Goal: Contribute content: Contribute content

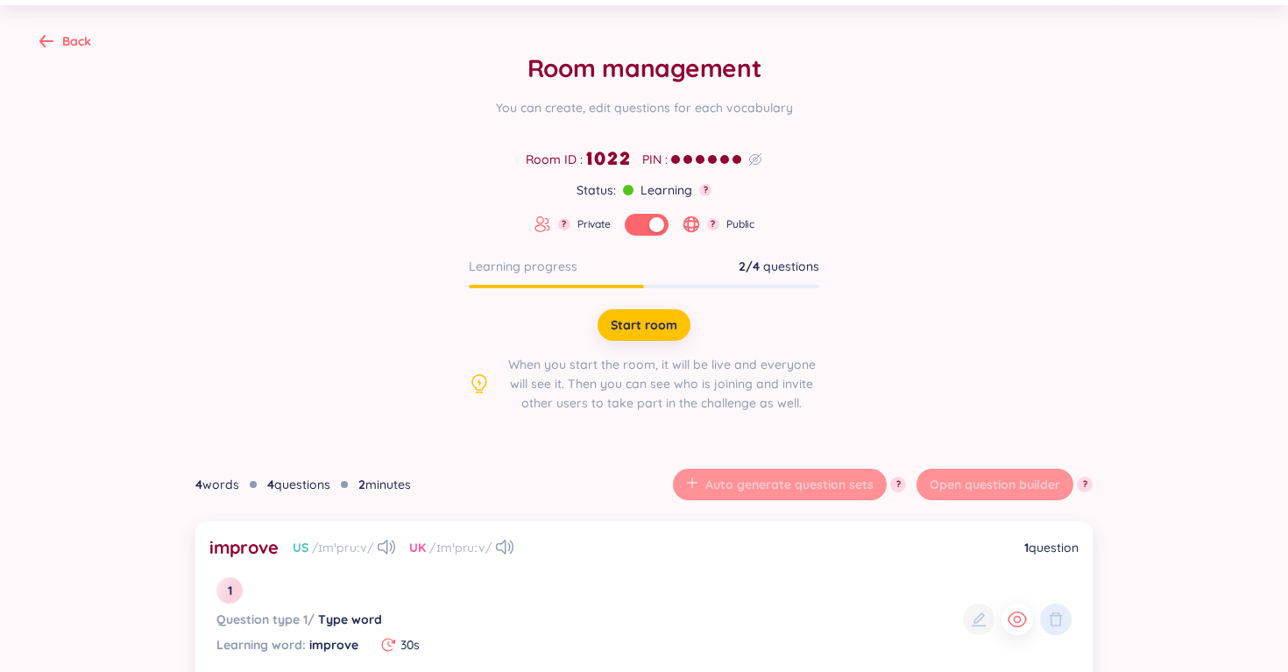
scroll to position [98, 0]
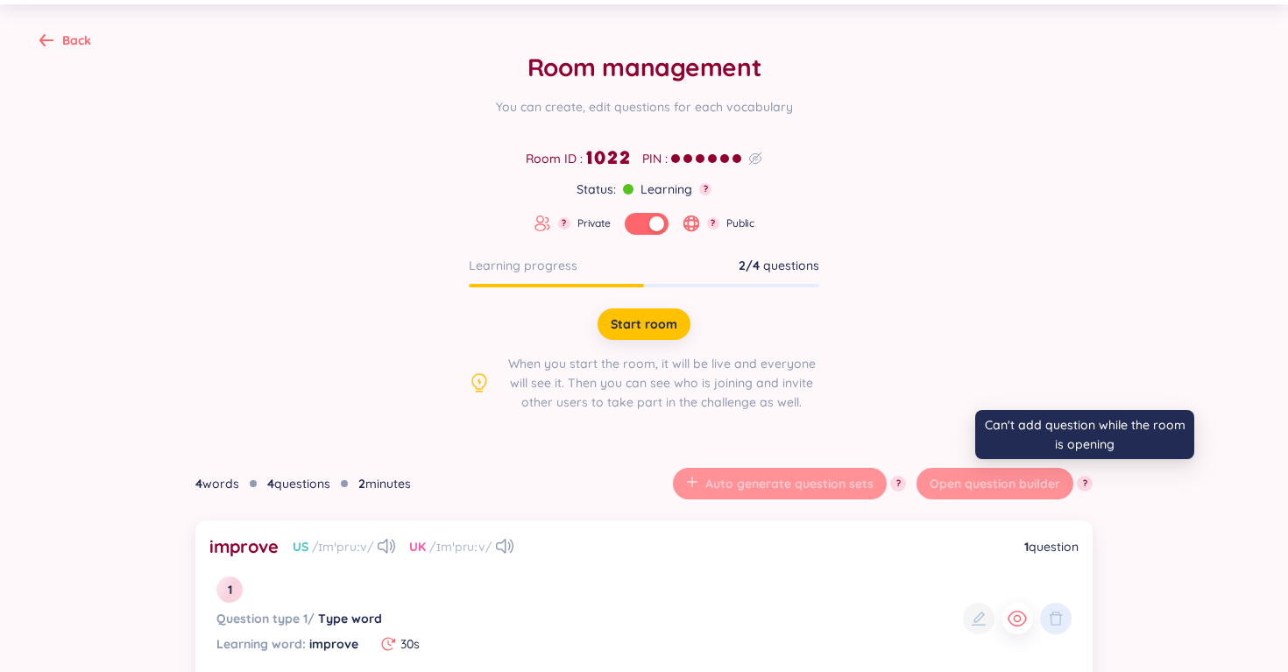
click at [1079, 482] on button "?" at bounding box center [1085, 484] width 16 height 16
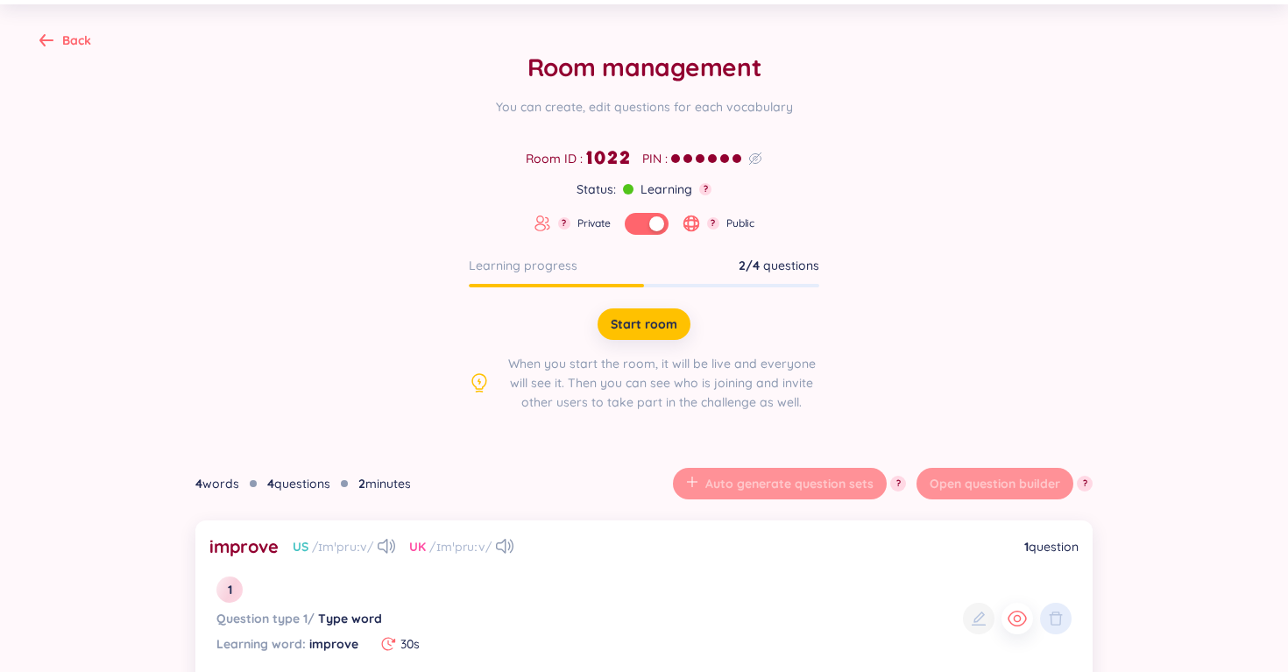
scroll to position [99, 0]
click at [637, 220] on button "button" at bounding box center [647, 223] width 44 height 22
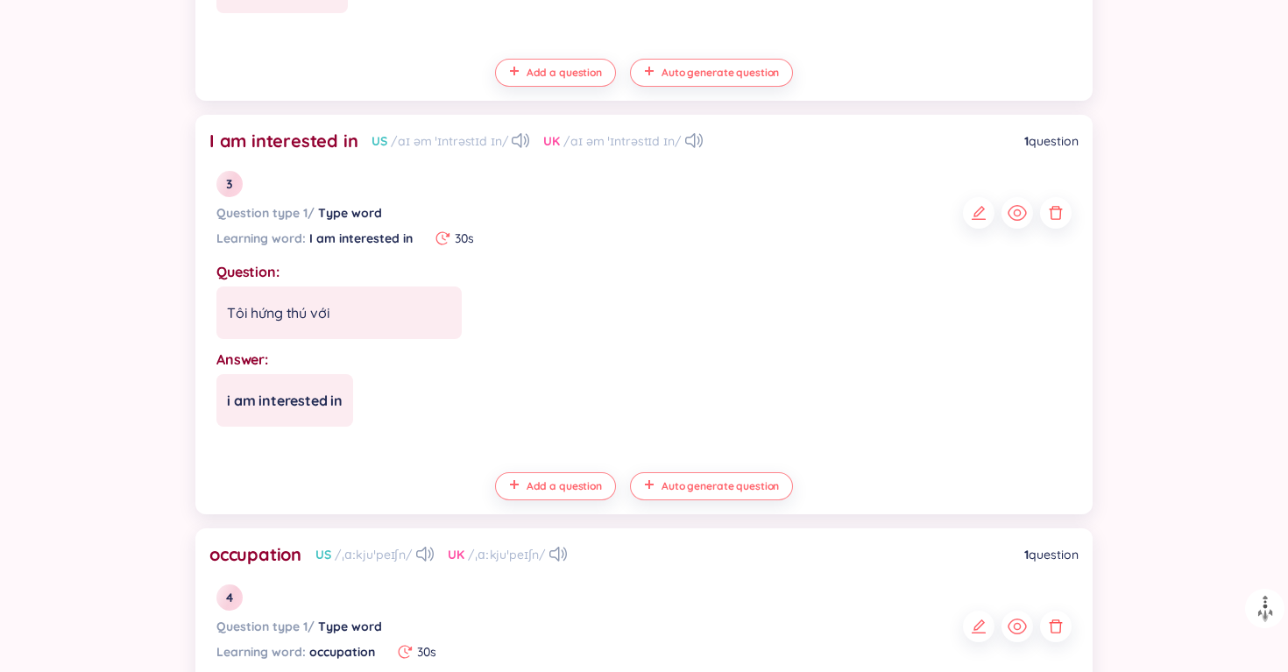
scroll to position [1360, 0]
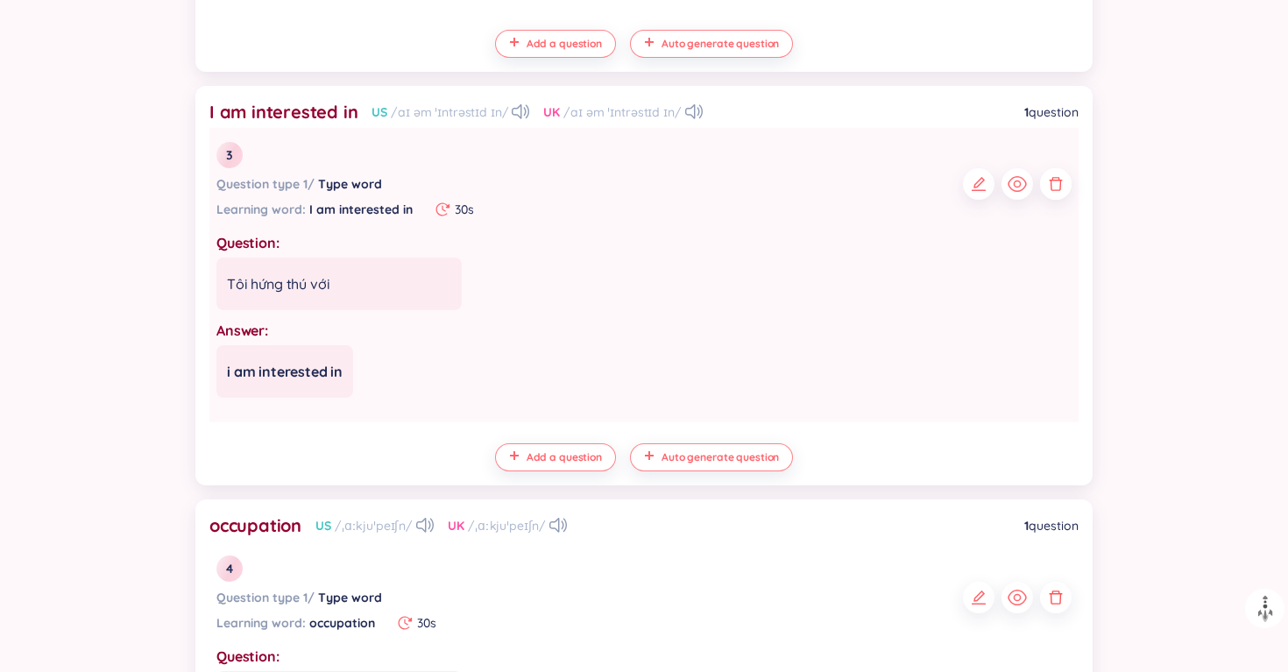
click at [1049, 180] on icon "button" at bounding box center [1056, 184] width 18 height 18
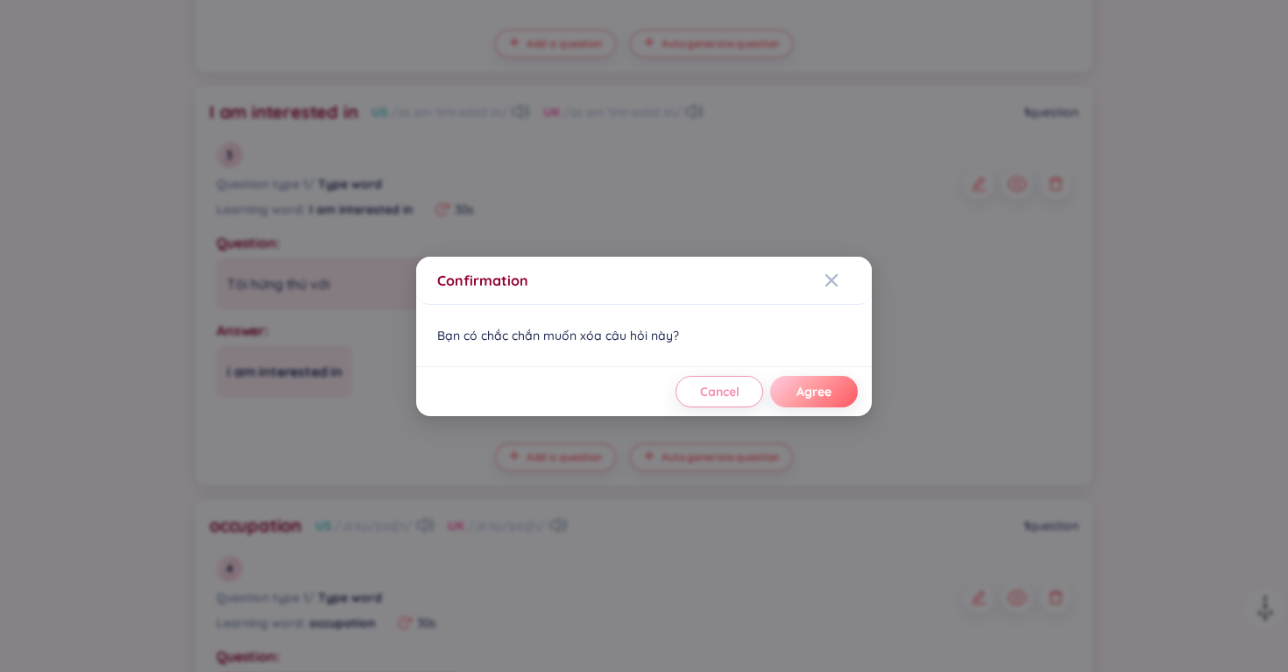
click at [801, 386] on span "Agree" at bounding box center [813, 392] width 35 height 18
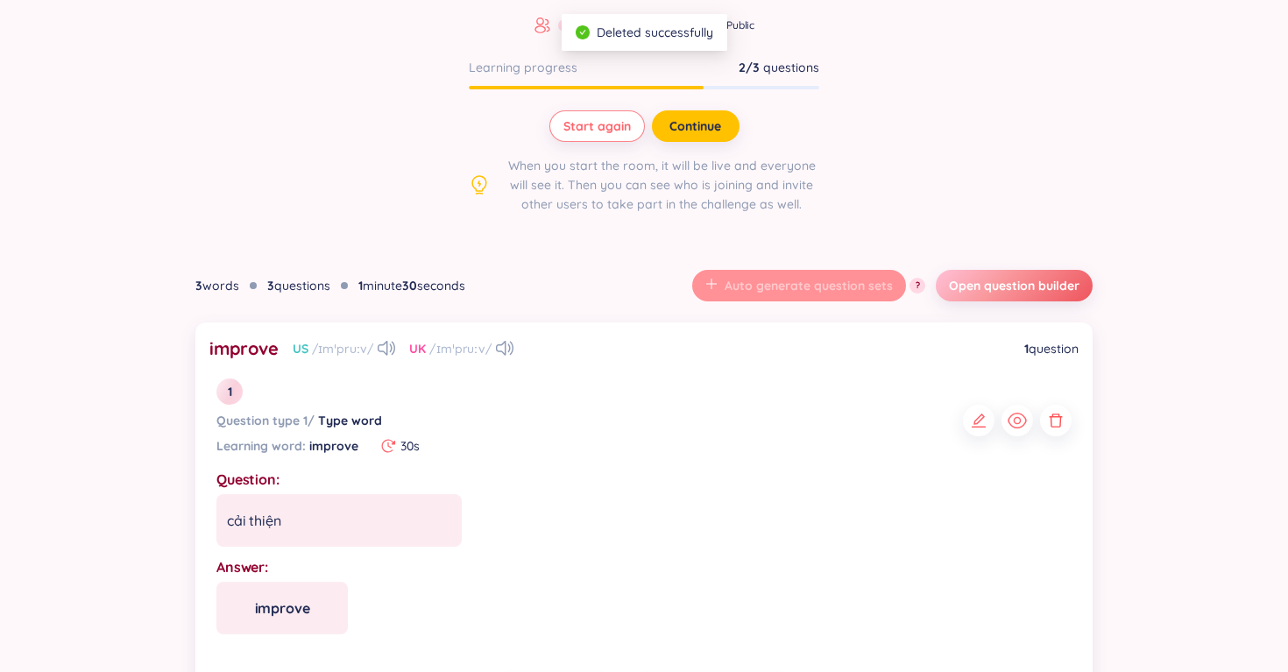
scroll to position [0, 0]
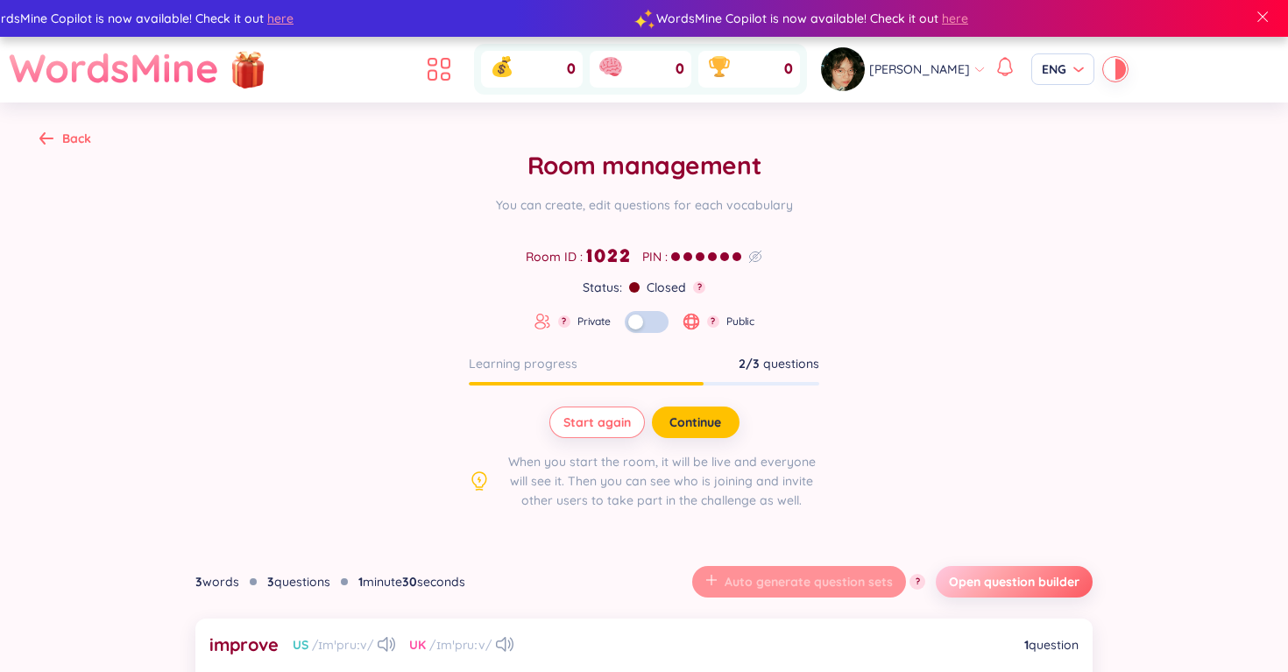
click at [974, 569] on button "Open question builder" at bounding box center [1014, 582] width 157 height 32
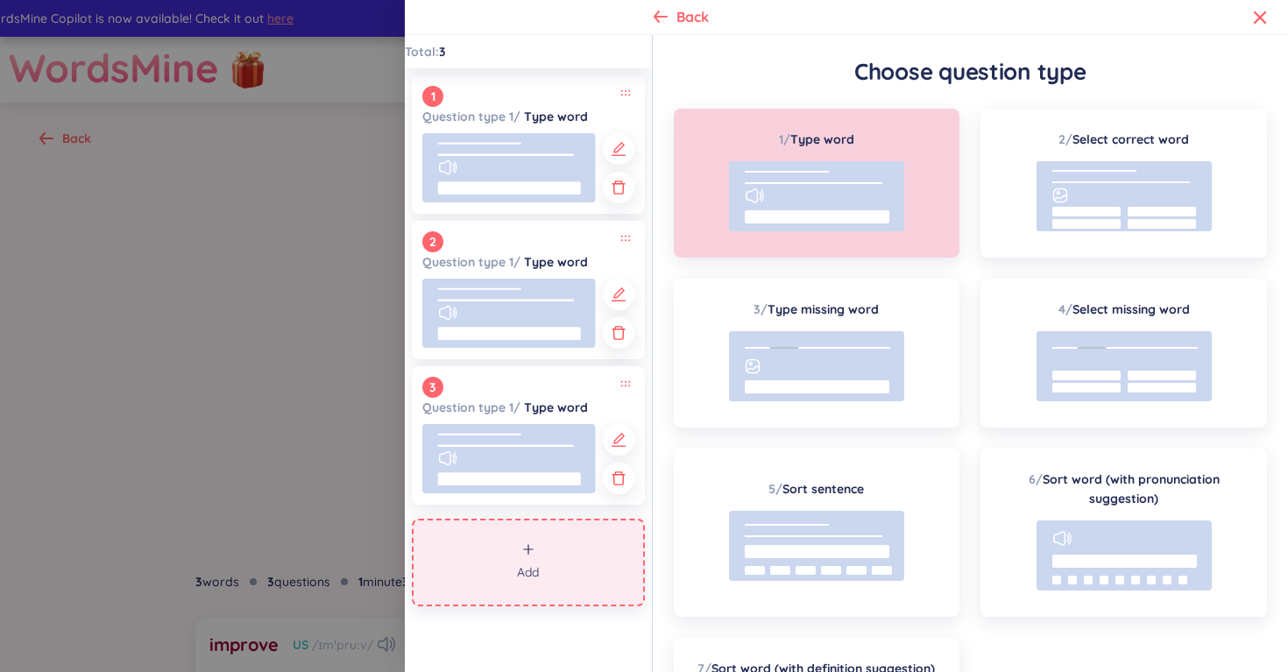
click at [775, 187] on rect at bounding box center [816, 196] width 175 height 70
click at [488, 563] on button "Add" at bounding box center [528, 563] width 233 height 88
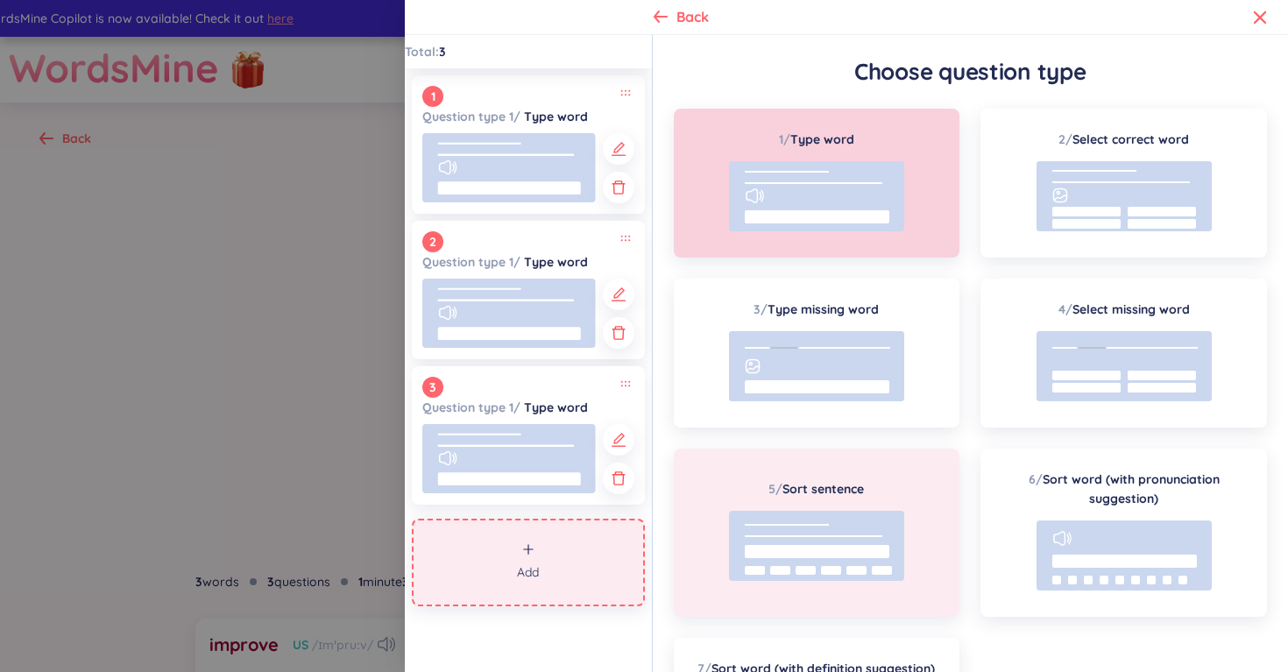
scroll to position [167, 0]
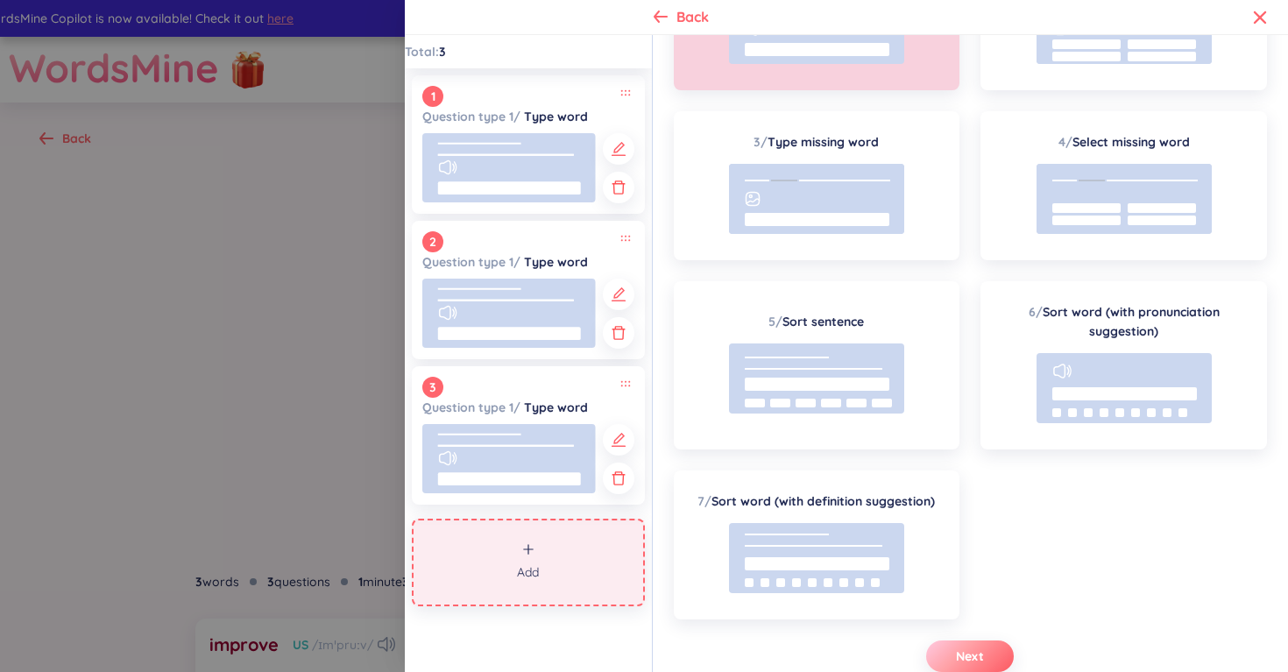
click at [959, 658] on span "Next" at bounding box center [970, 656] width 28 height 18
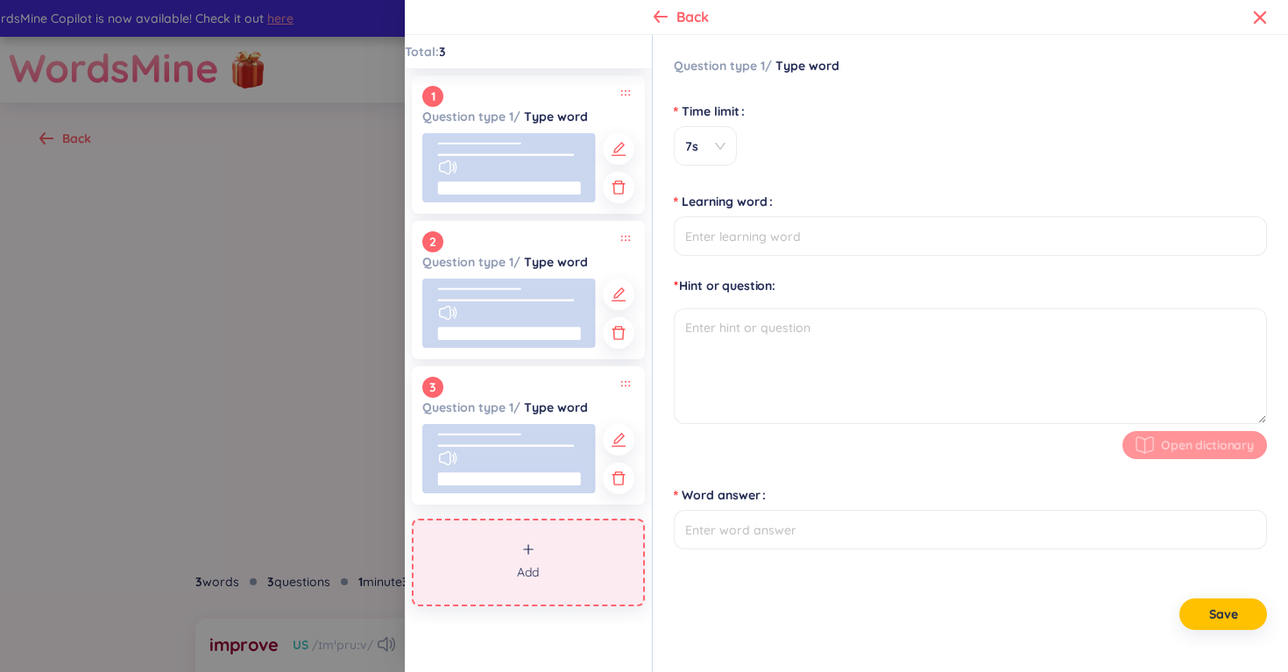
scroll to position [0, 0]
click at [718, 146] on span "7s" at bounding box center [705, 147] width 40 height 18
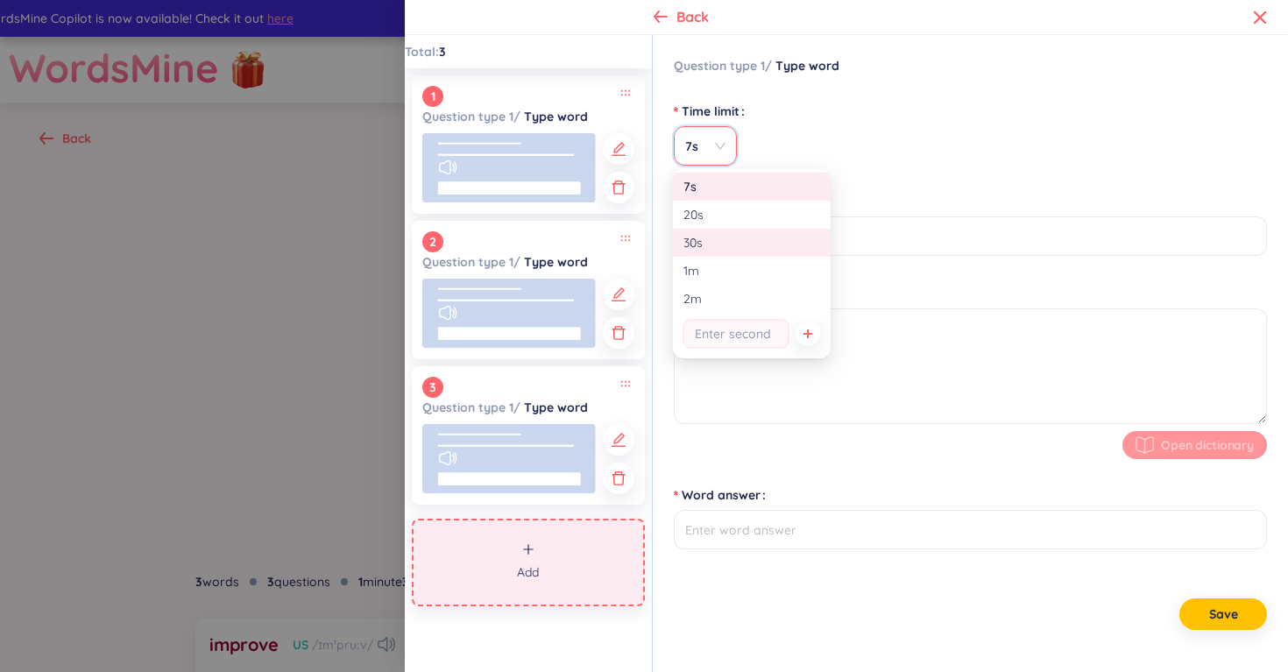
click at [738, 241] on div "30s" at bounding box center [751, 242] width 137 height 19
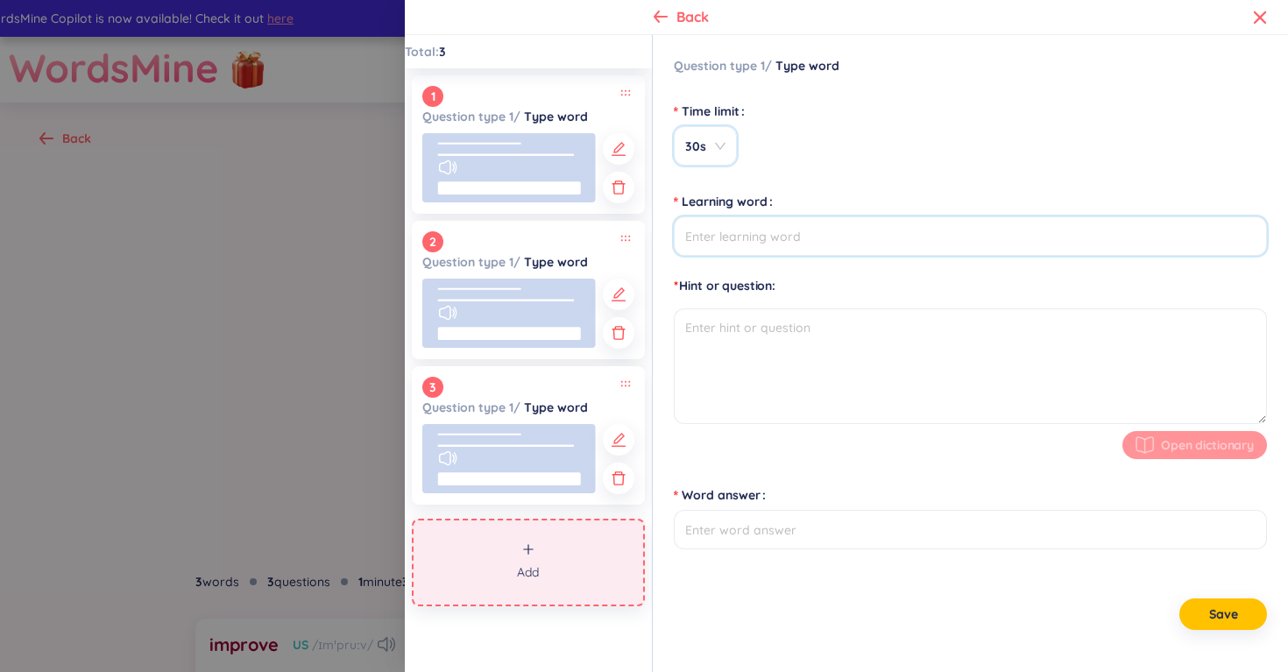
click at [751, 240] on input "Learning word" at bounding box center [970, 235] width 593 height 39
paste input "medicine"
type input "medicine"
click at [746, 350] on textarea at bounding box center [970, 366] width 593 height 116
type input "medicine"
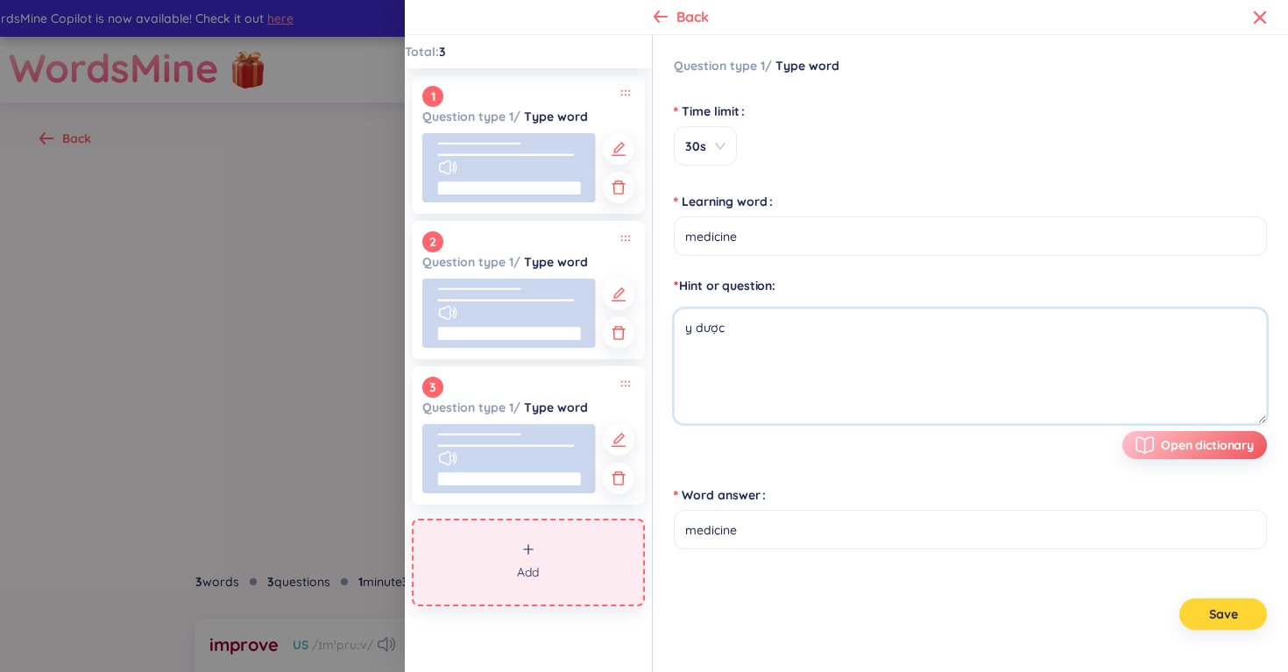
type textarea "y dược"
click at [1231, 613] on span "Save" at bounding box center [1223, 614] width 29 height 18
type input "medicine"
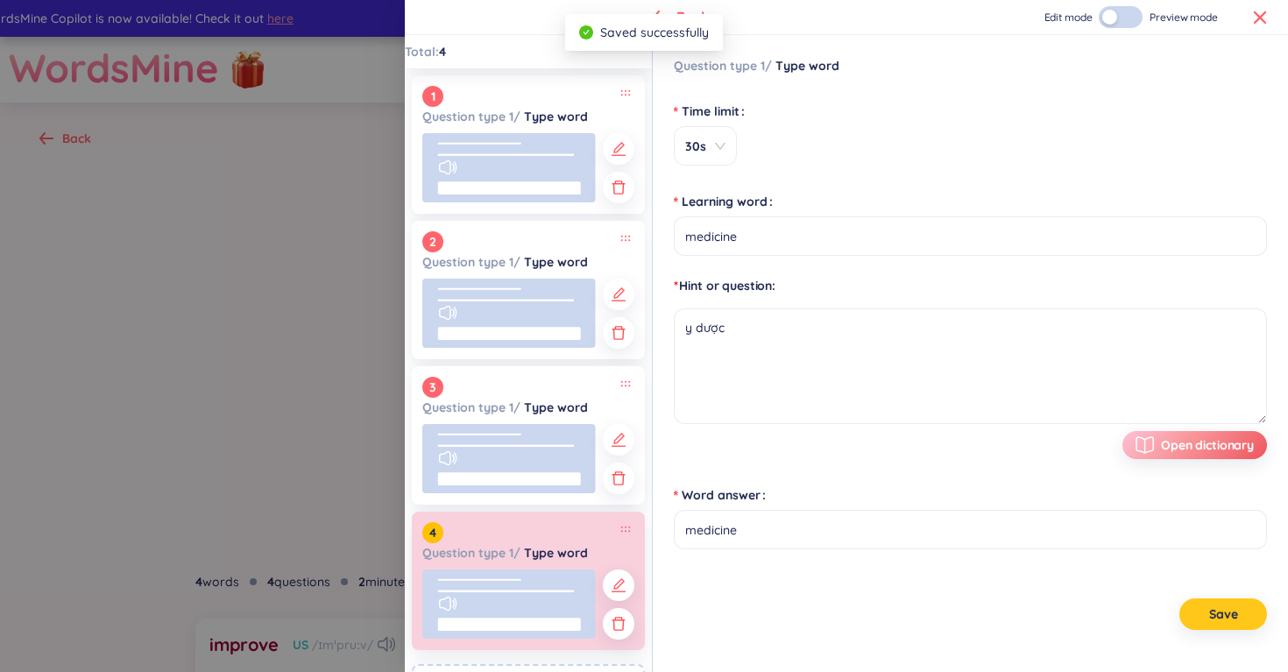
scroll to position [87, 0]
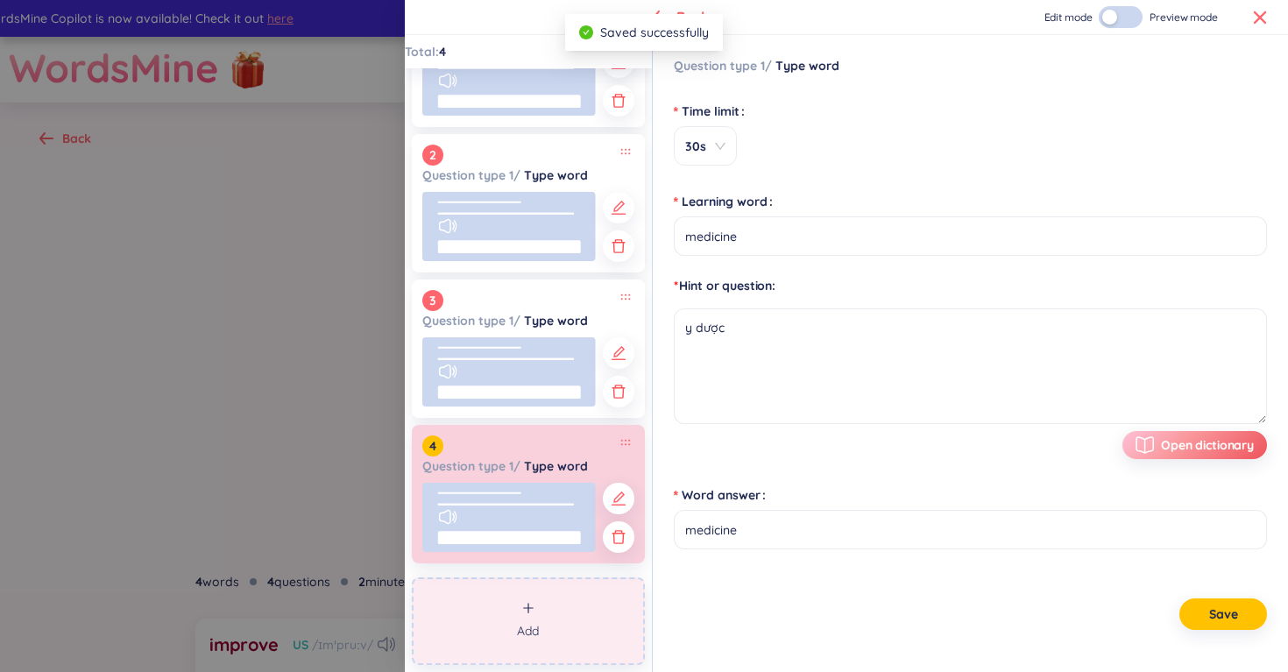
click at [541, 634] on button "Add" at bounding box center [528, 621] width 233 height 88
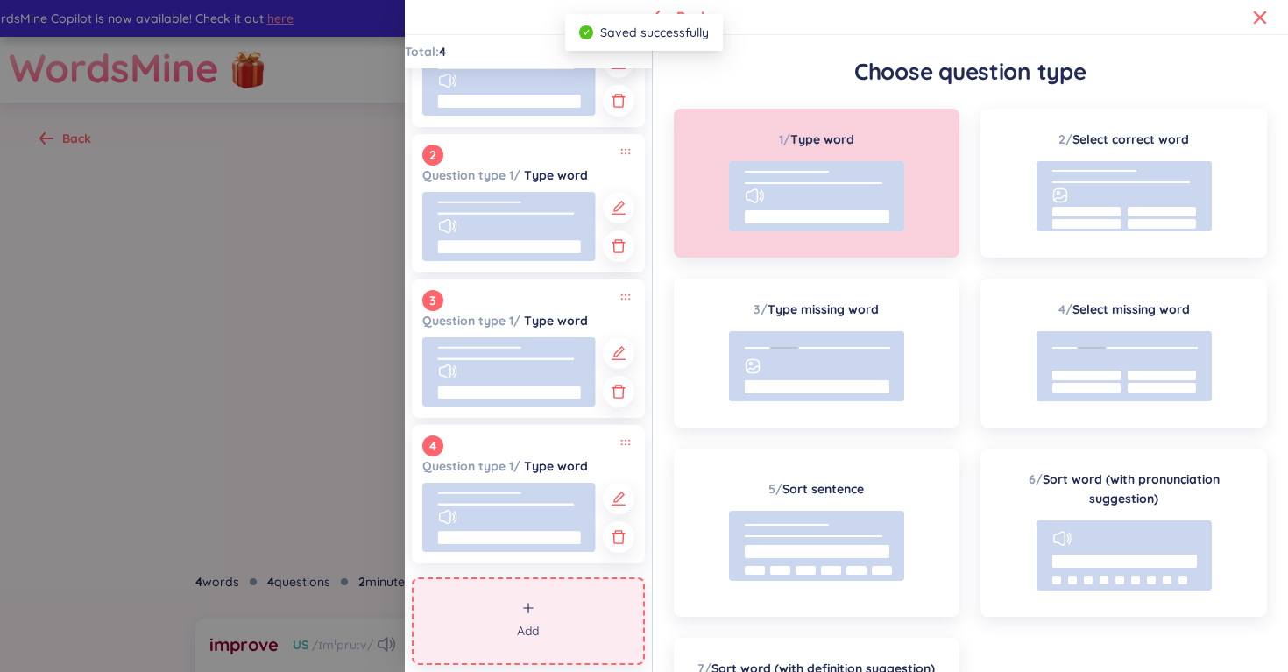
scroll to position [167, 0]
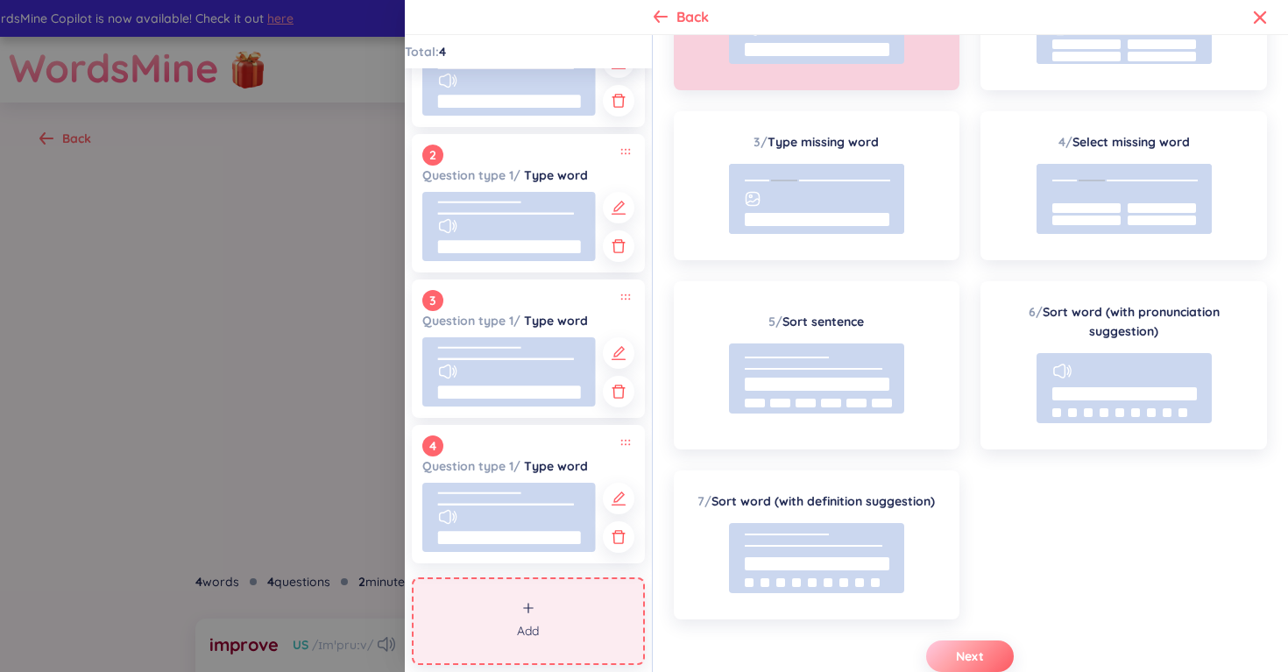
click at [951, 648] on button "Next" at bounding box center [970, 656] width 88 height 32
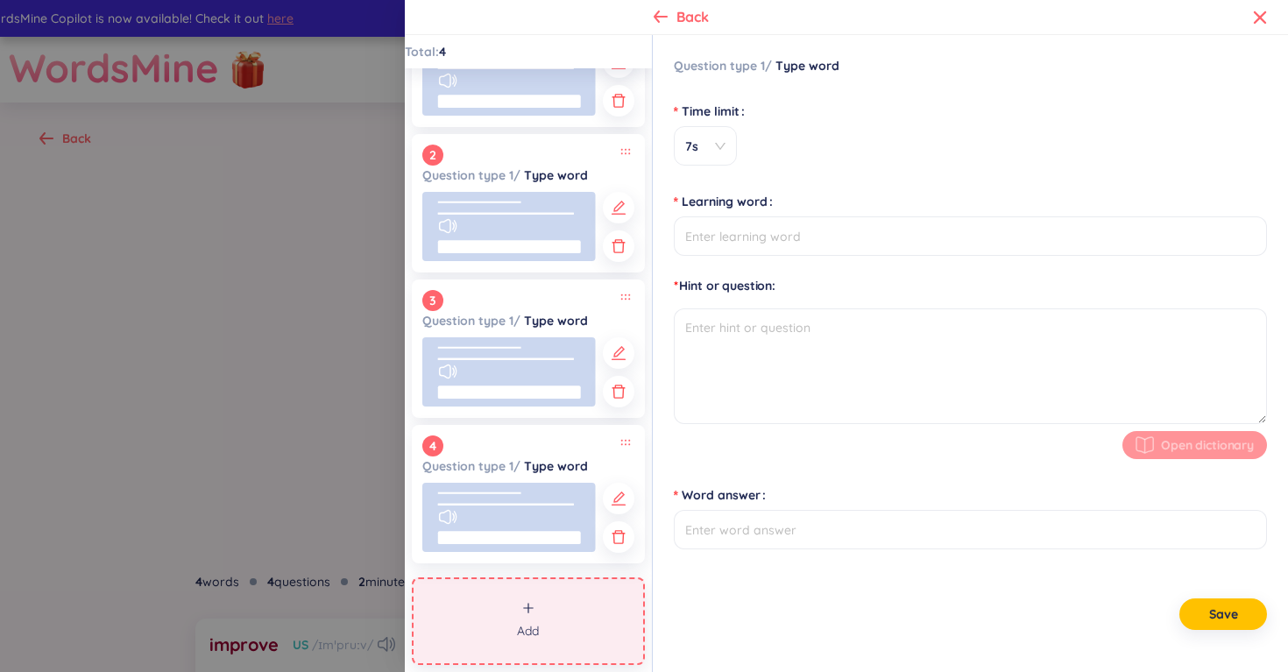
scroll to position [0, 0]
click at [705, 155] on input "Time limit" at bounding box center [699, 146] width 30 height 39
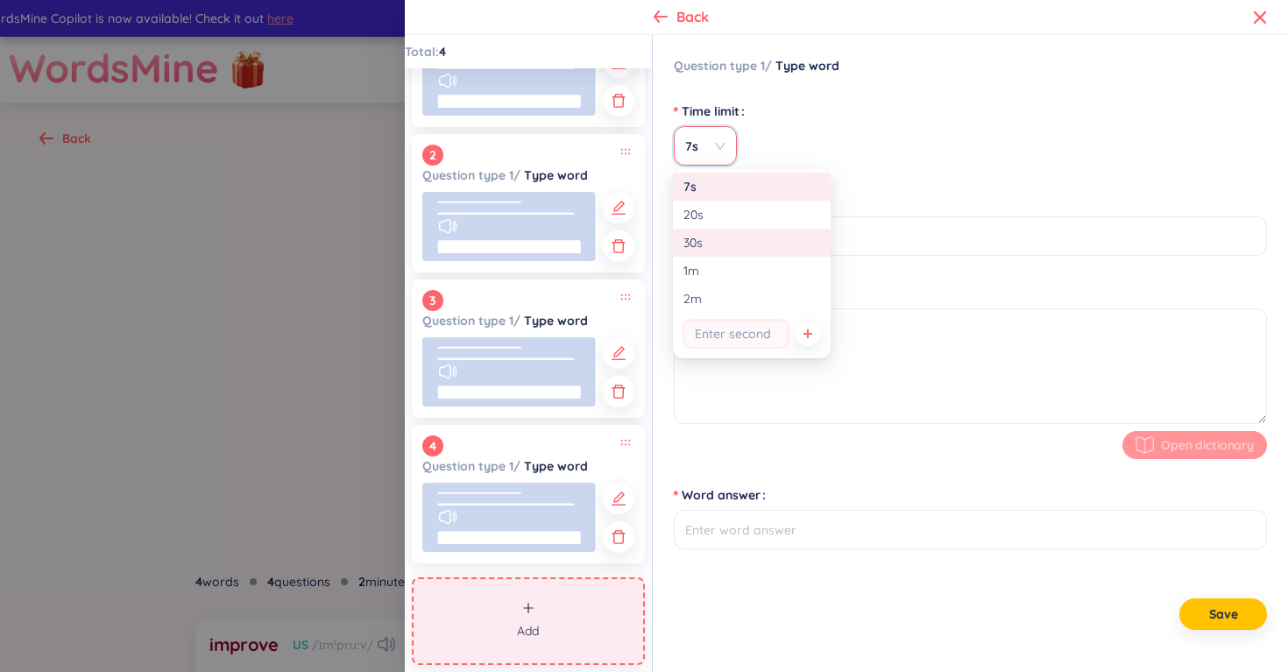
click at [717, 236] on div "30s" at bounding box center [751, 242] width 137 height 19
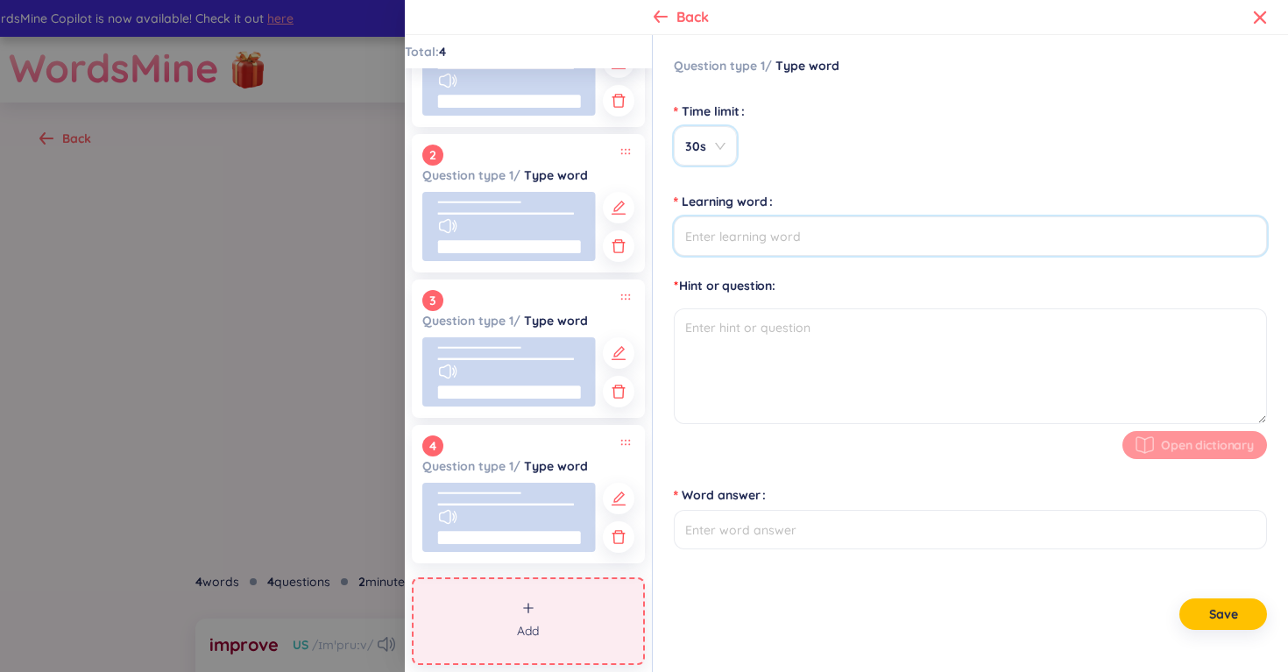
click at [815, 250] on input "Learning word" at bounding box center [970, 235] width 593 height 39
type input "computer sciences"
click at [804, 326] on textarea at bounding box center [970, 366] width 593 height 116
type input "computer sciences"
type textarea "khoa học máy tính"
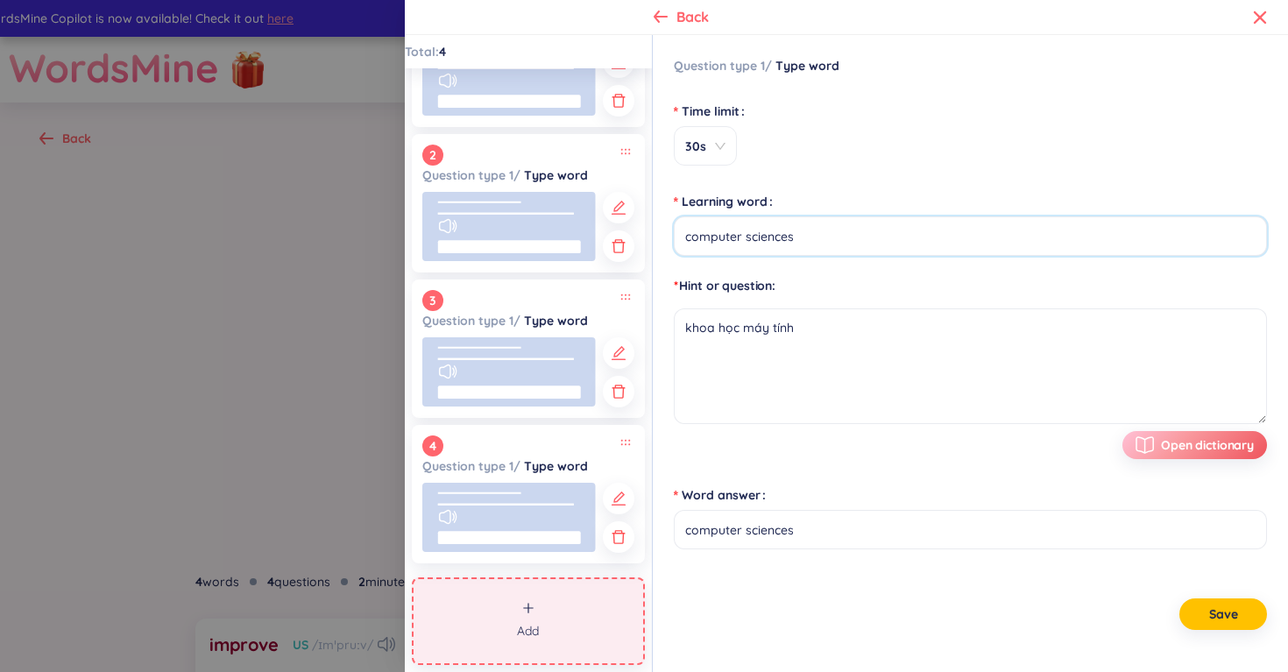
click at [815, 237] on input "computer sciences" at bounding box center [970, 235] width 593 height 39
type input "computer science"
click at [1195, 610] on button "Save" at bounding box center [1223, 614] width 88 height 32
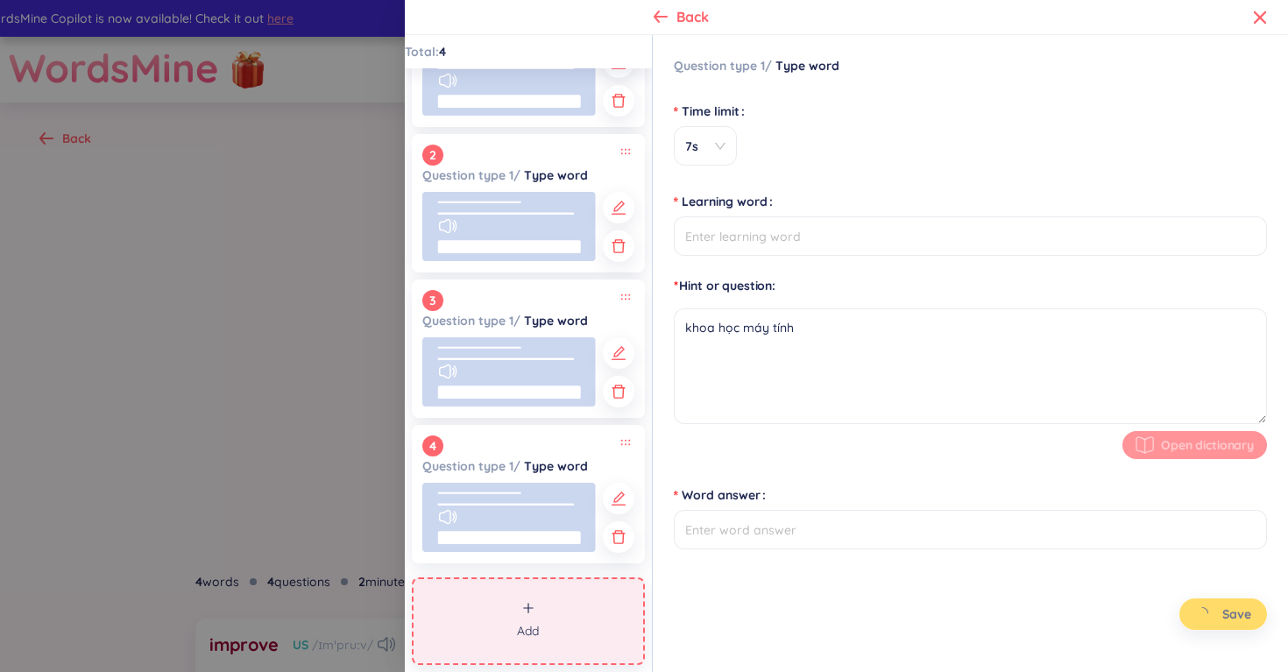
type input "computer science"
type input "computer sciences"
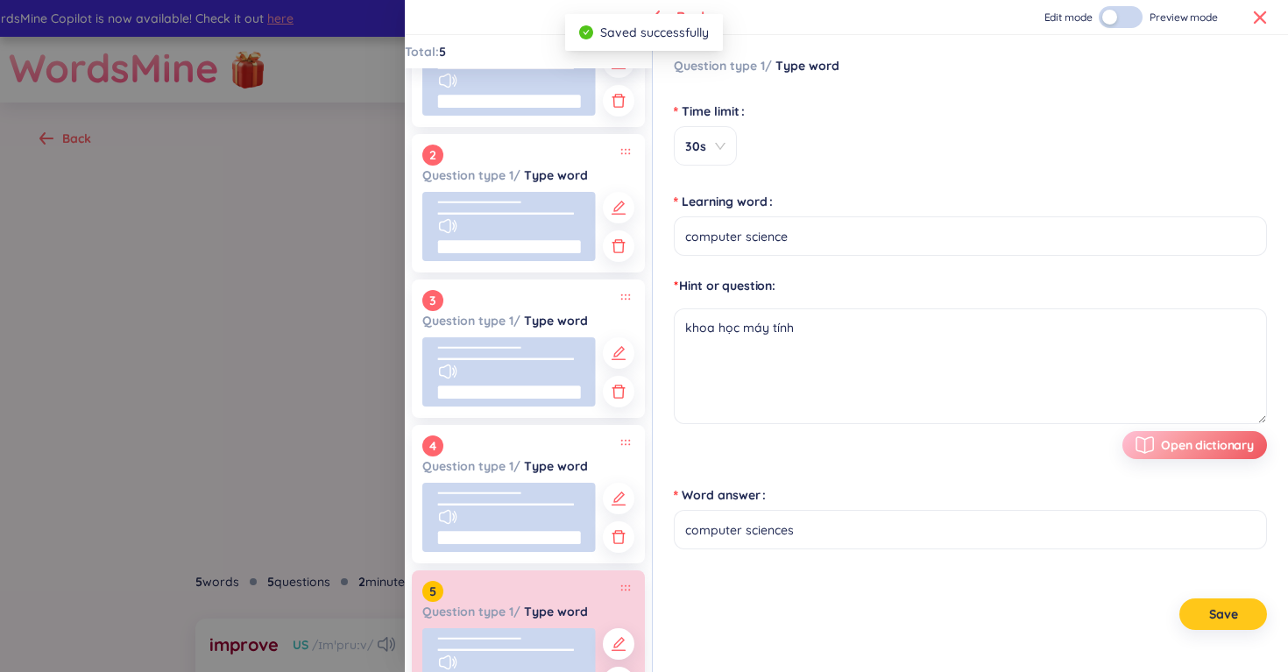
scroll to position [232, 0]
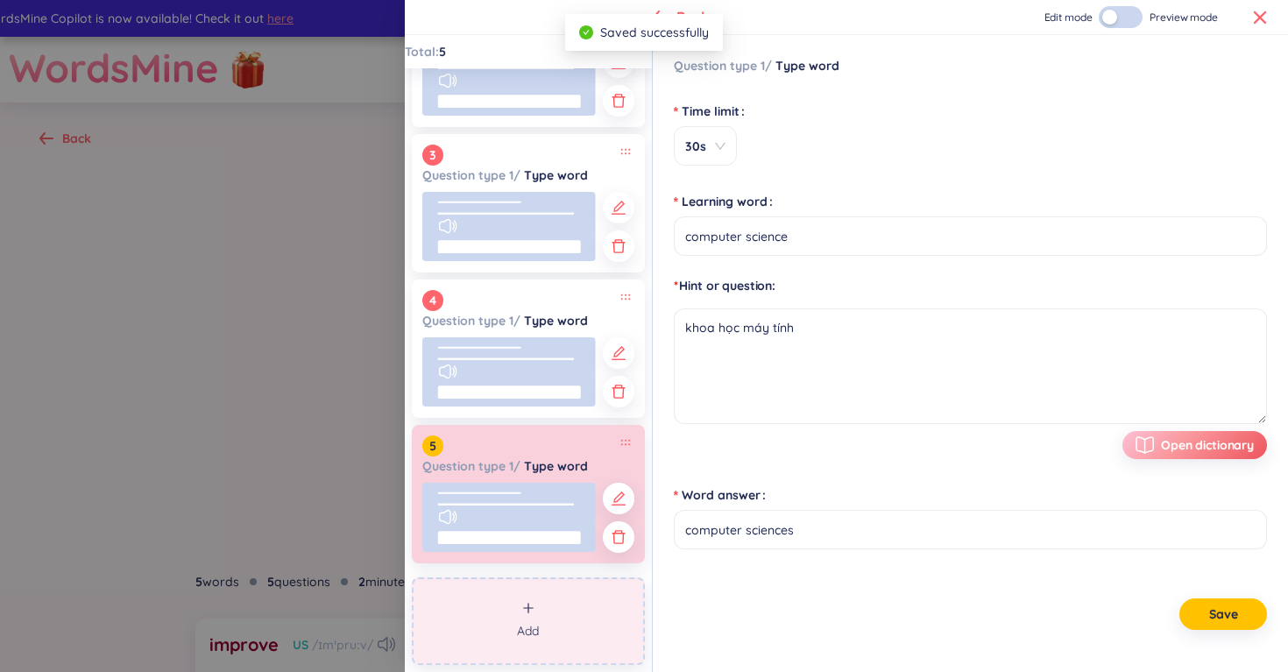
click at [518, 615] on button "Add" at bounding box center [528, 621] width 233 height 88
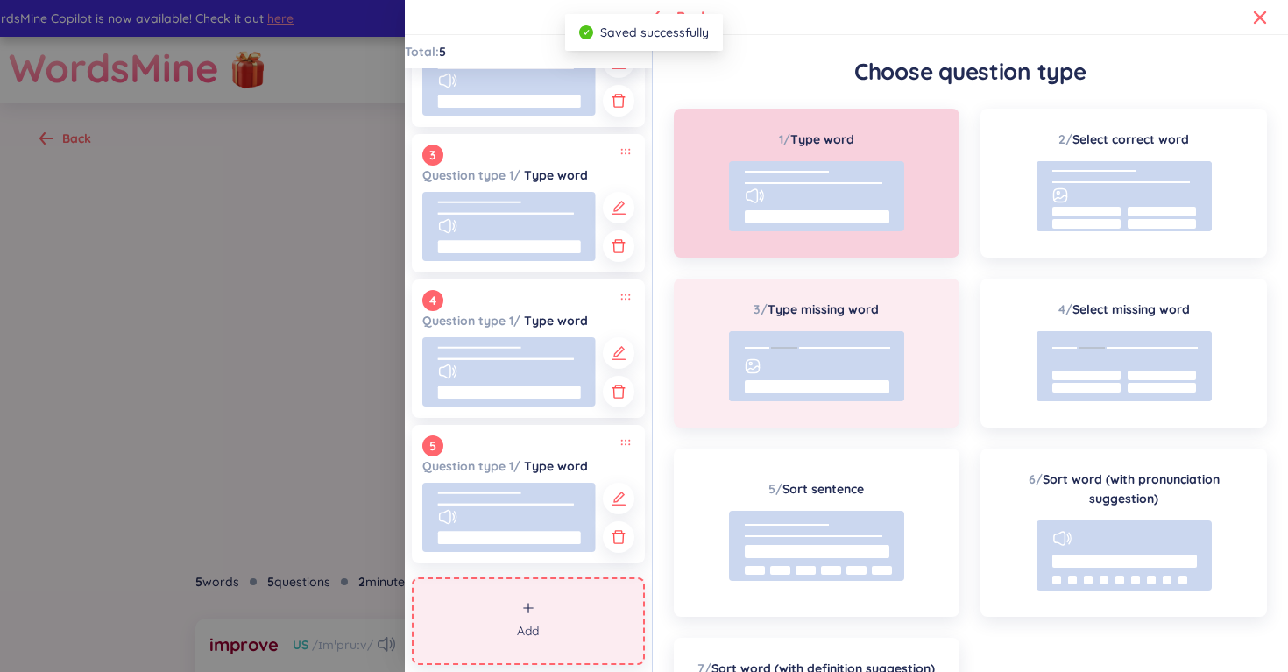
scroll to position [167, 0]
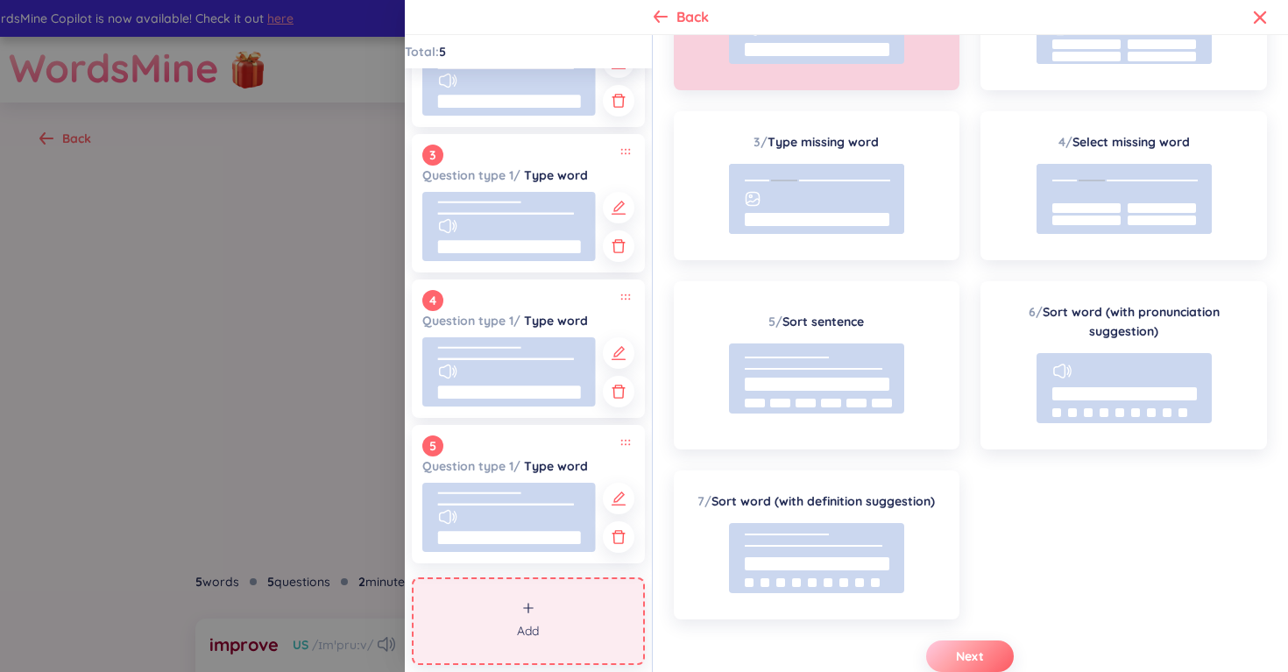
click at [968, 660] on span "Next" at bounding box center [970, 656] width 28 height 18
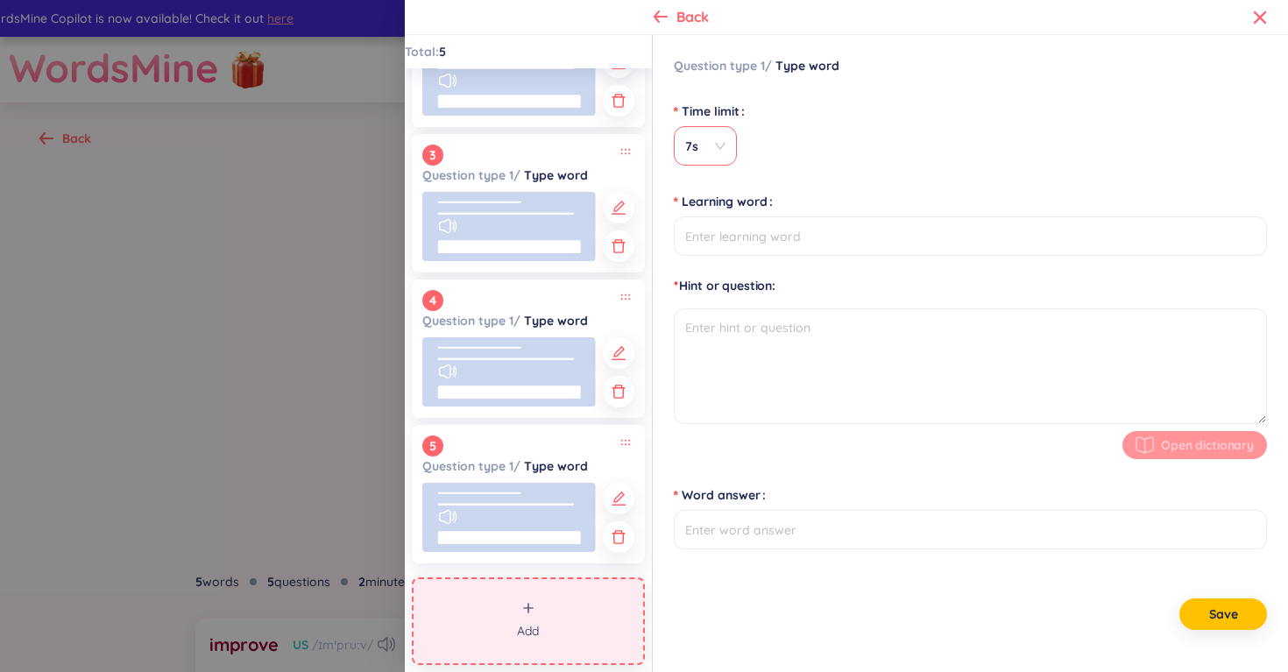
click at [691, 145] on span "7s" at bounding box center [705, 147] width 40 height 18
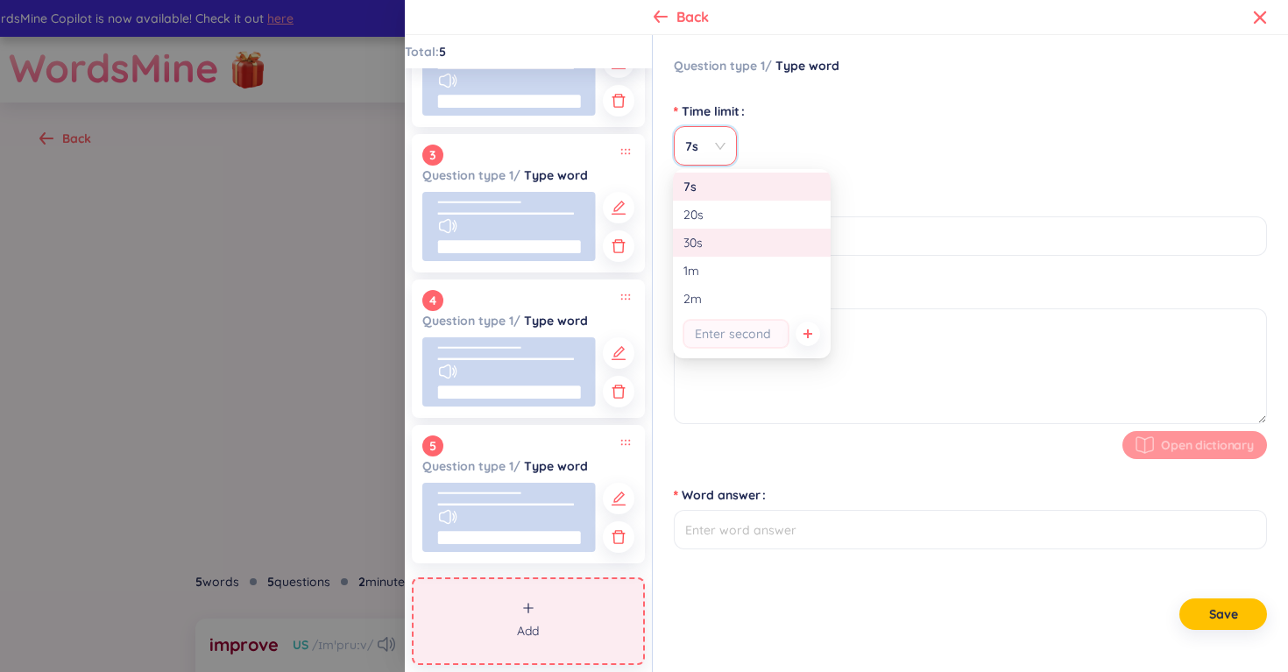
click at [718, 253] on div "30s" at bounding box center [752, 243] width 158 height 28
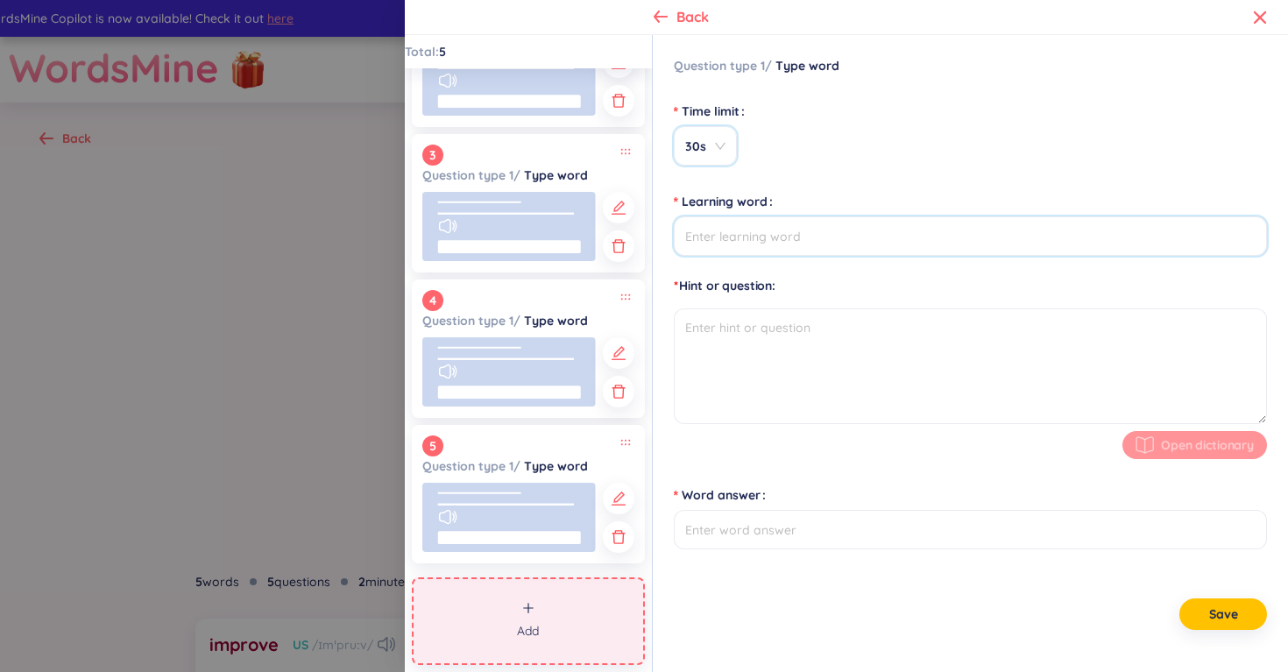
click at [722, 238] on input "Learning word" at bounding box center [970, 235] width 593 height 39
type input "graphic design"
click at [759, 337] on textarea at bounding box center [970, 366] width 593 height 116
type textarea "thiết kế đồ hoạ"
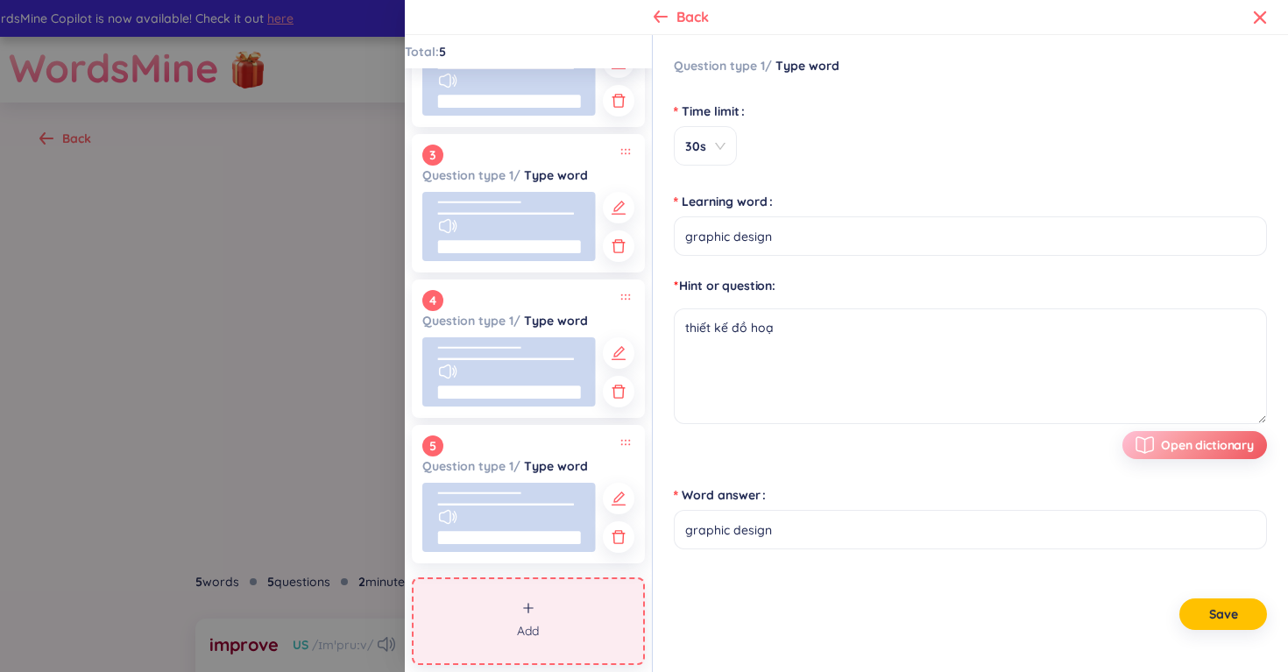
click at [1033, 619] on div "Save" at bounding box center [970, 614] width 593 height 32
click at [1226, 622] on span "Save" at bounding box center [1223, 614] width 29 height 18
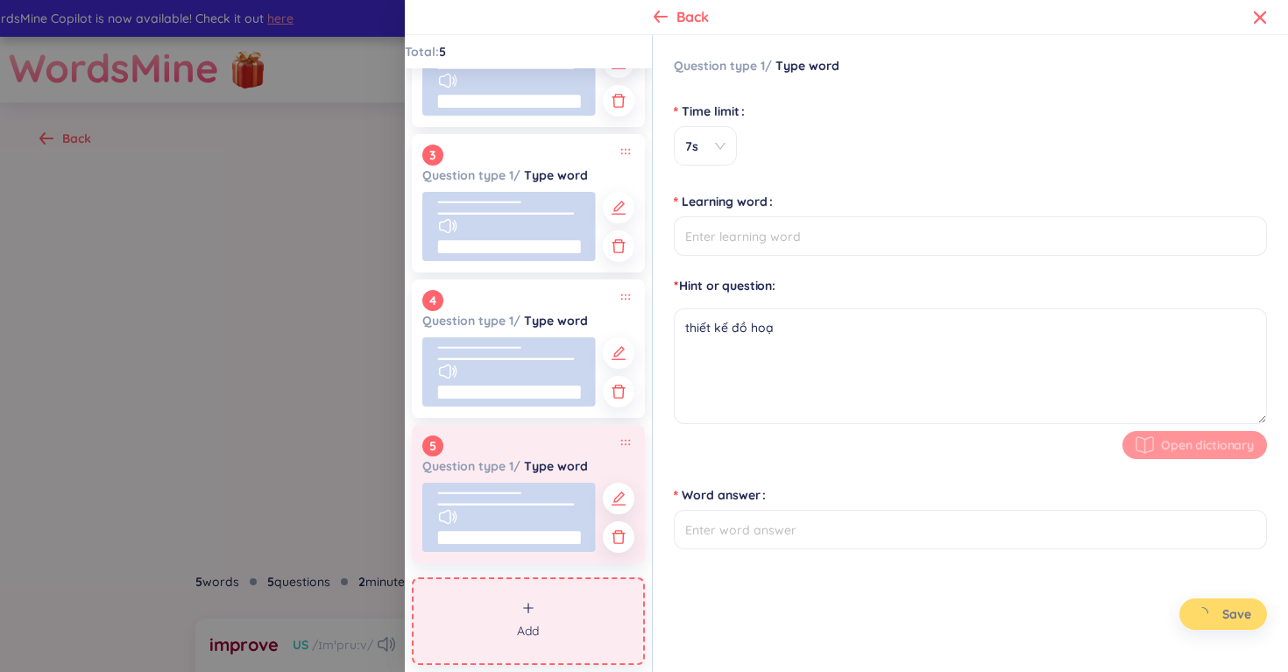
type input "graphic design"
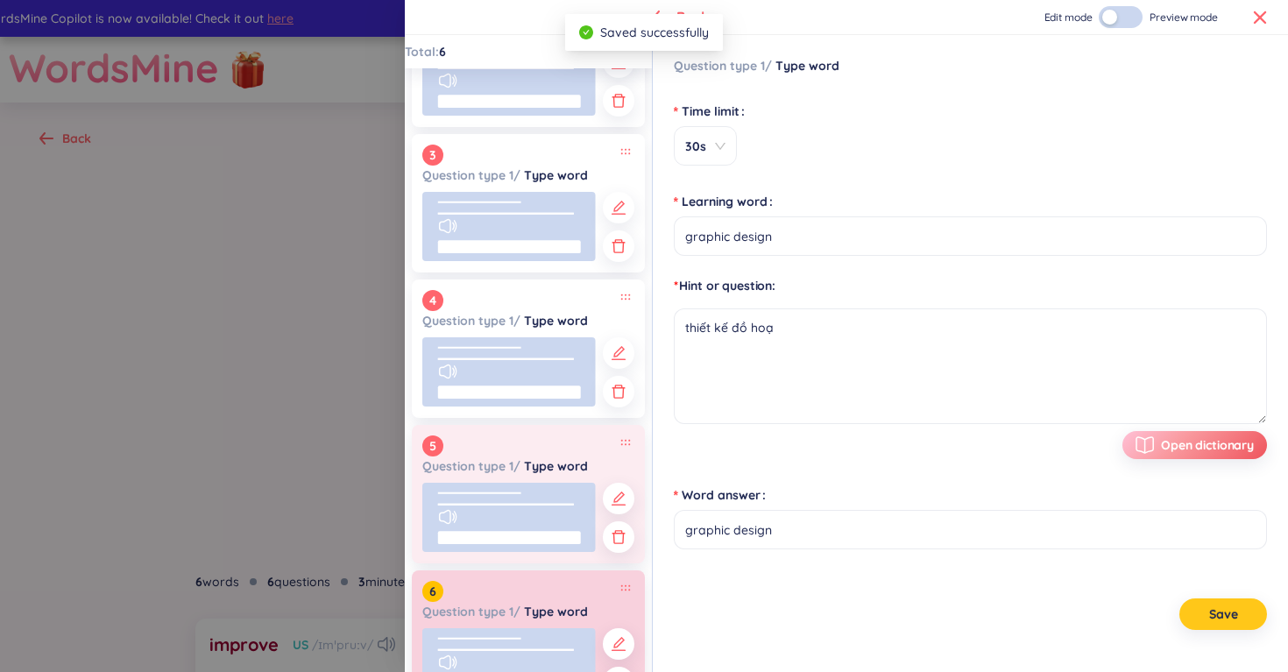
scroll to position [378, 0]
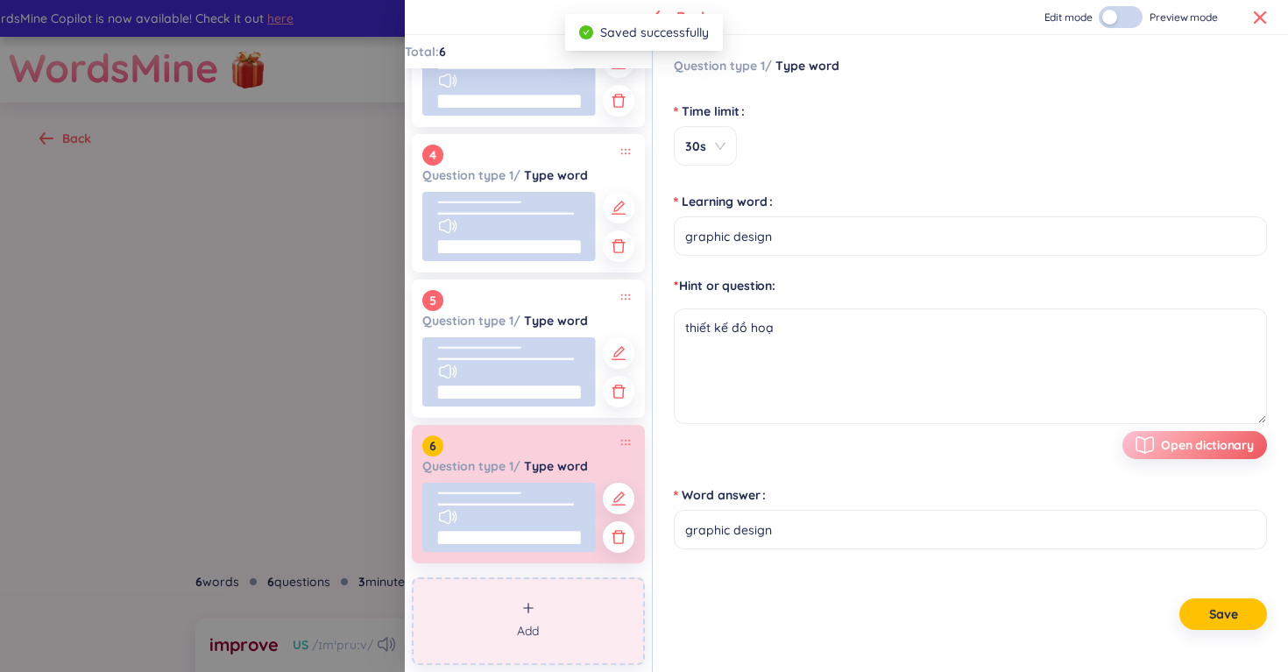
click at [524, 617] on button "Add" at bounding box center [528, 621] width 233 height 88
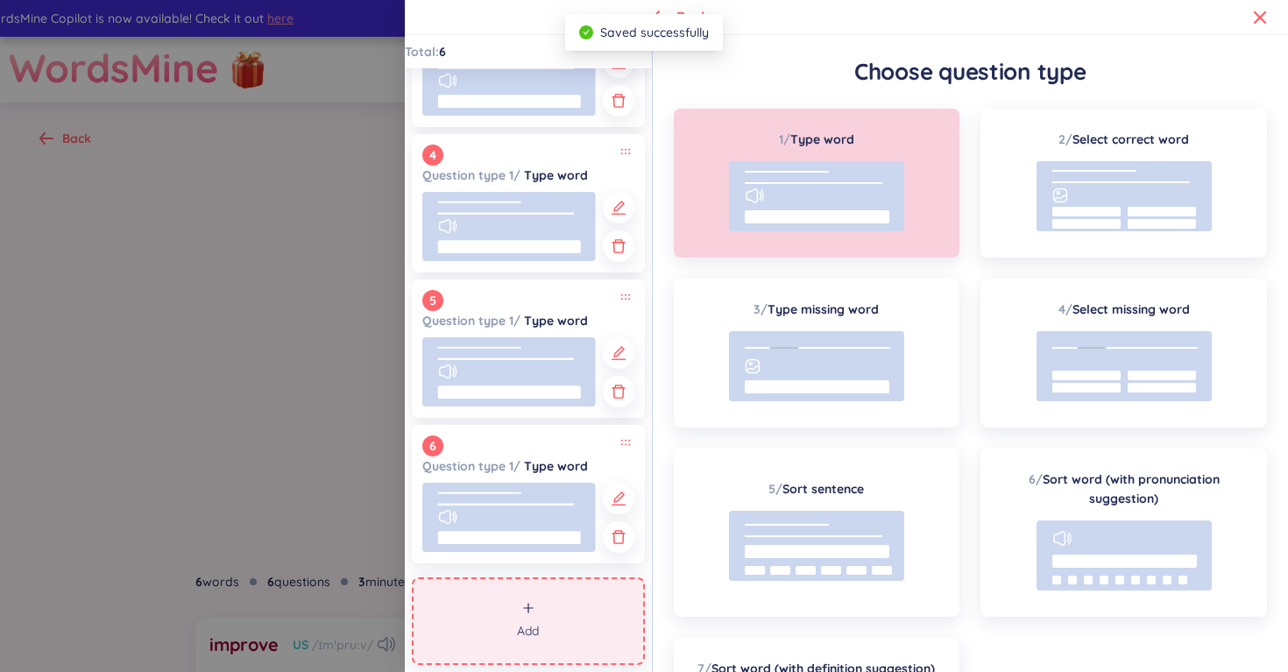
scroll to position [167, 0]
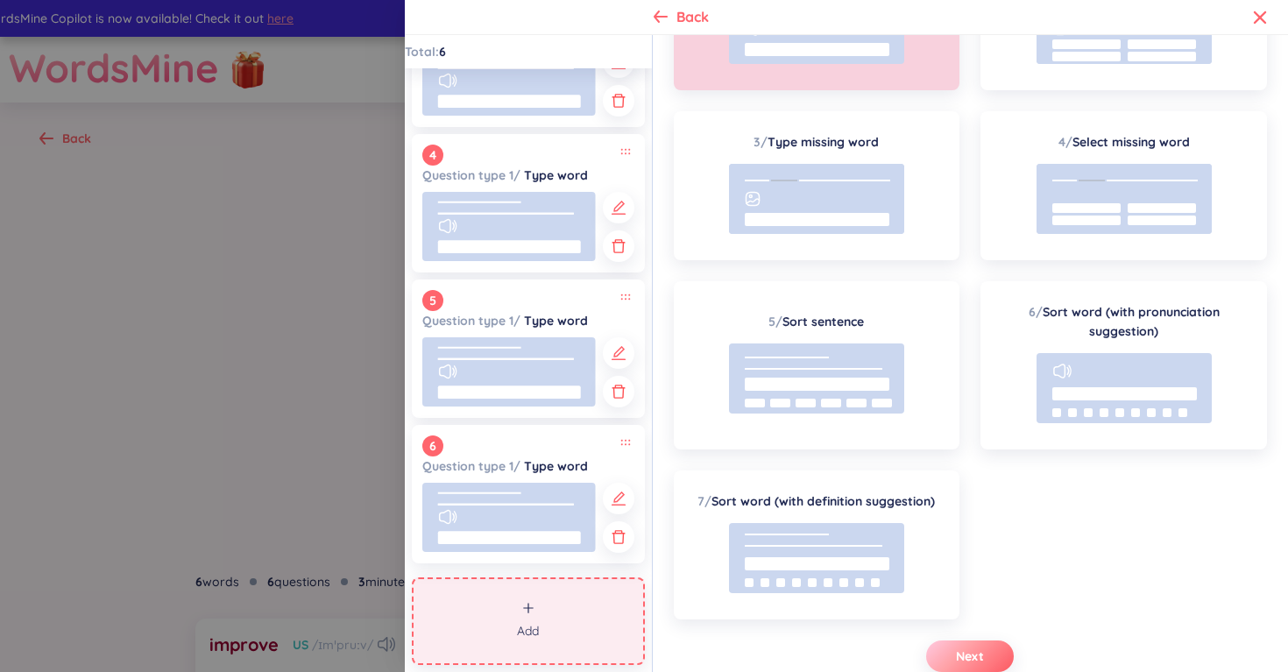
click at [971, 652] on span "Next" at bounding box center [970, 656] width 28 height 18
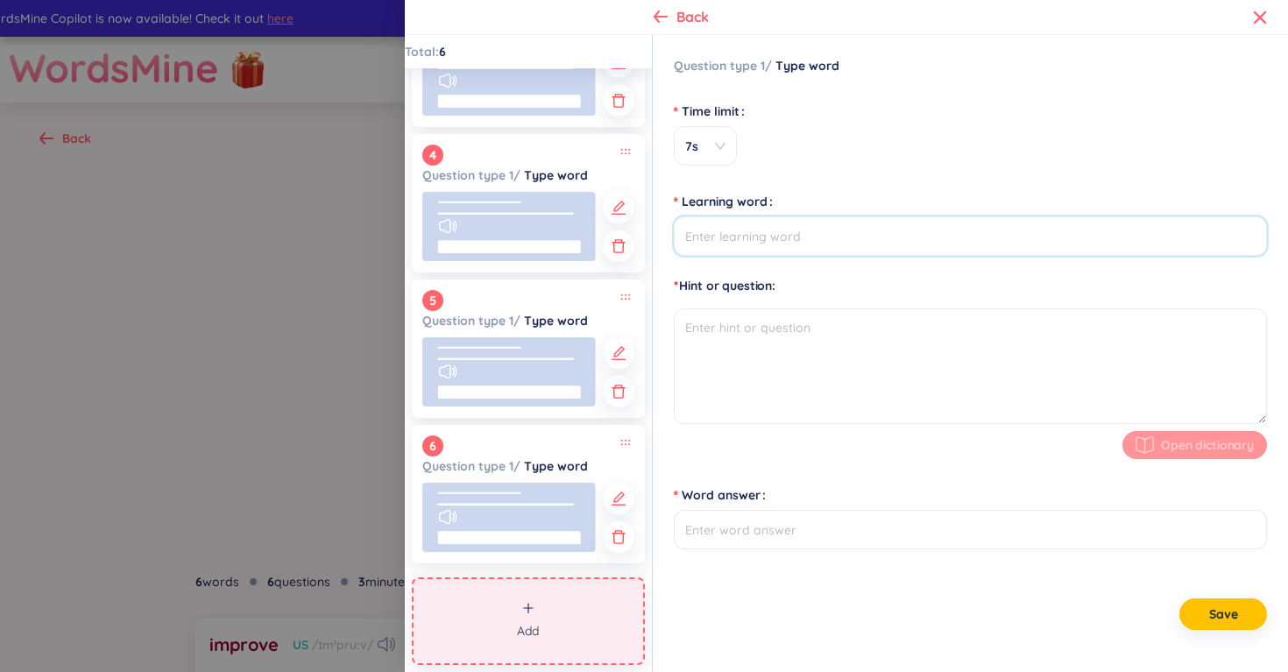
click at [788, 231] on input "Learning word" at bounding box center [970, 235] width 593 height 39
type input "economics"
click at [707, 161] on input "Time limit" at bounding box center [699, 146] width 30 height 39
type input "economics"
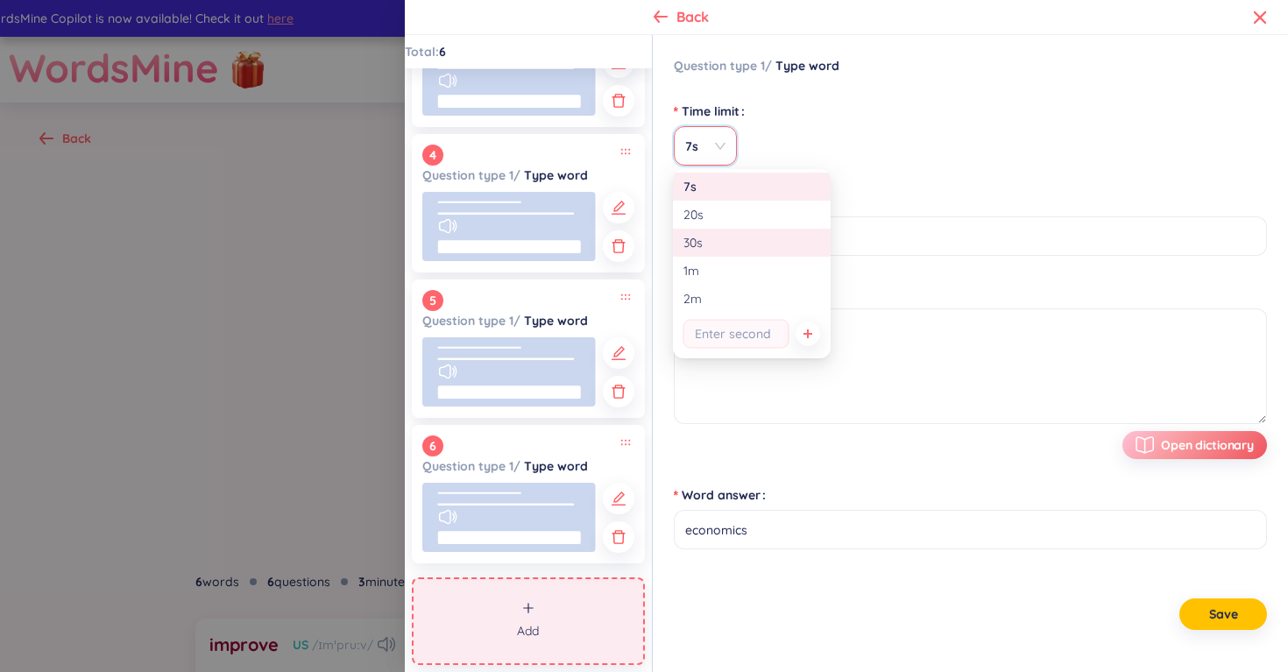
click at [725, 244] on div "30s" at bounding box center [751, 242] width 137 height 19
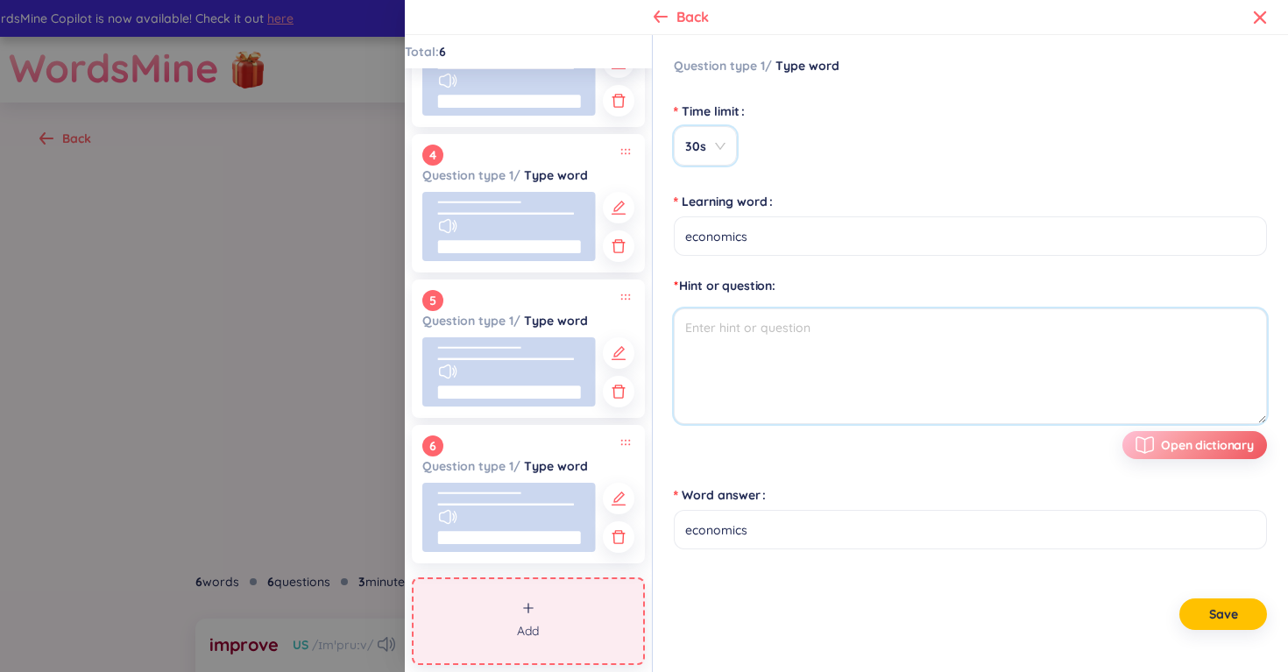
click at [733, 328] on textarea at bounding box center [970, 366] width 593 height 116
type textarea "kinh tế"
click at [1232, 616] on span "Save" at bounding box center [1223, 614] width 29 height 18
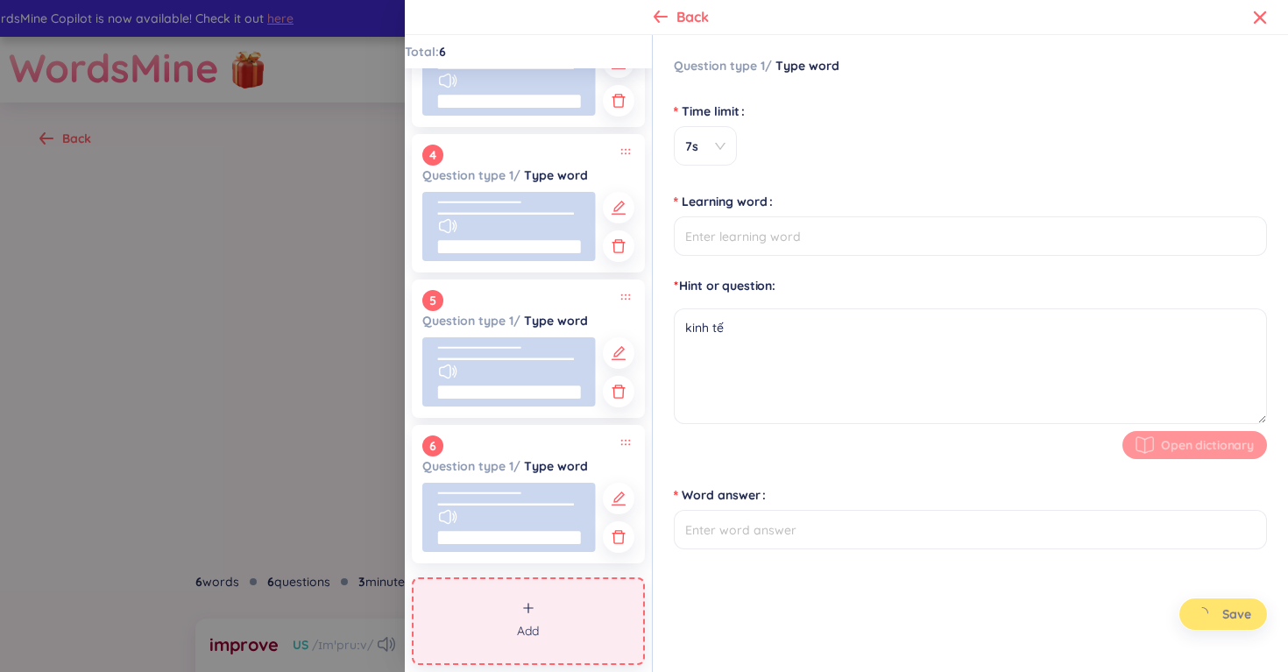
type input "economics"
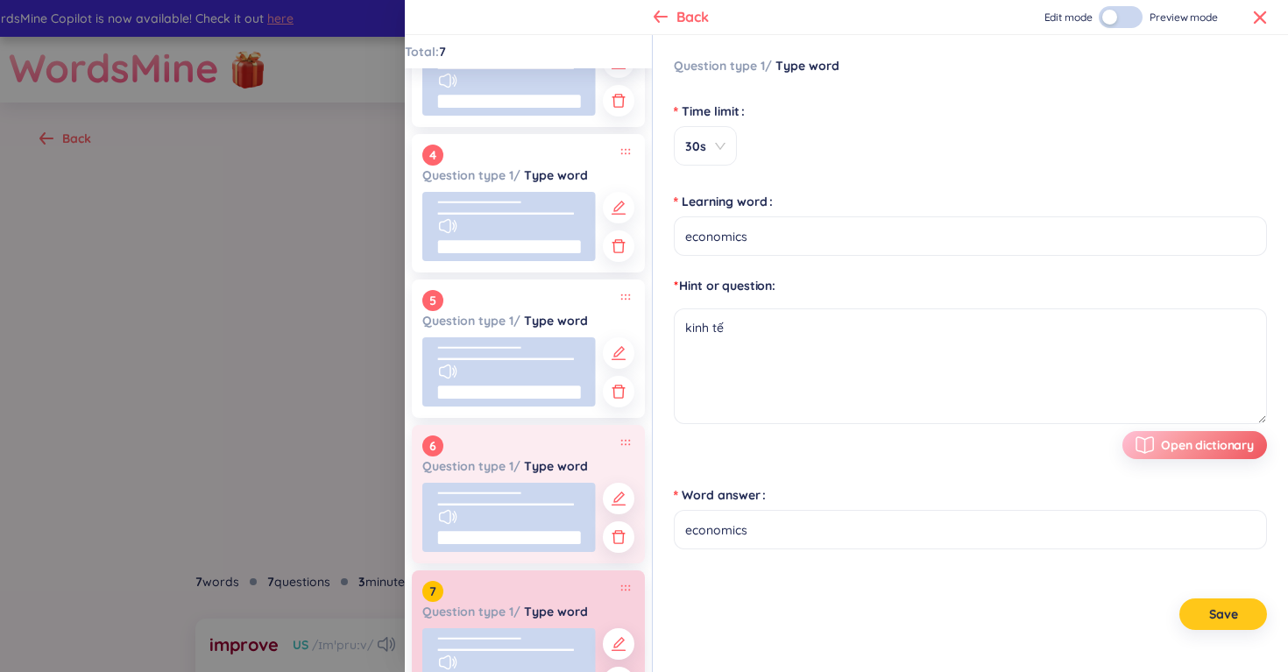
scroll to position [523, 0]
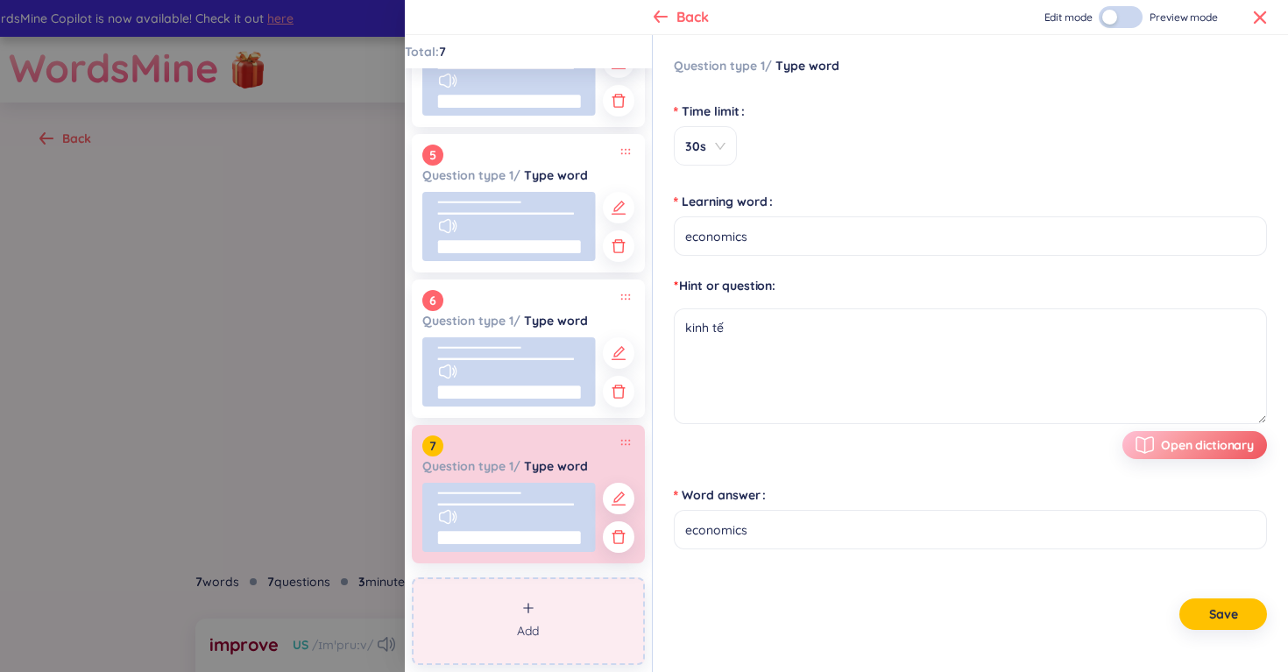
click at [545, 599] on button "Add" at bounding box center [528, 621] width 233 height 88
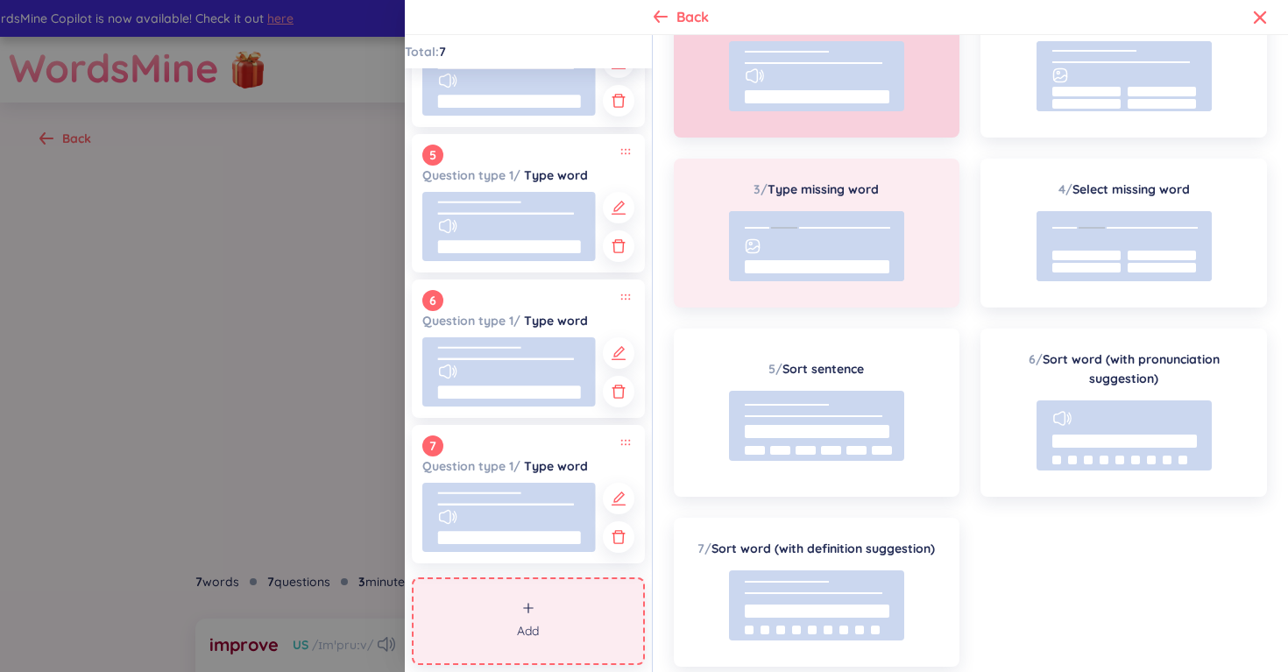
scroll to position [167, 0]
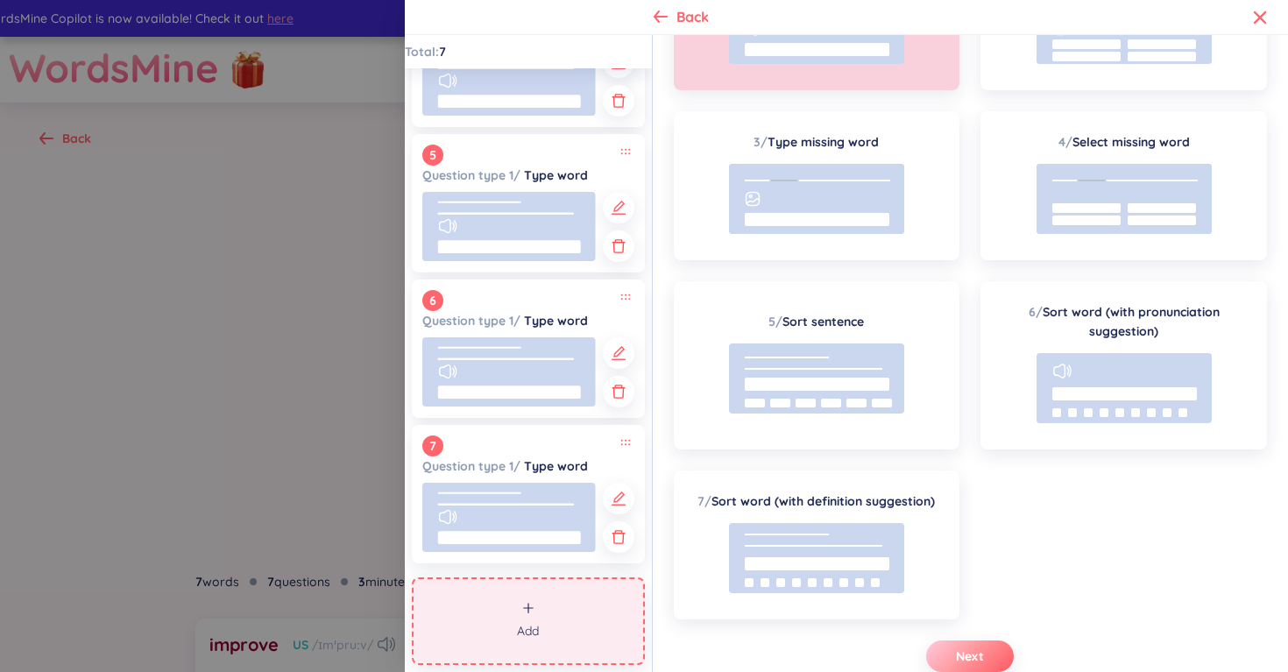
click at [951, 650] on button "Next" at bounding box center [970, 656] width 88 height 32
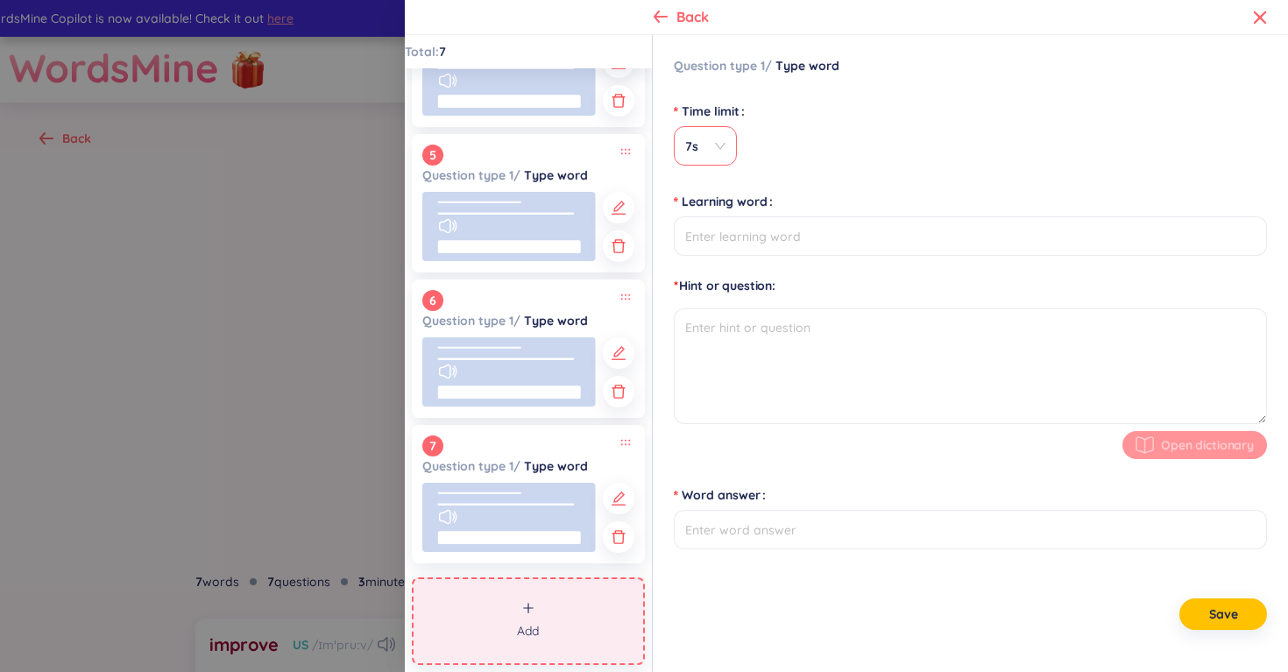
click at [720, 159] on div "7s" at bounding box center [705, 145] width 63 height 39
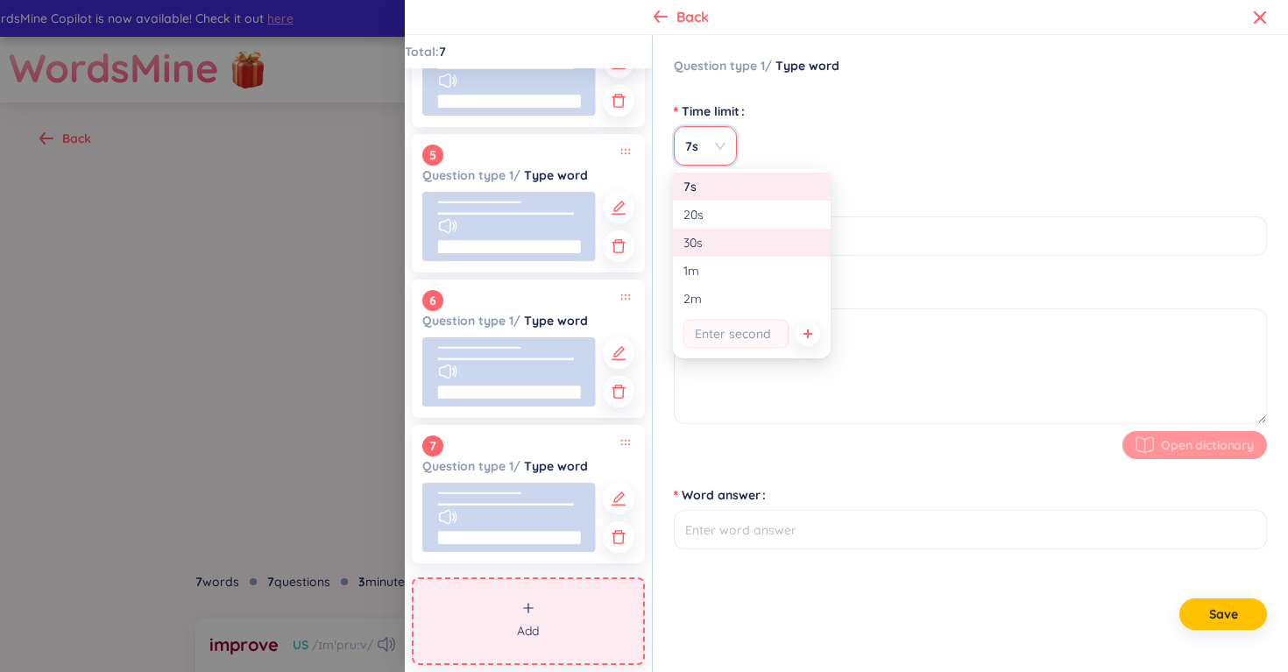
click at [727, 244] on div "30s" at bounding box center [751, 242] width 137 height 19
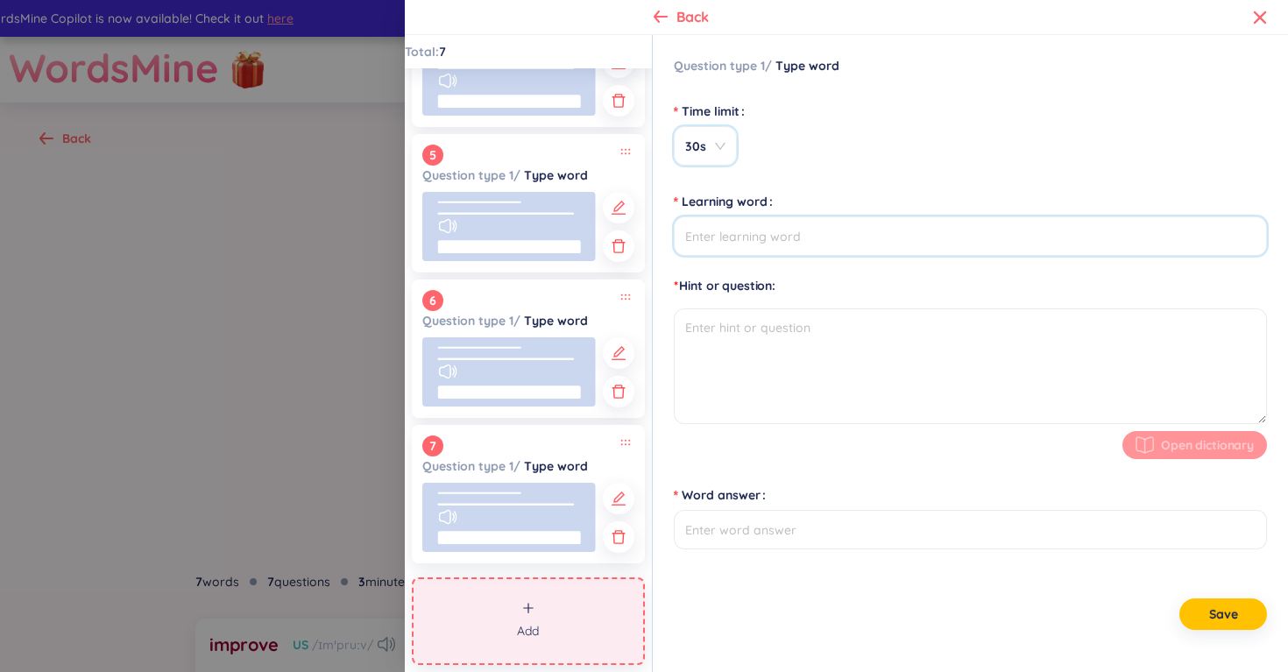
click at [771, 227] on input "Learning word" at bounding box center [970, 235] width 593 height 39
type input "business"
click at [778, 318] on textarea at bounding box center [970, 366] width 593 height 116
type input "business"
type textarea "kinh doanh"
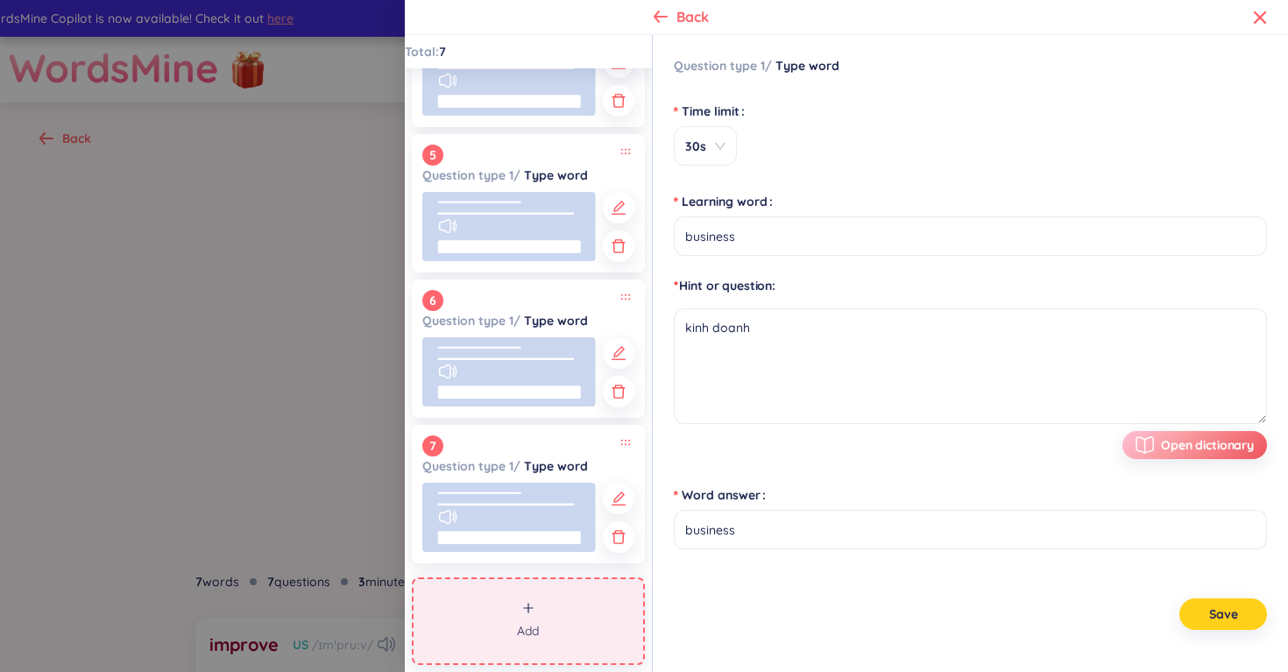
click at [1209, 607] on span "Save" at bounding box center [1223, 614] width 29 height 18
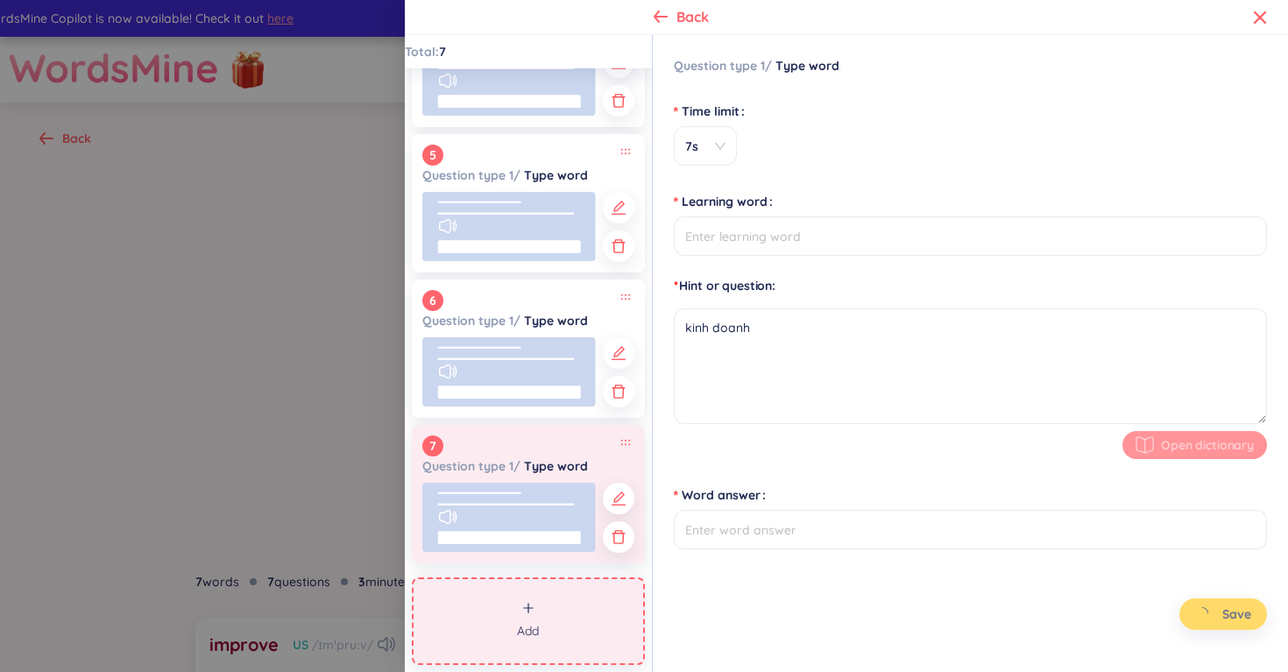
type input "business"
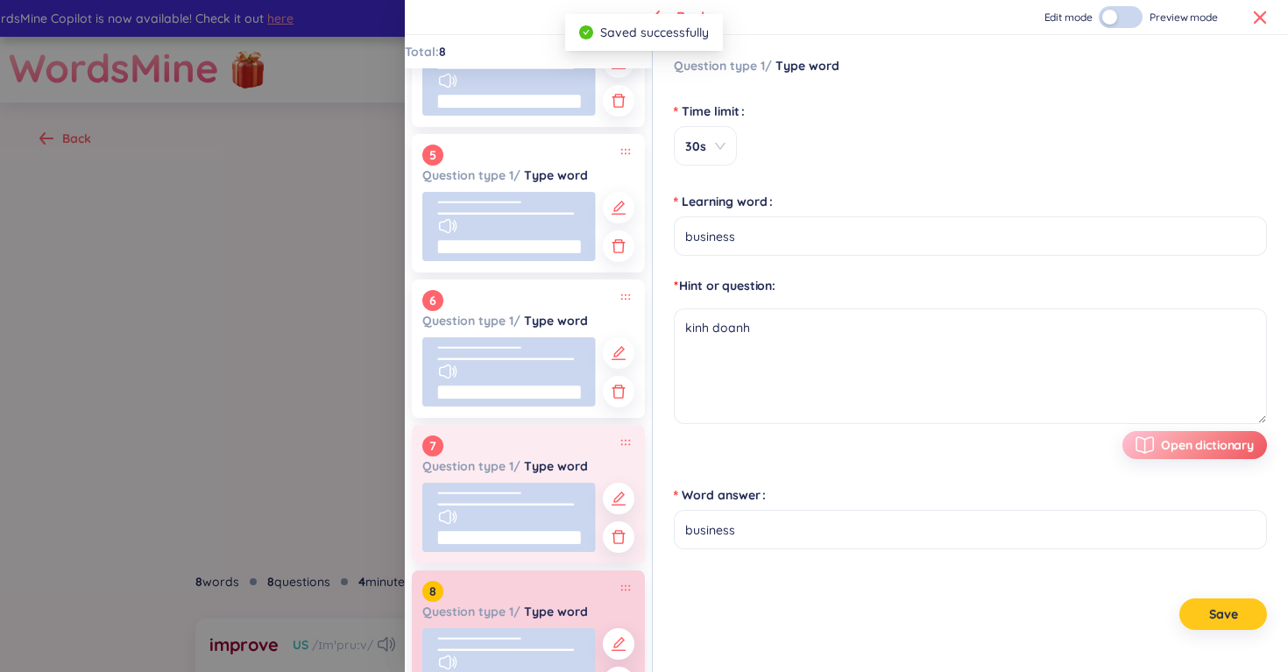
scroll to position [668, 0]
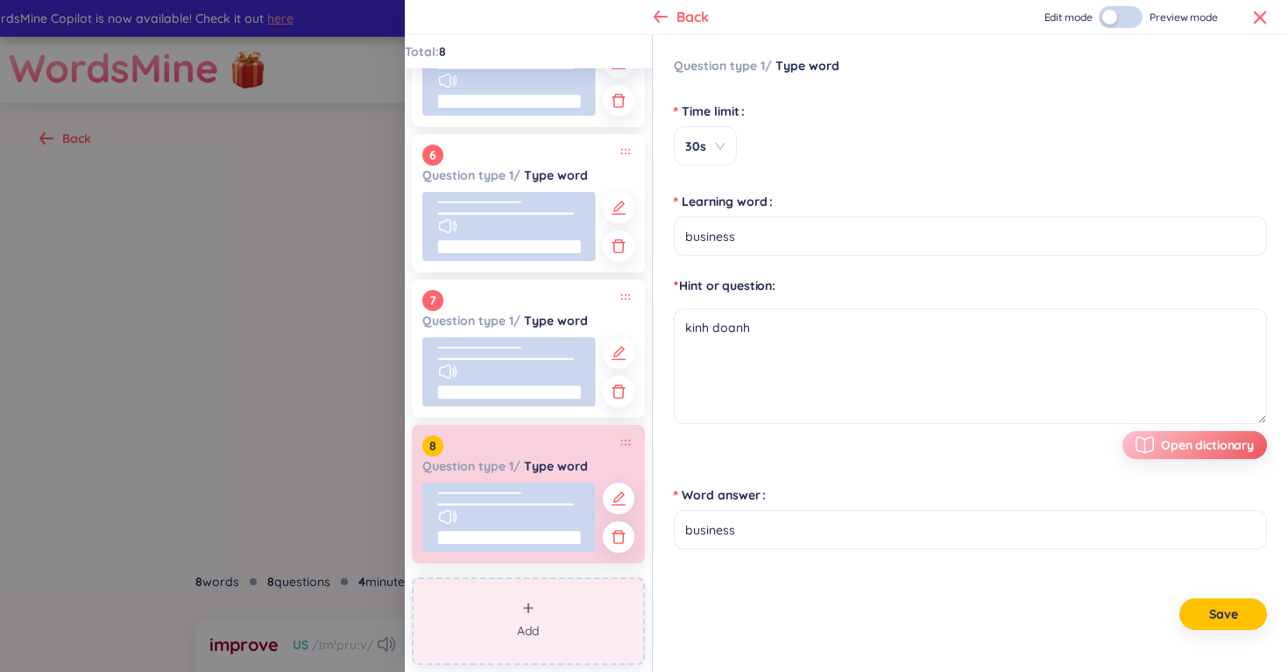
click at [553, 619] on button "Add" at bounding box center [528, 621] width 233 height 88
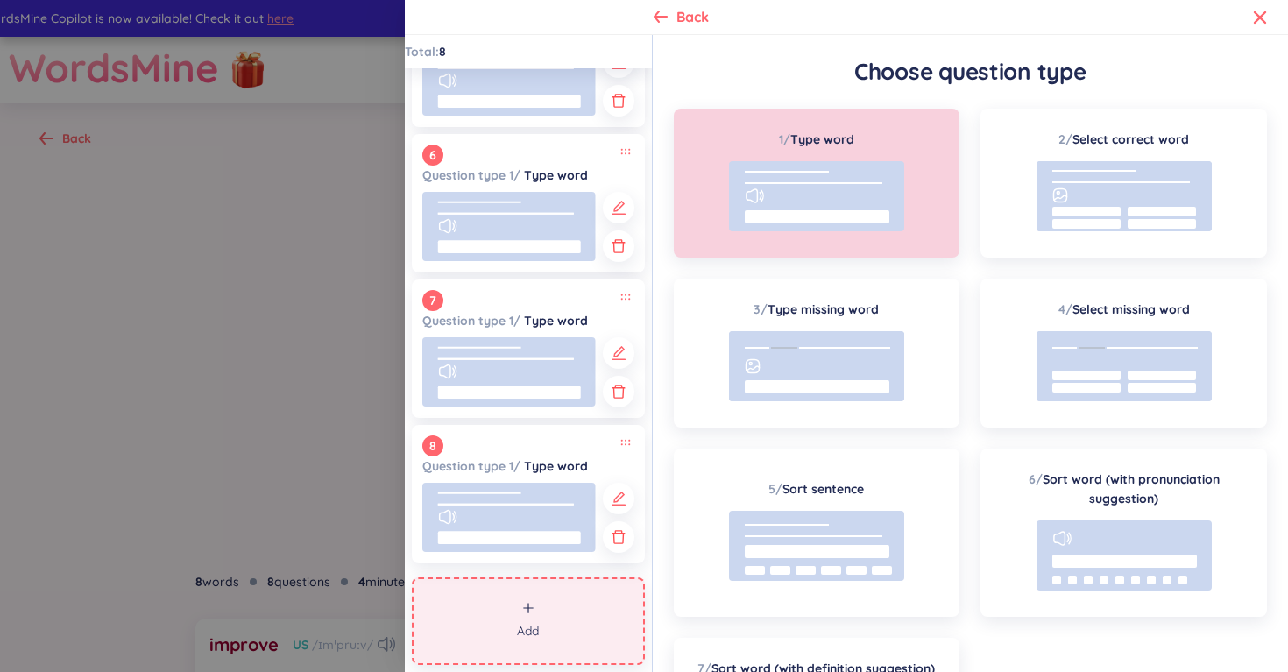
click at [747, 217] on rect at bounding box center [817, 216] width 145 height 13
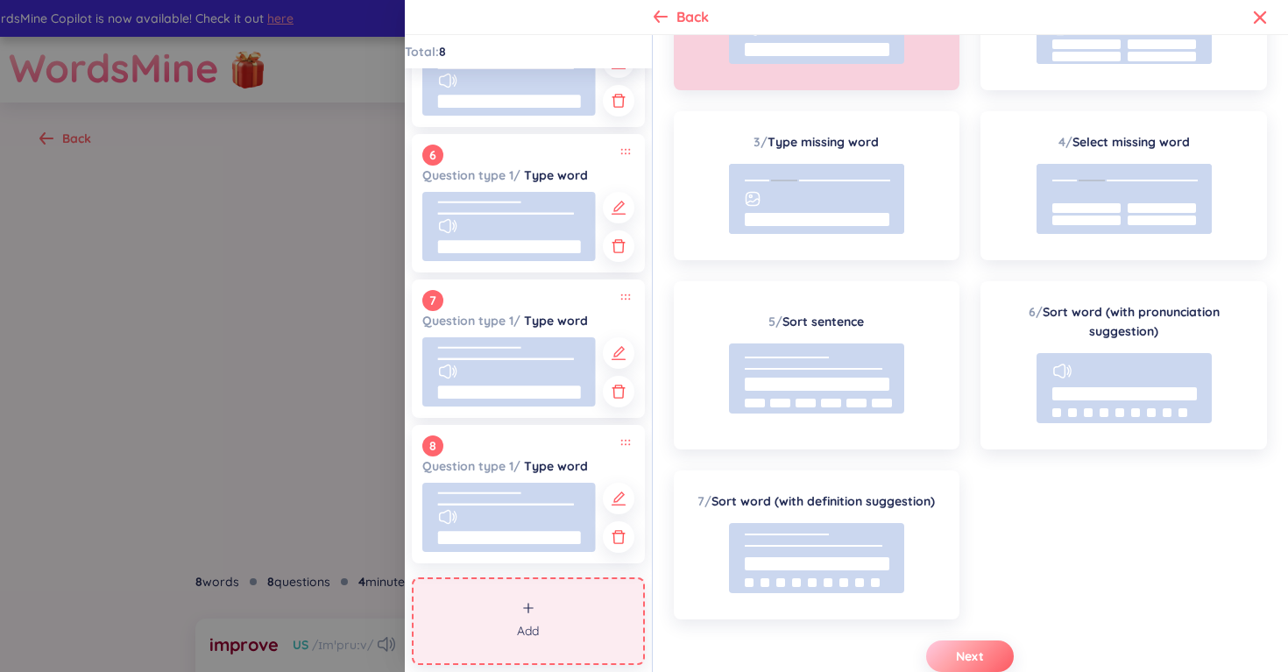
click at [939, 658] on button "Next" at bounding box center [970, 656] width 88 height 32
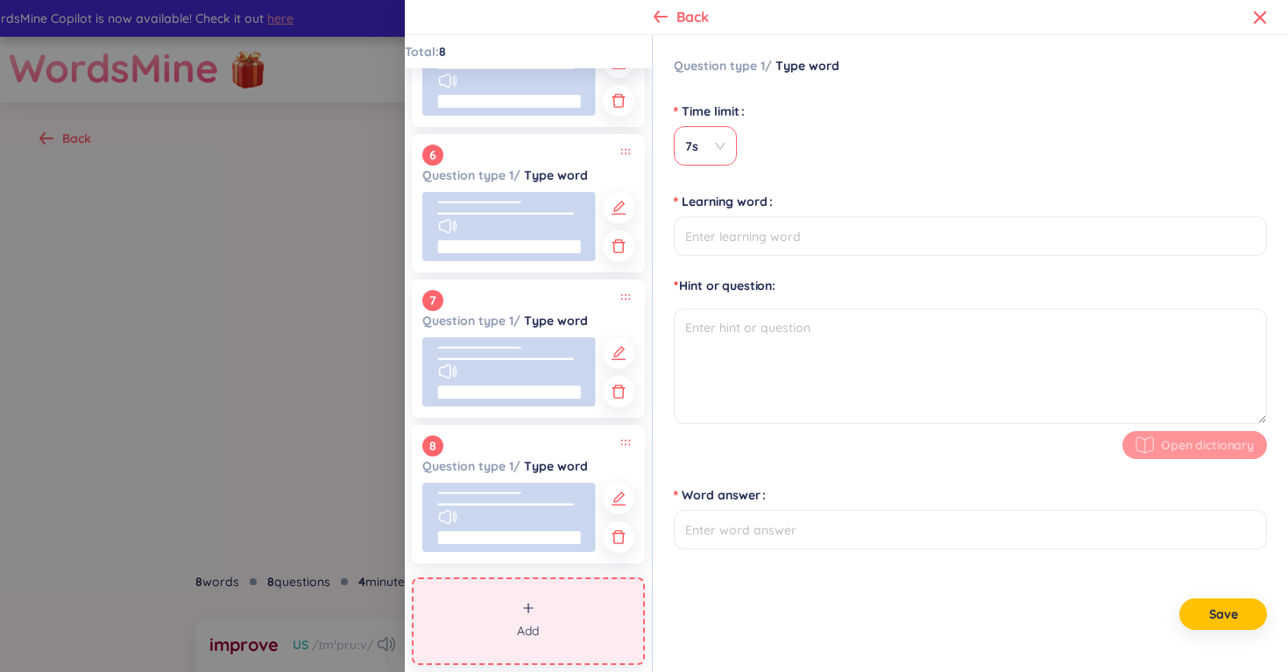
click at [720, 143] on span "7s" at bounding box center [705, 147] width 40 height 18
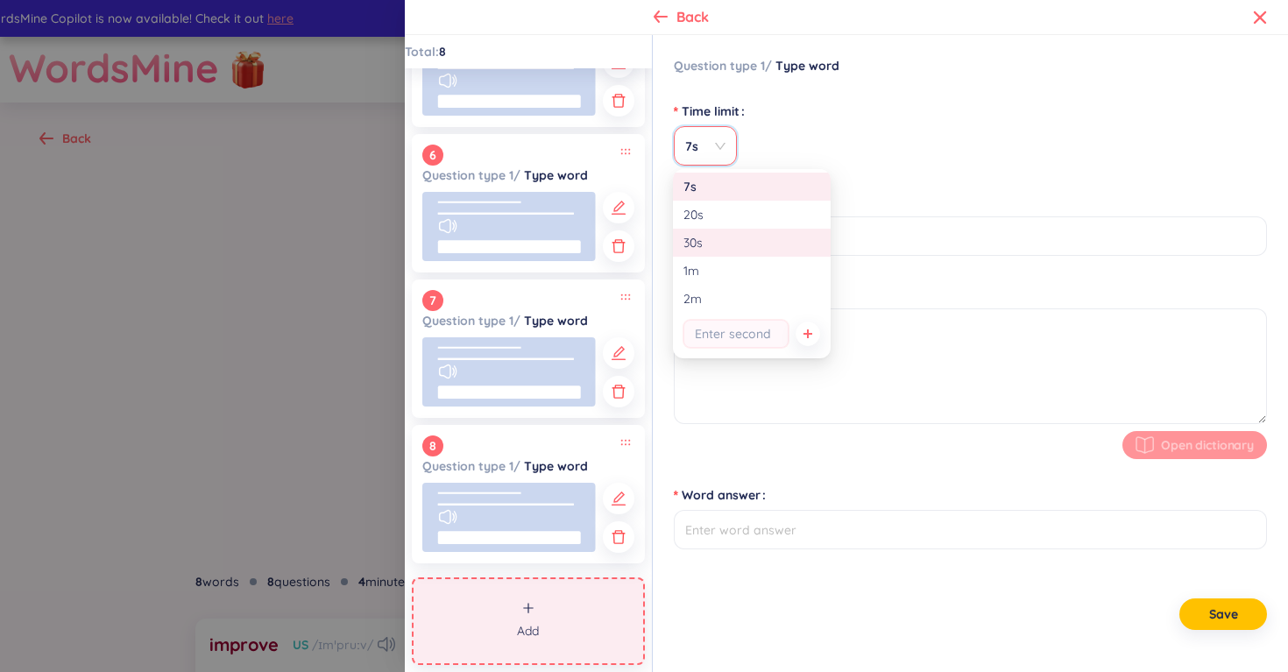
click at [727, 246] on div "30s" at bounding box center [751, 242] width 137 height 19
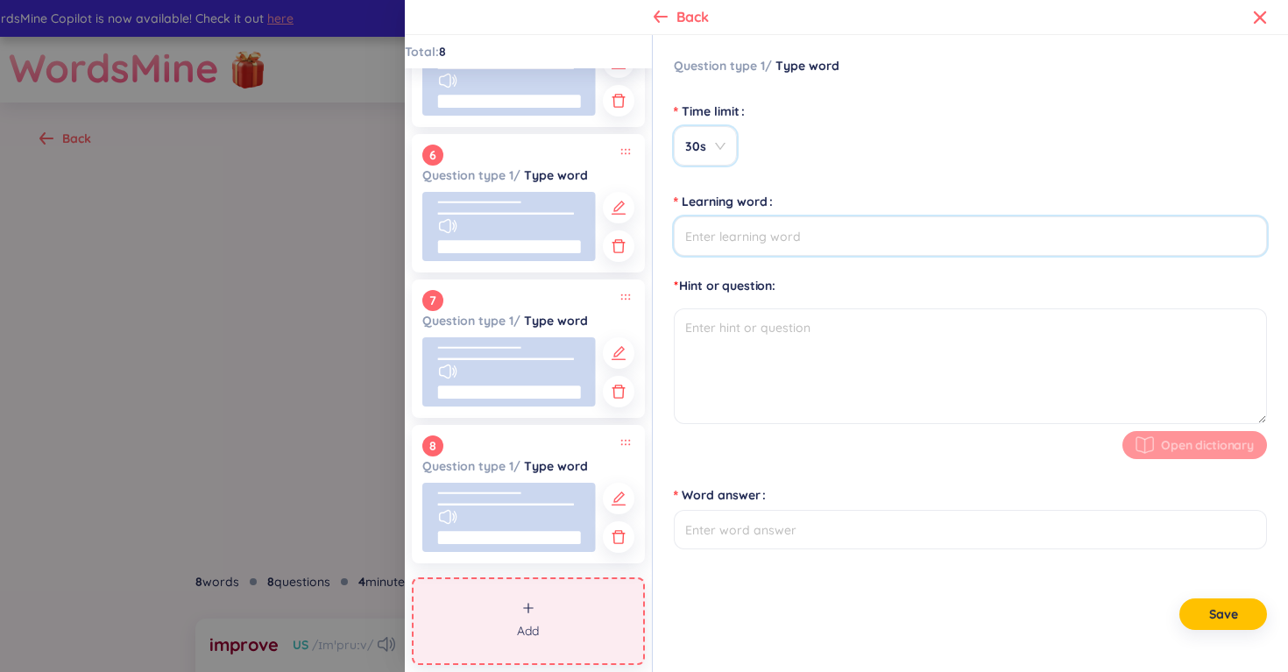
click at [745, 244] on input "Learning word" at bounding box center [970, 235] width 593 height 39
type input "architect"
click at [739, 342] on textarea at bounding box center [970, 366] width 593 height 116
type textarea "kiến trúc sư"
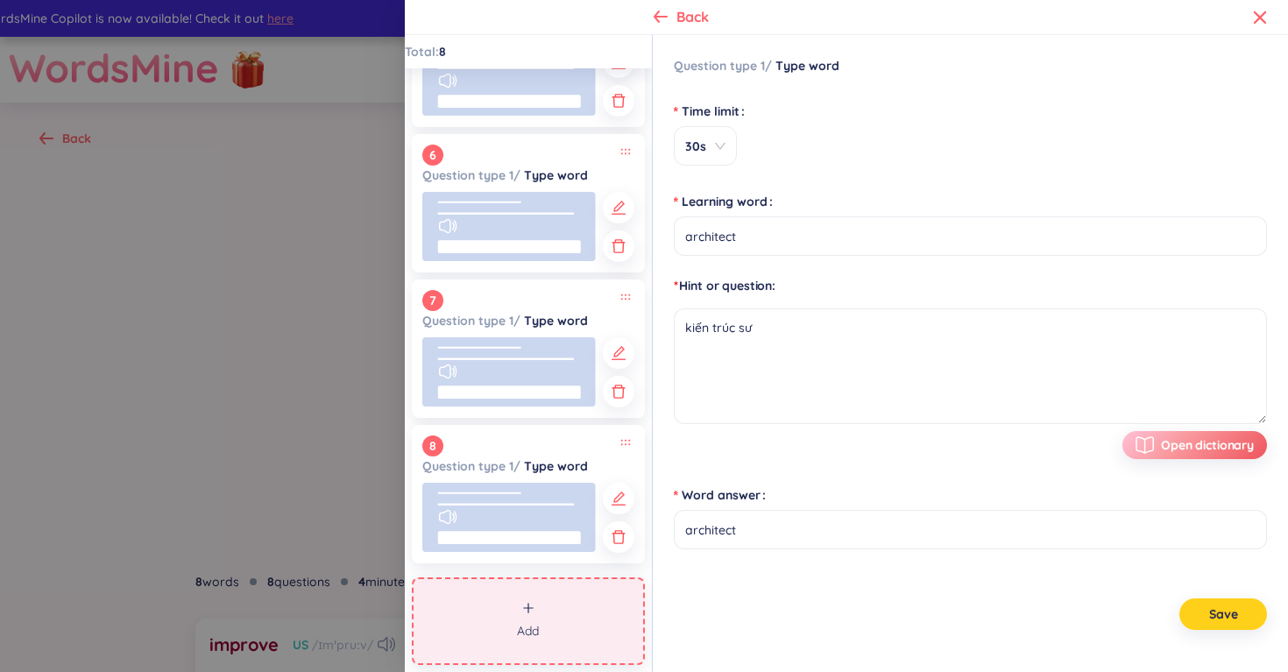
click at [1211, 609] on span "Save" at bounding box center [1223, 614] width 29 height 18
type input "architect"
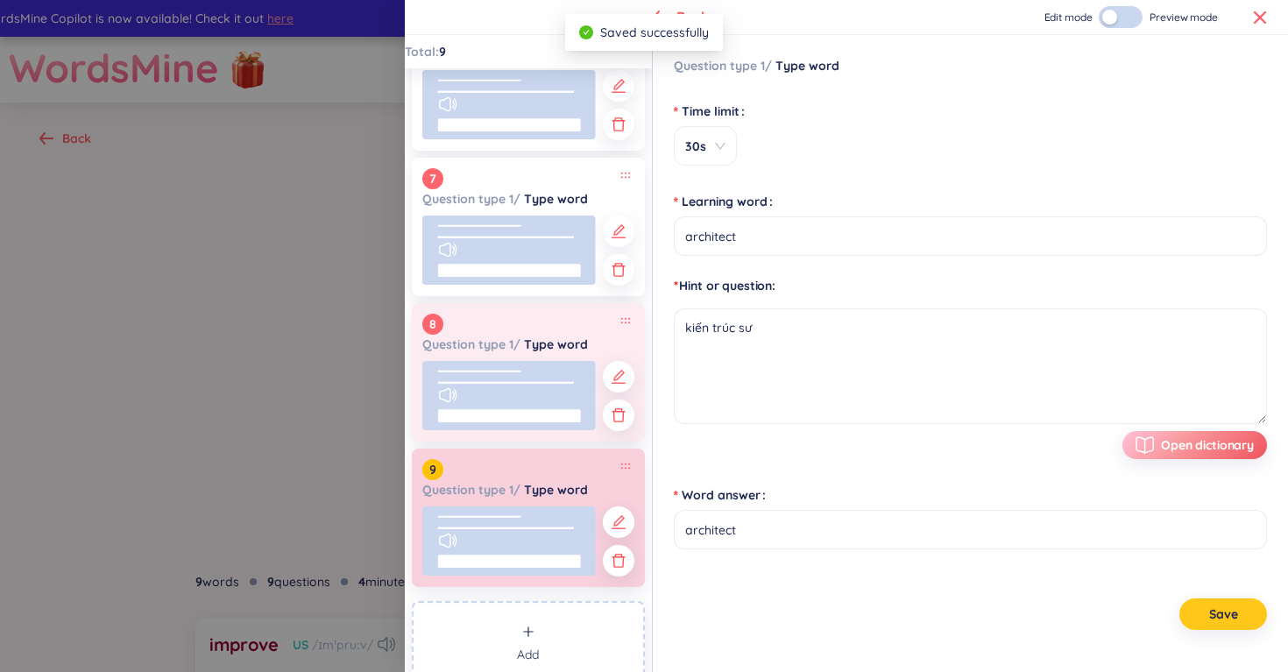
scroll to position [814, 0]
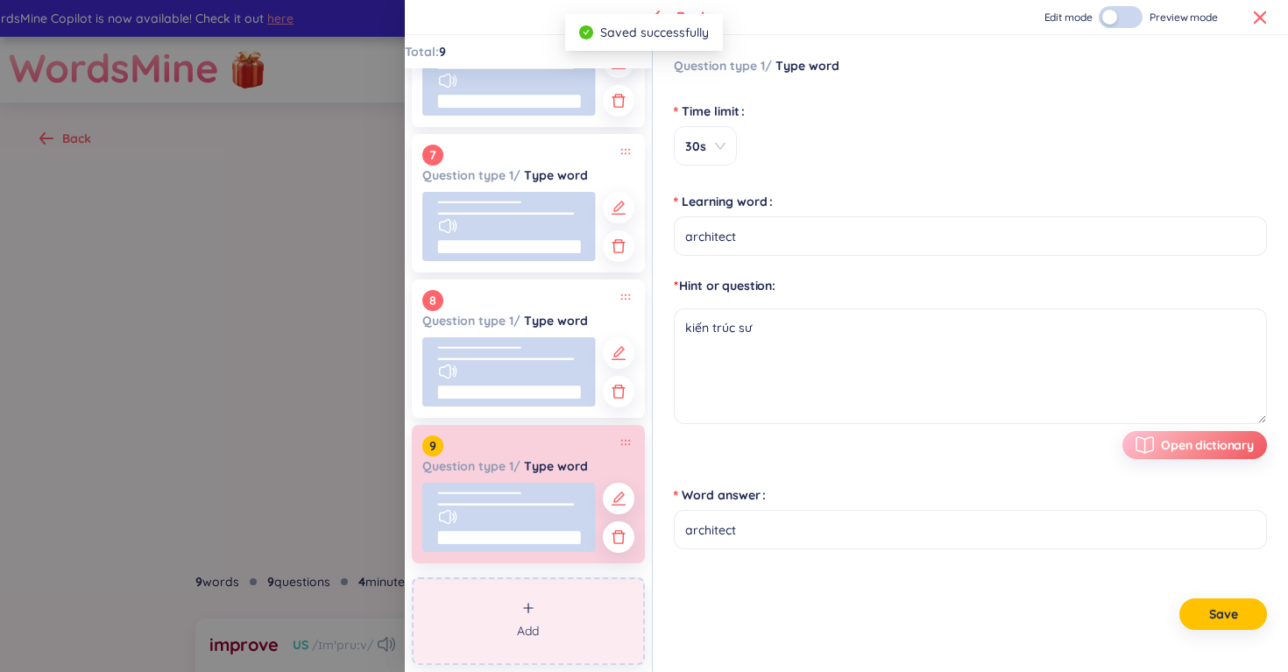
click at [520, 647] on button "Add" at bounding box center [528, 621] width 233 height 88
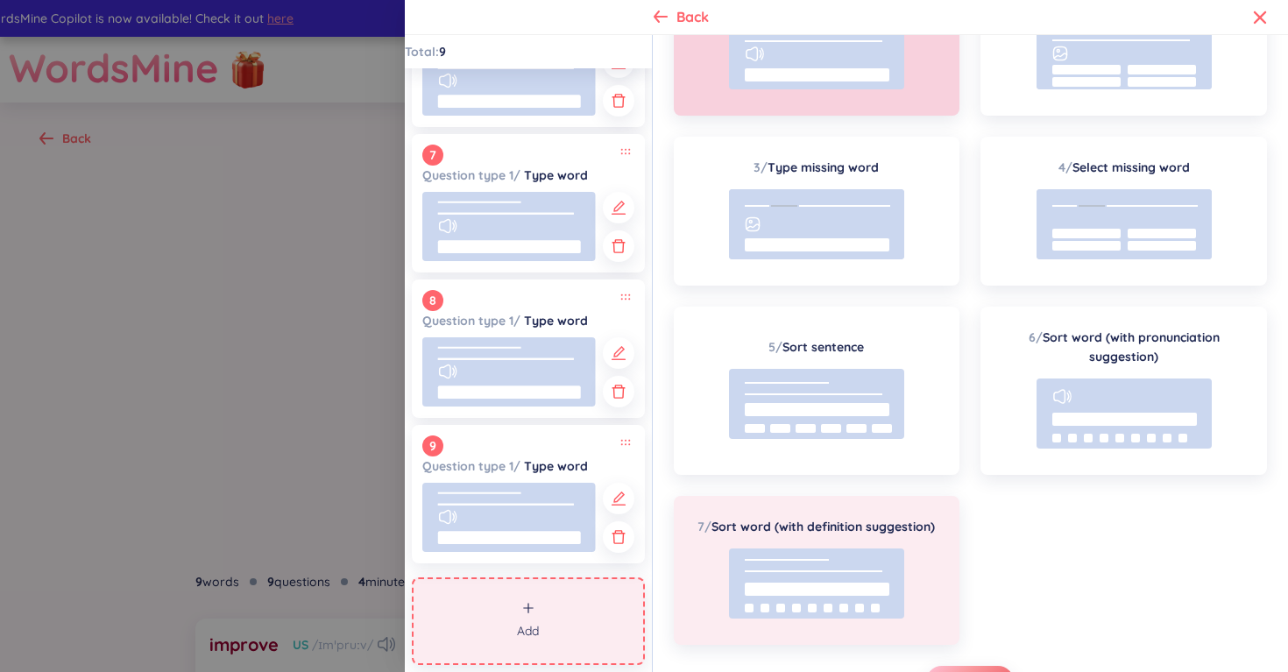
scroll to position [167, 0]
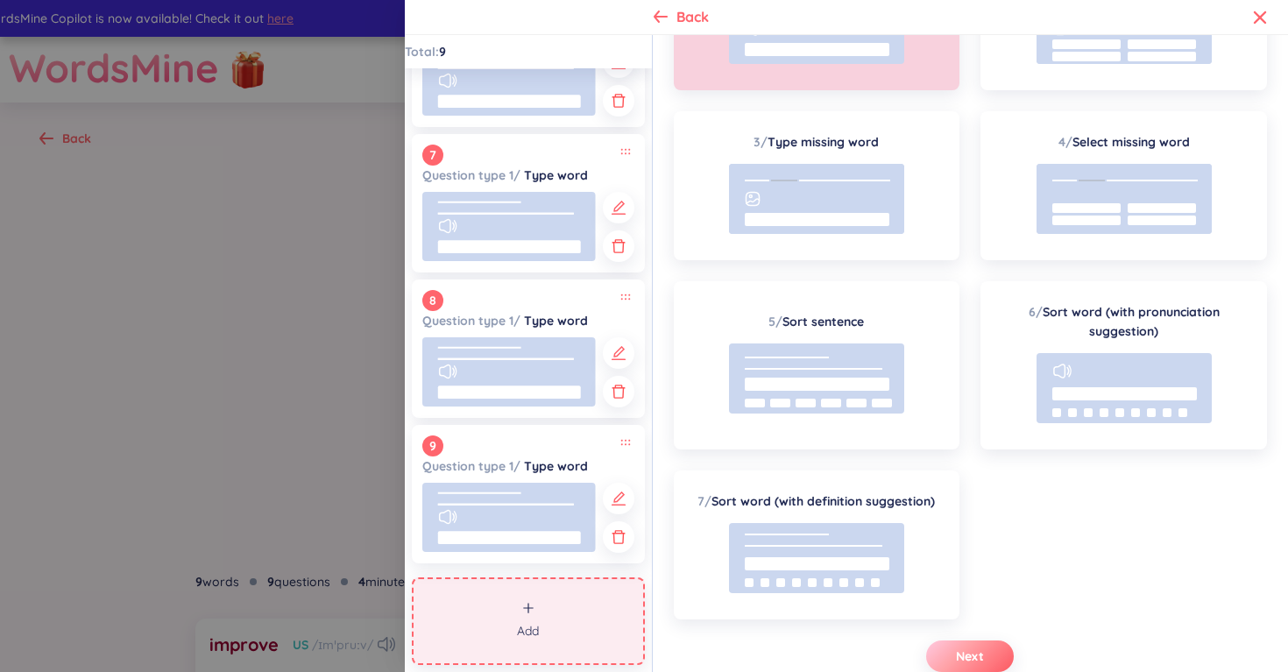
click at [976, 654] on span "Next" at bounding box center [970, 656] width 28 height 18
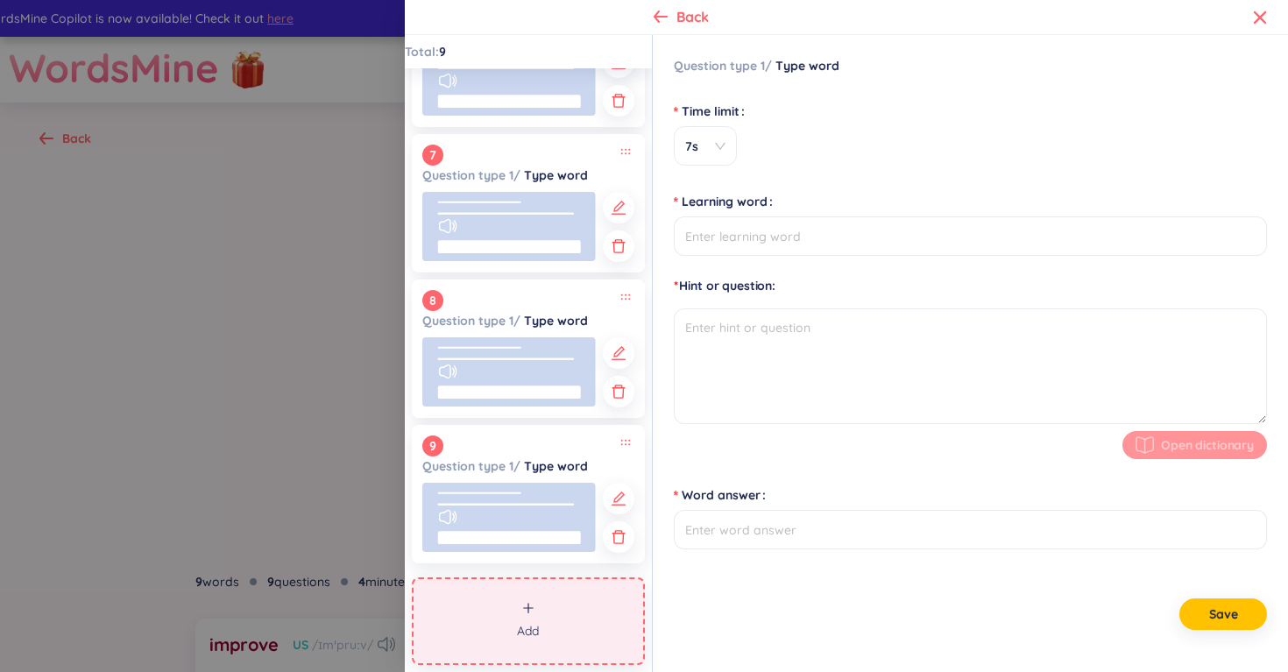
scroll to position [0, 0]
click at [703, 138] on span "7s" at bounding box center [705, 147] width 40 height 18
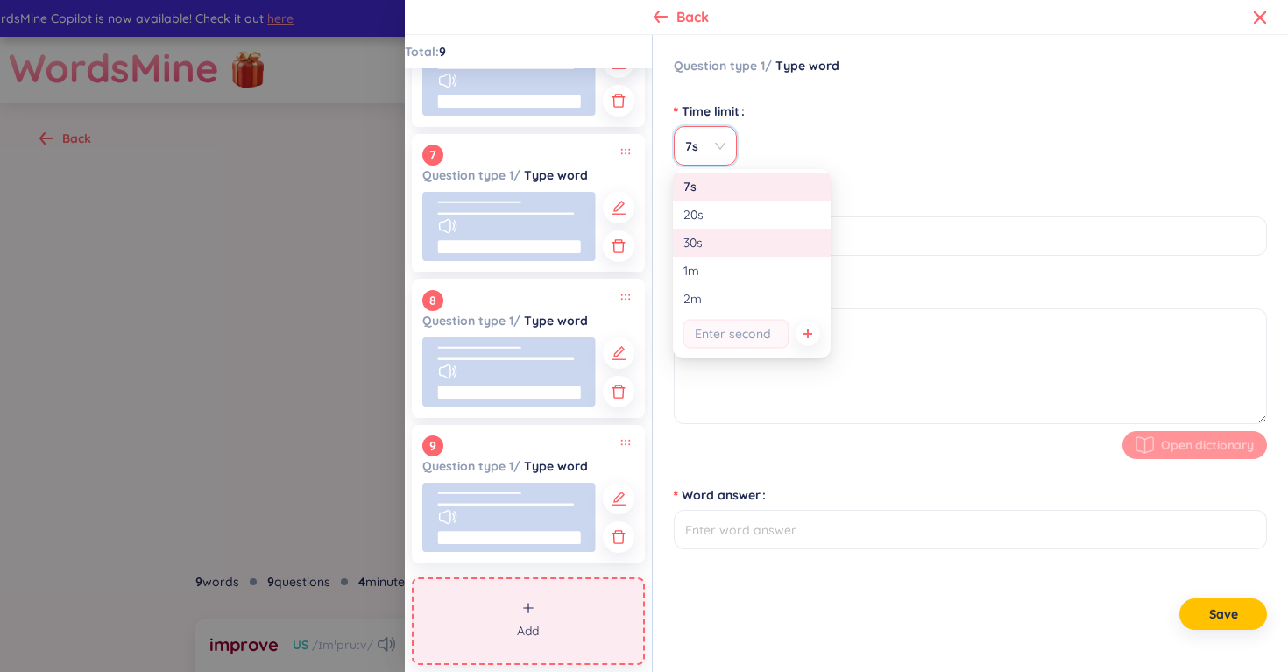
click at [717, 239] on div "30s" at bounding box center [751, 242] width 137 height 19
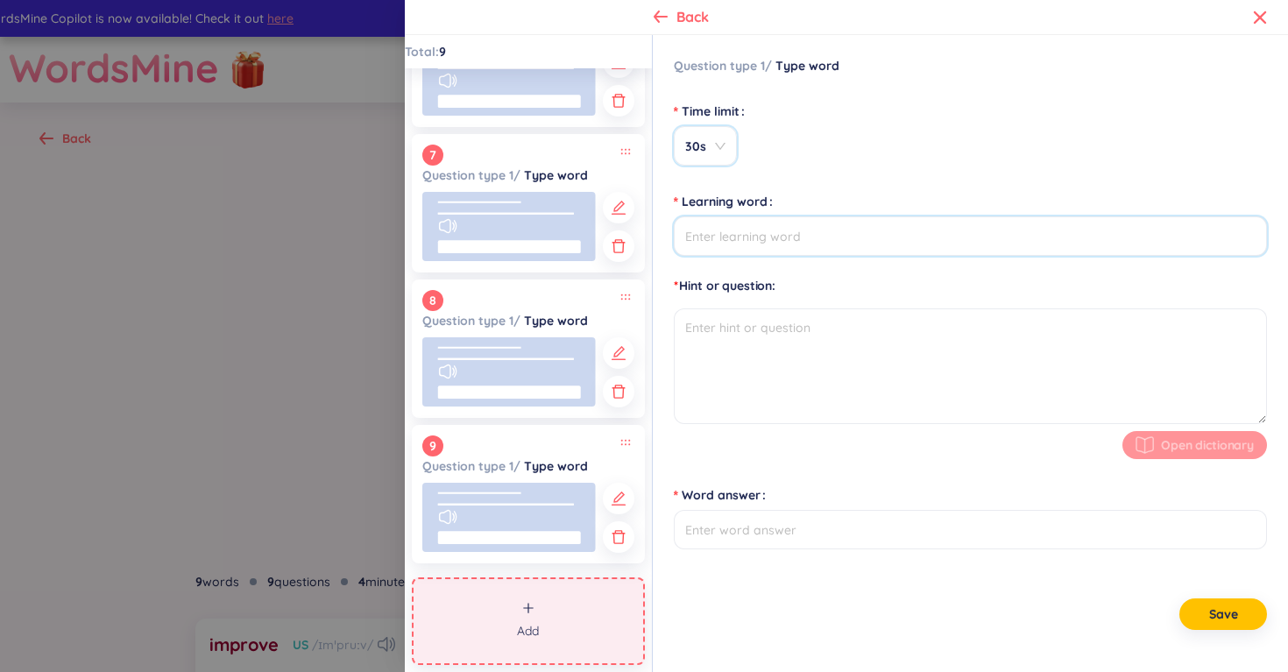
click at [713, 251] on input "Learning word" at bounding box center [970, 235] width 593 height 39
type input "engineer"
click at [712, 346] on textarea at bounding box center [970, 366] width 593 height 116
type input "engineer"
type textarea "kĩ sư"
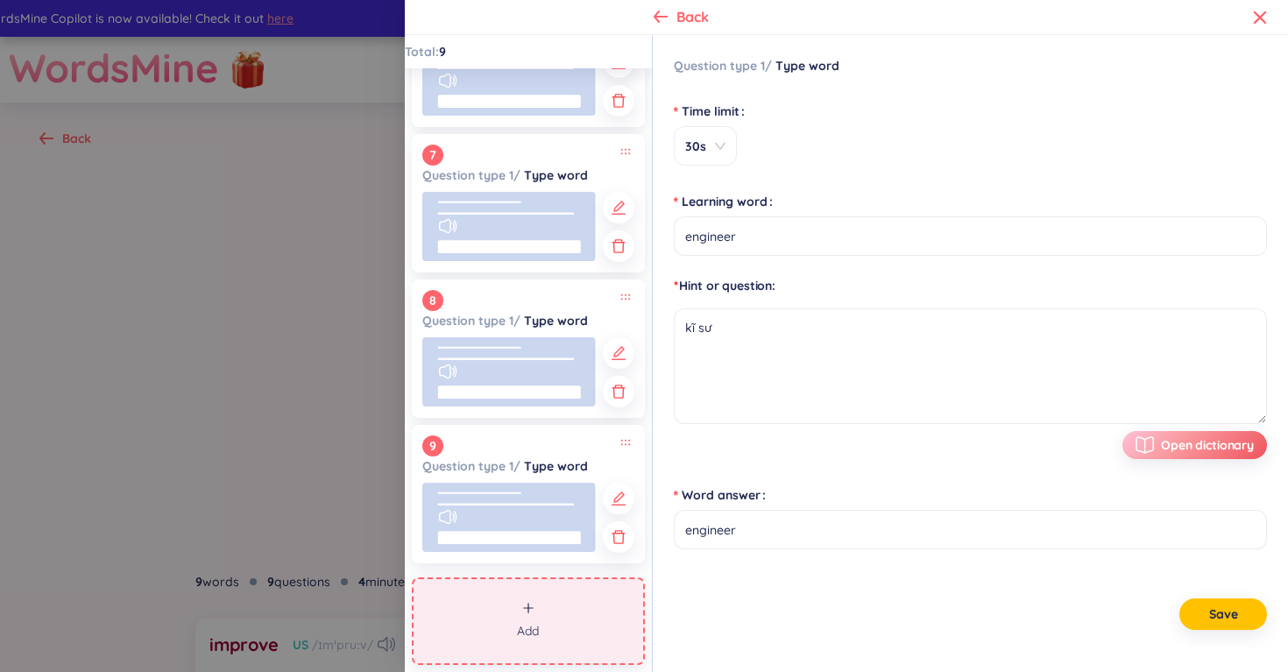
click at [509, 599] on button "Add" at bounding box center [528, 621] width 233 height 88
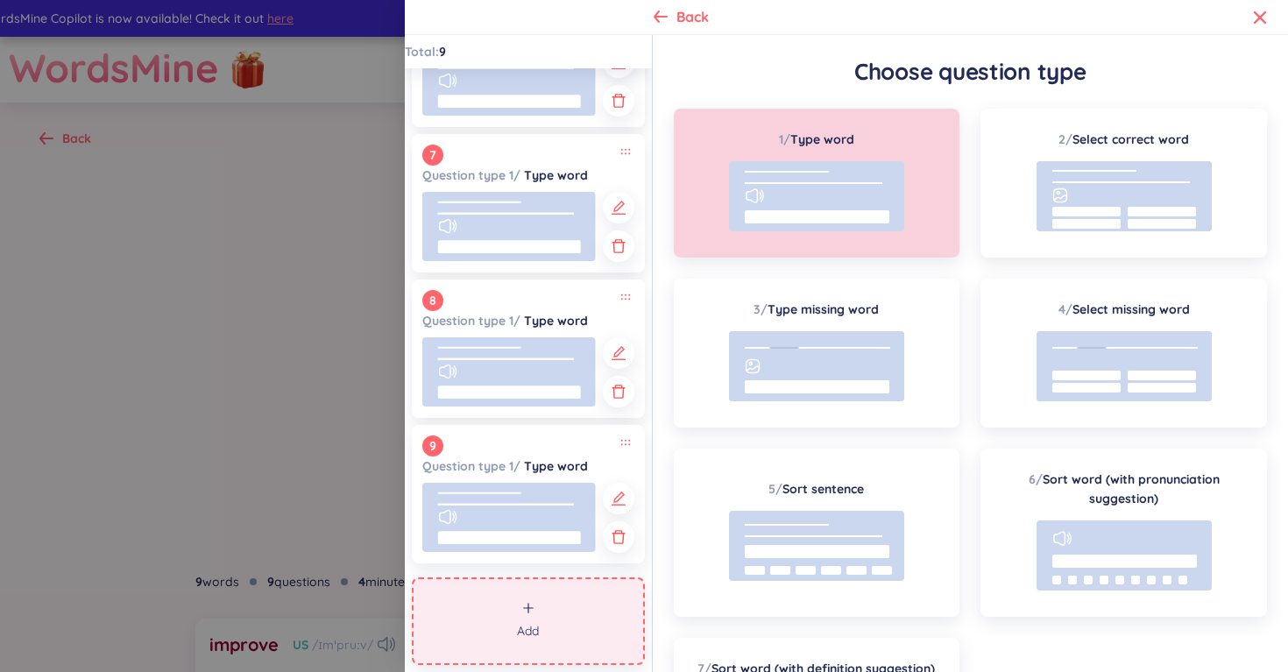
click at [734, 206] on rect at bounding box center [816, 196] width 175 height 70
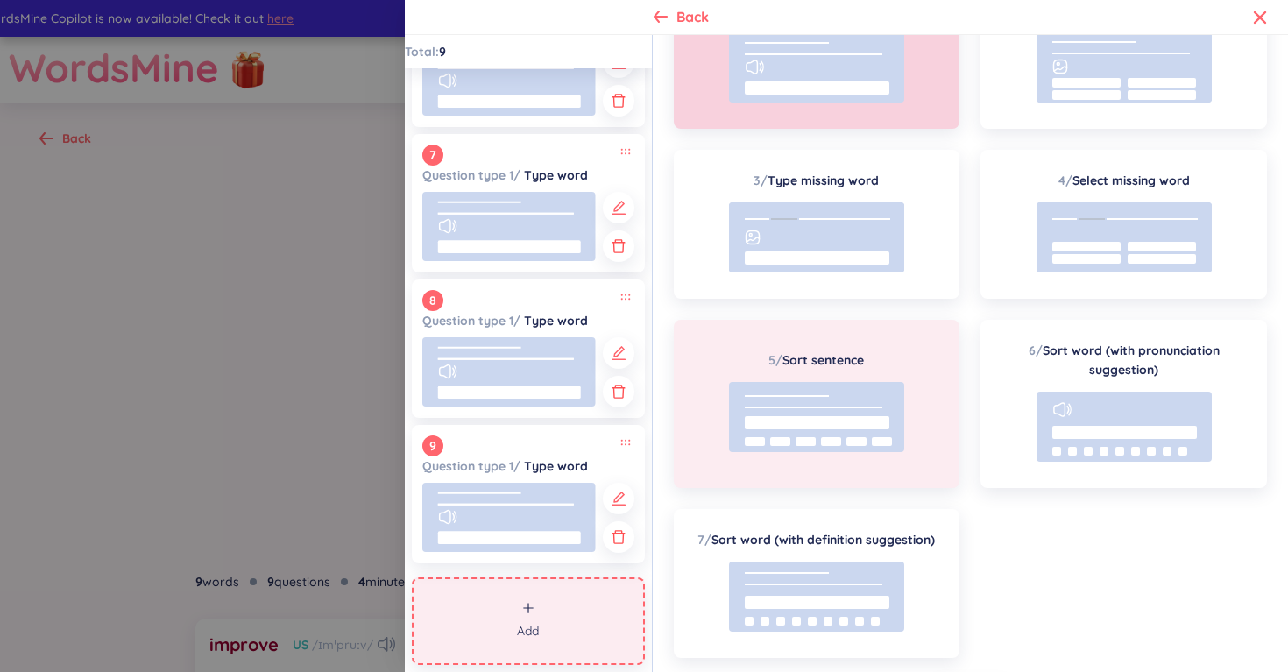
scroll to position [167, 0]
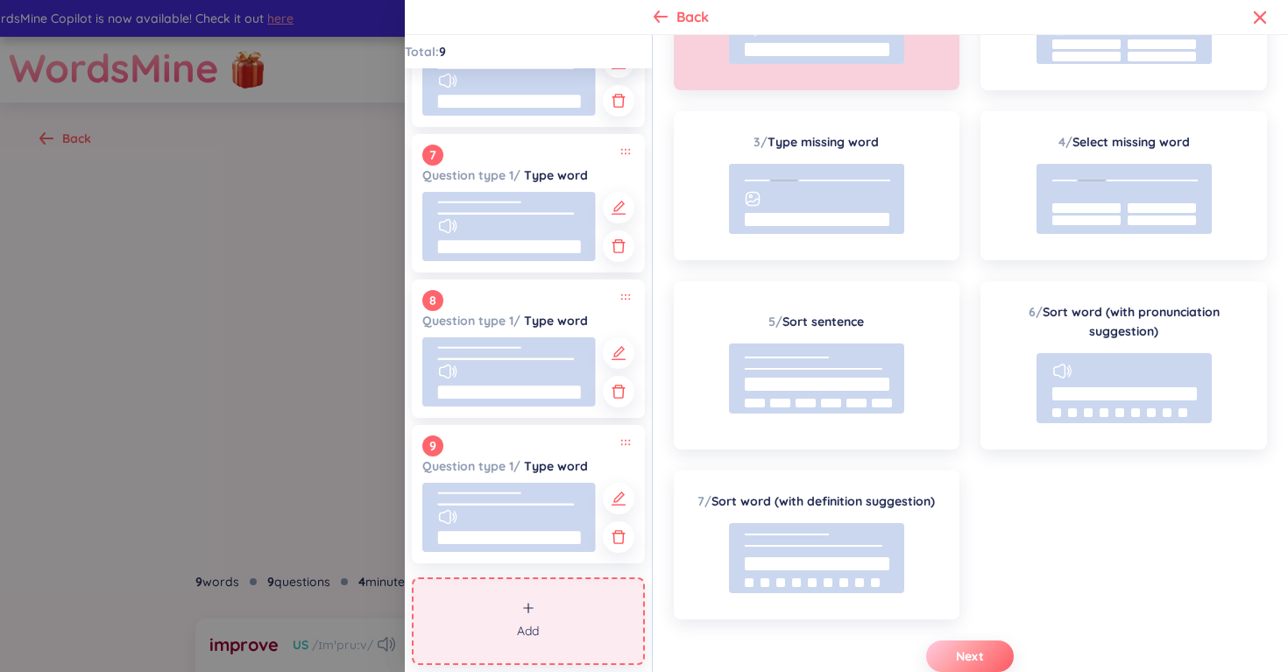
click at [972, 654] on span "Next" at bounding box center [970, 656] width 28 height 18
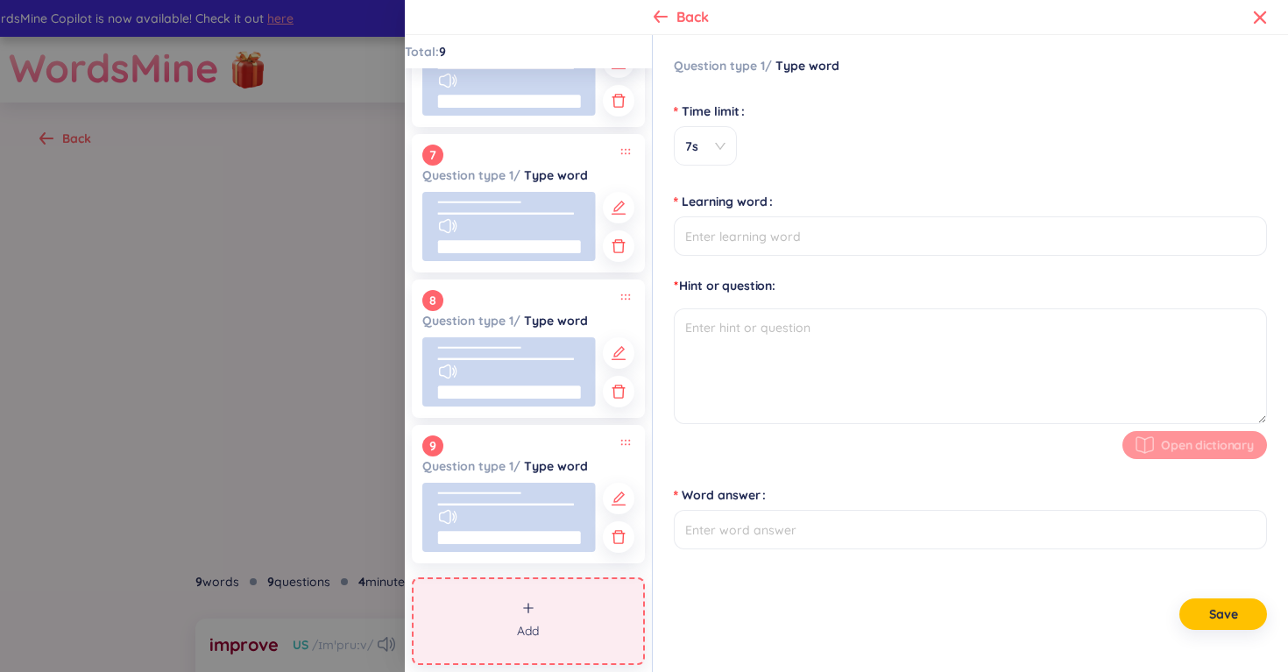
click at [706, 124] on label "Time limit" at bounding box center [713, 111] width 78 height 28
click at [706, 127] on input "Time limit" at bounding box center [699, 146] width 30 height 39
click at [709, 152] on span "7s" at bounding box center [705, 147] width 40 height 18
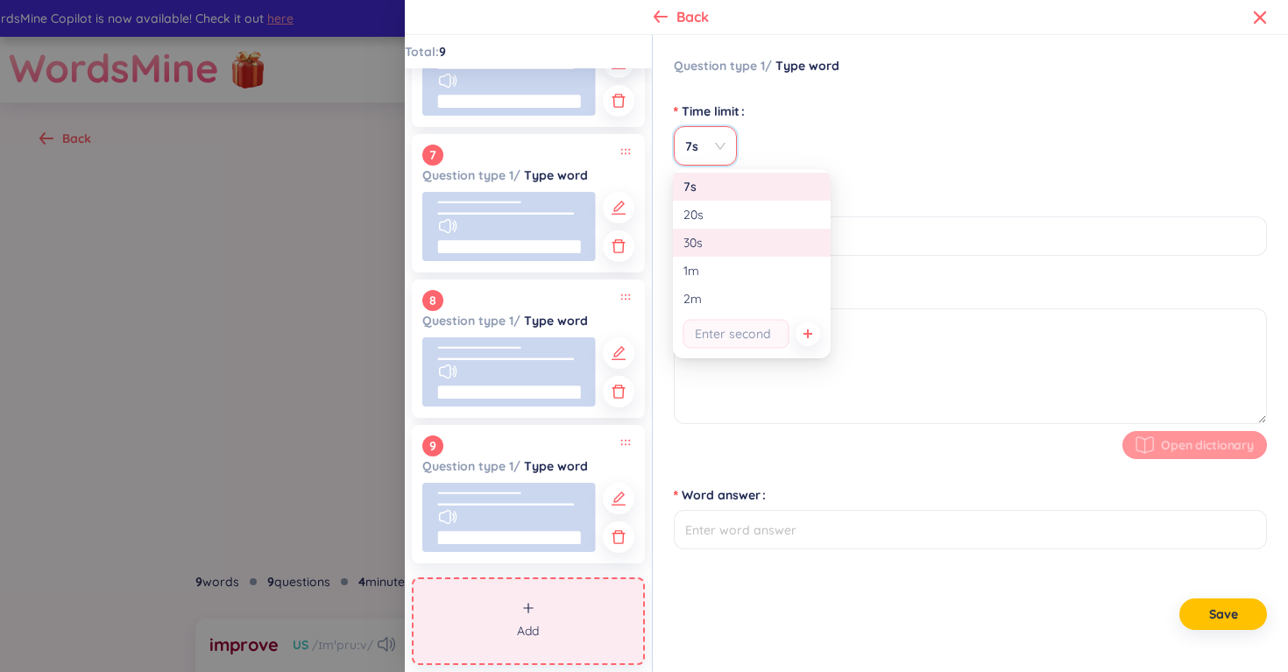
click at [713, 238] on div "30s" at bounding box center [751, 242] width 137 height 19
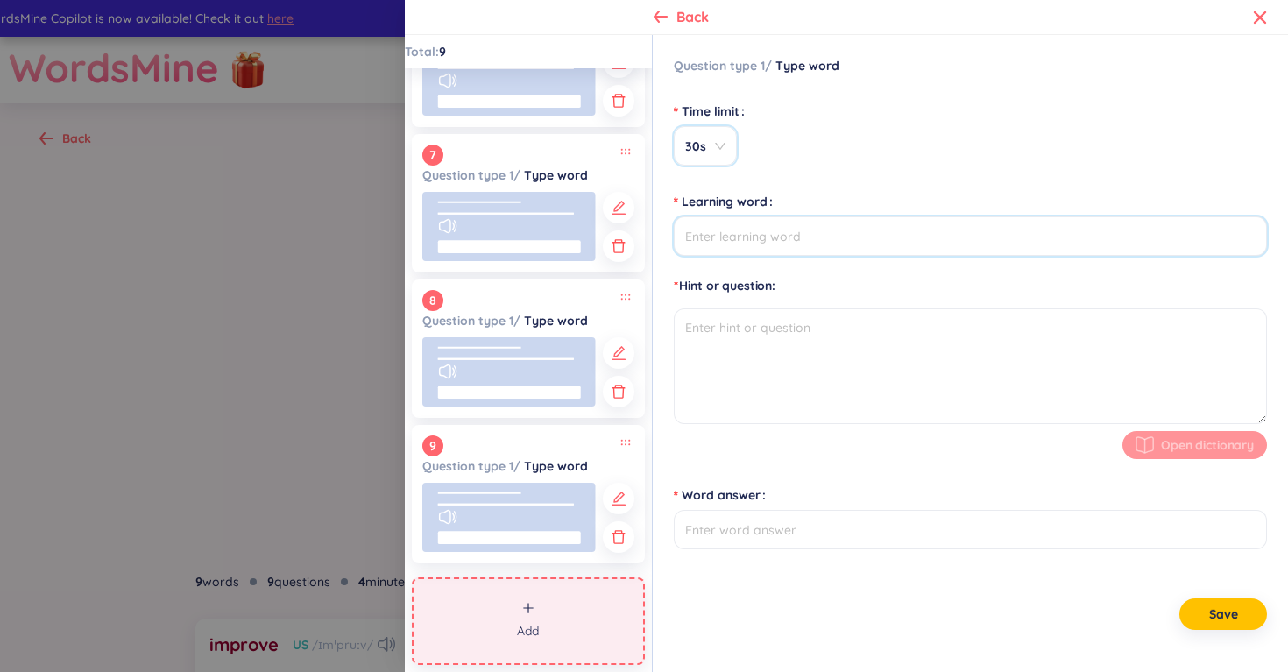
click at [732, 239] on input "Learning word" at bounding box center [970, 235] width 593 height 39
type input "journalist"
click at [746, 328] on textarea at bounding box center [970, 366] width 593 height 116
type input "journalist"
type textarea "nhà báo"
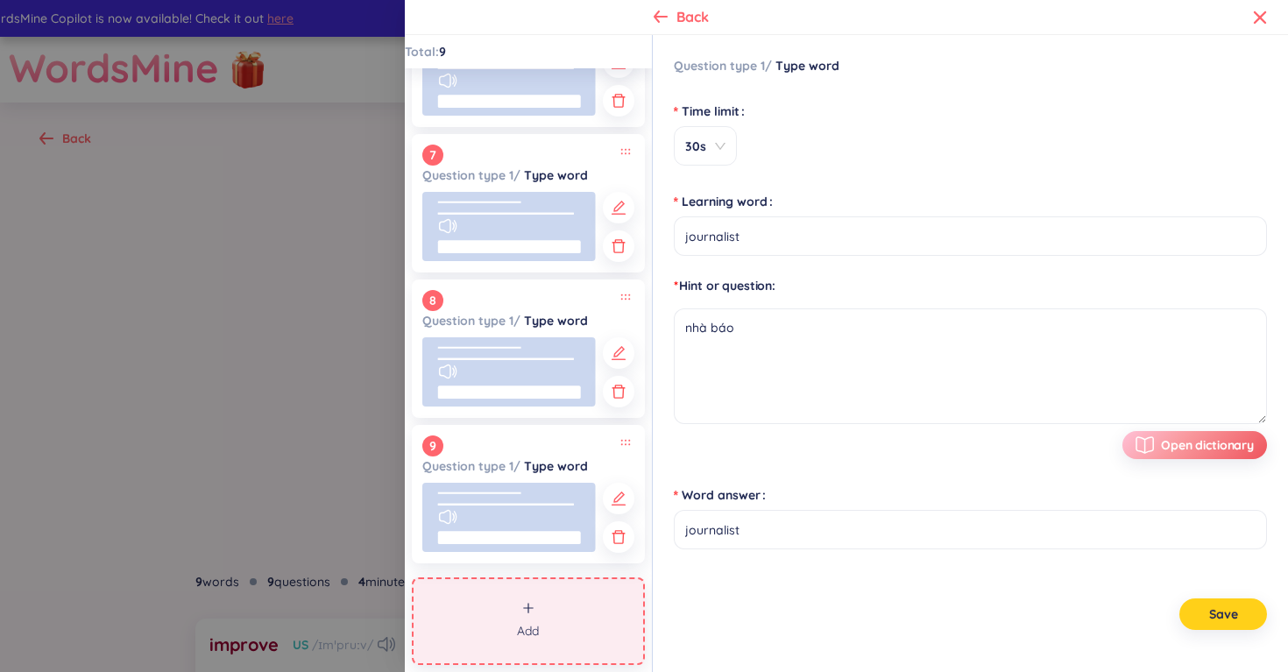
click at [1229, 603] on button "Save" at bounding box center [1223, 614] width 88 height 32
type input "journalist"
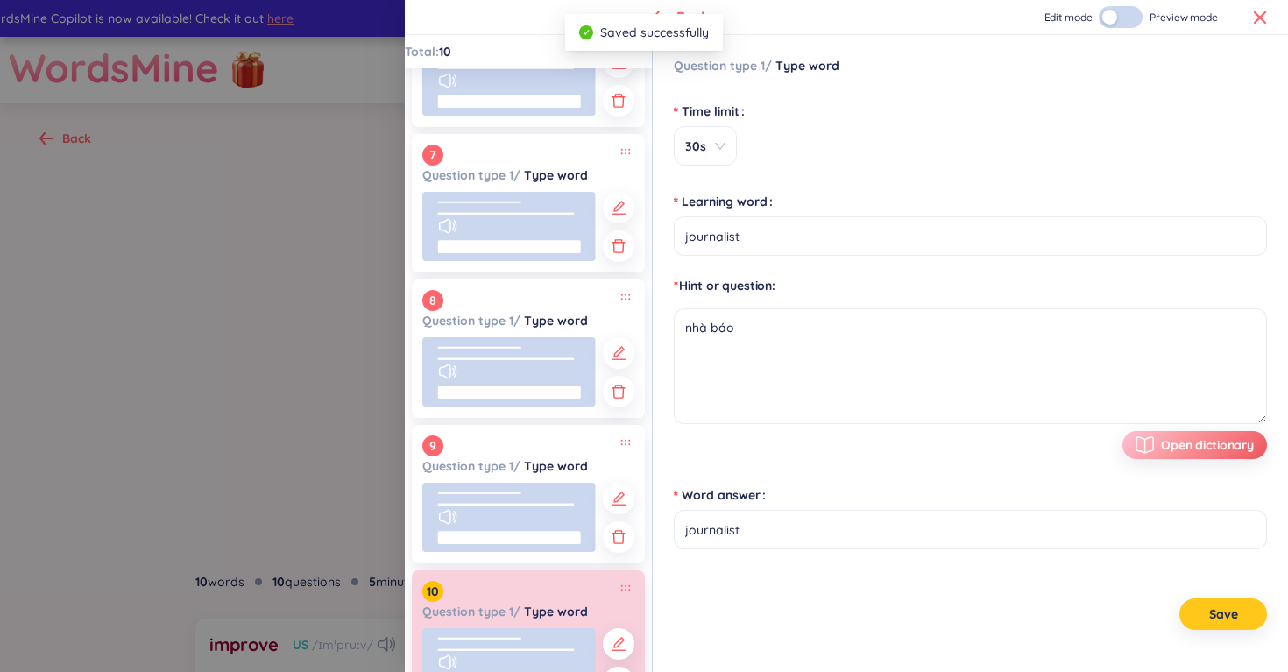
scroll to position [959, 0]
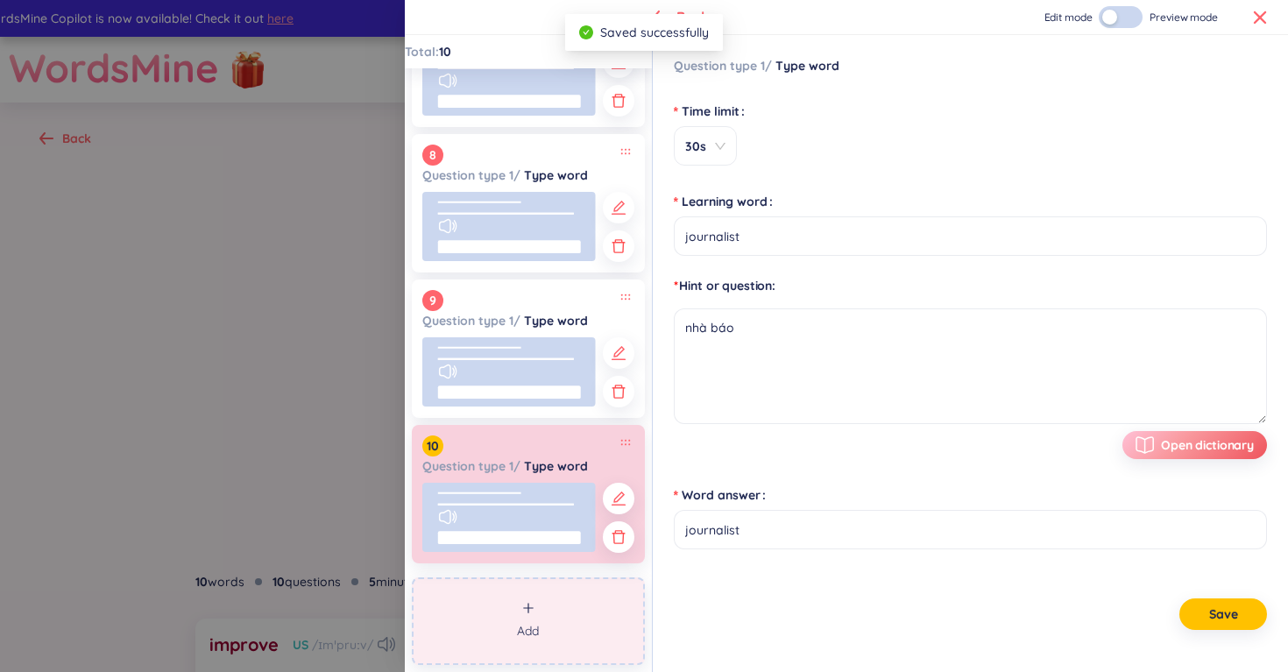
click at [525, 617] on button "Add" at bounding box center [528, 621] width 233 height 88
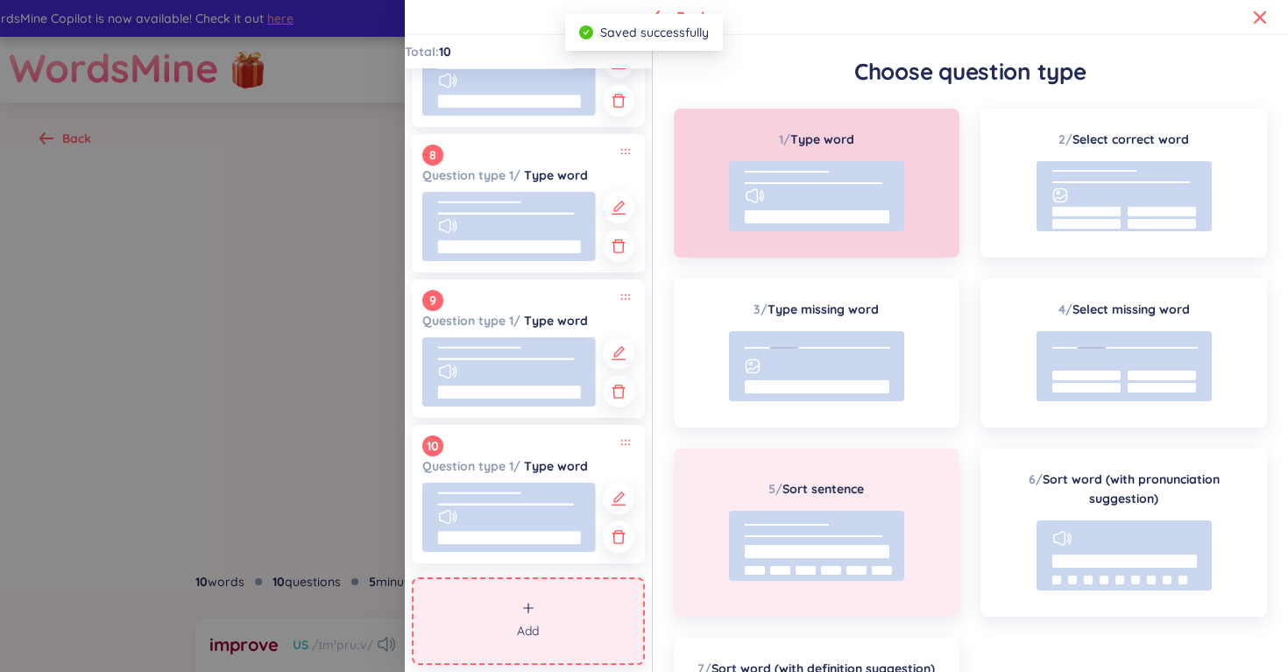
scroll to position [167, 0]
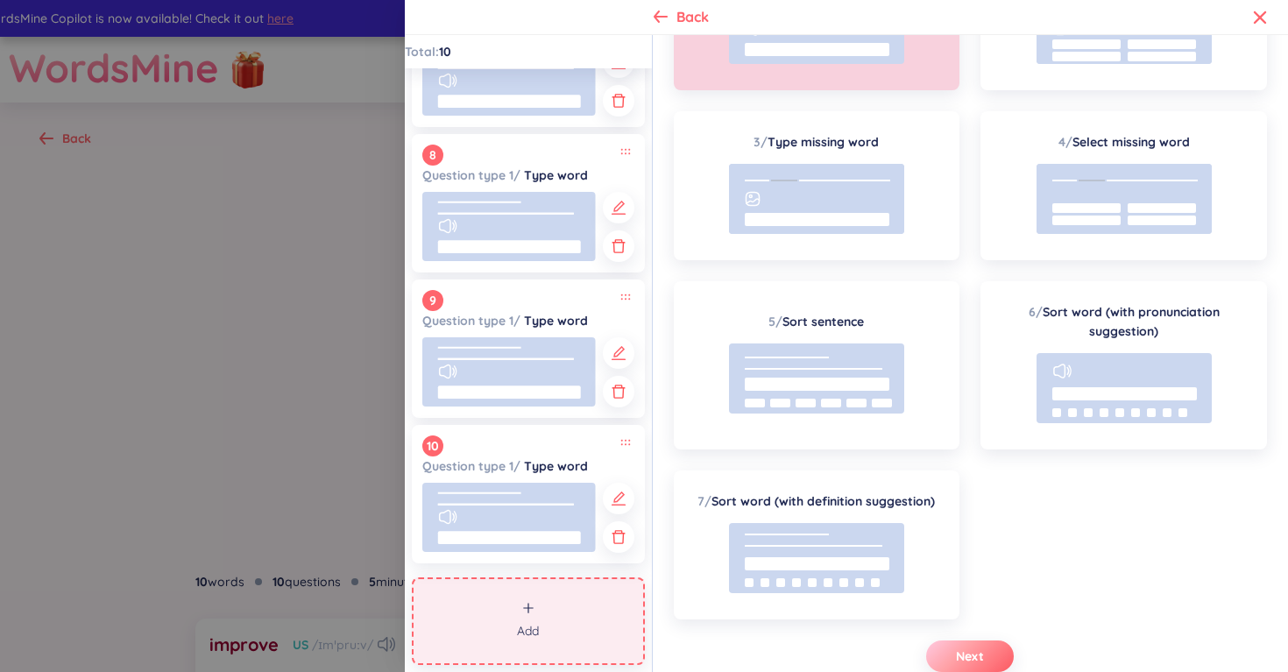
click at [960, 668] on button "Next" at bounding box center [970, 656] width 88 height 32
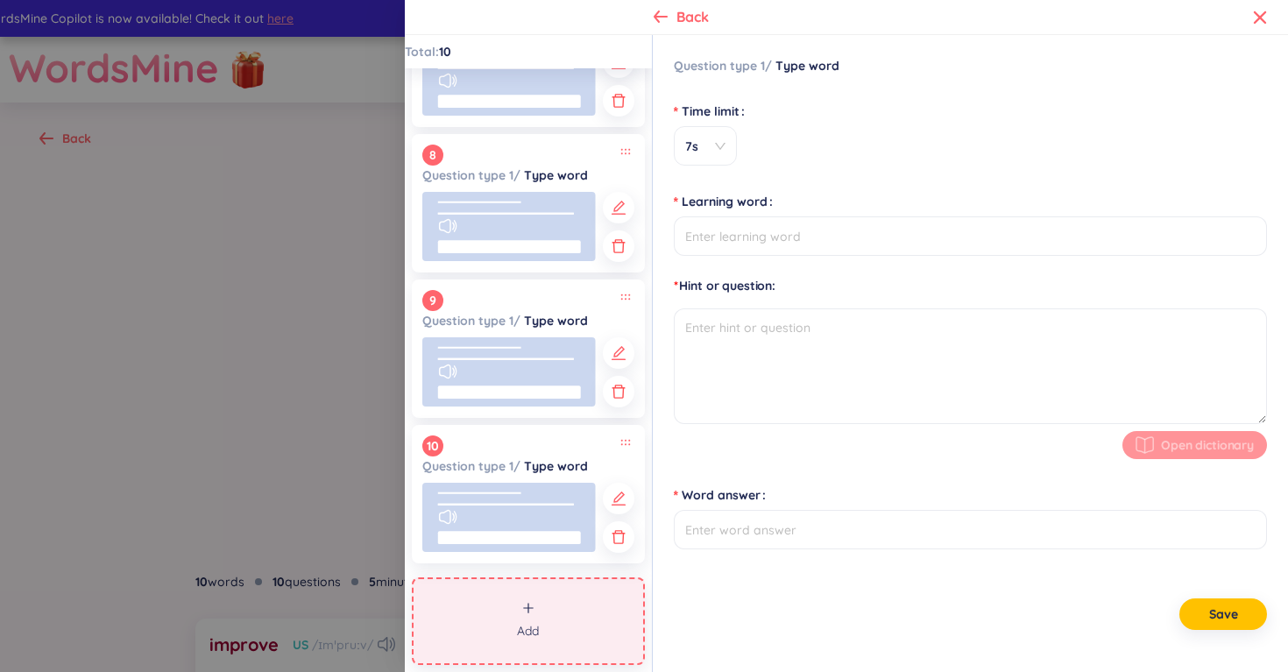
scroll to position [0, 0]
click at [702, 146] on span "7s" at bounding box center [705, 147] width 40 height 18
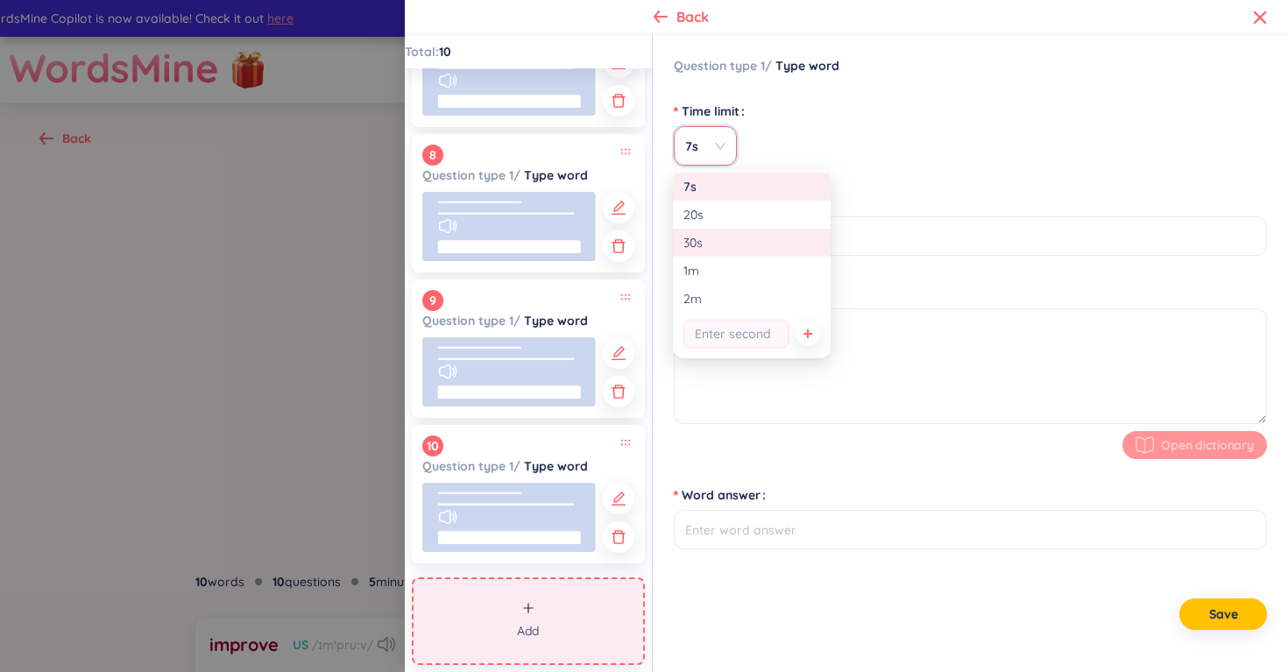
click at [723, 241] on div "30s" at bounding box center [751, 242] width 137 height 19
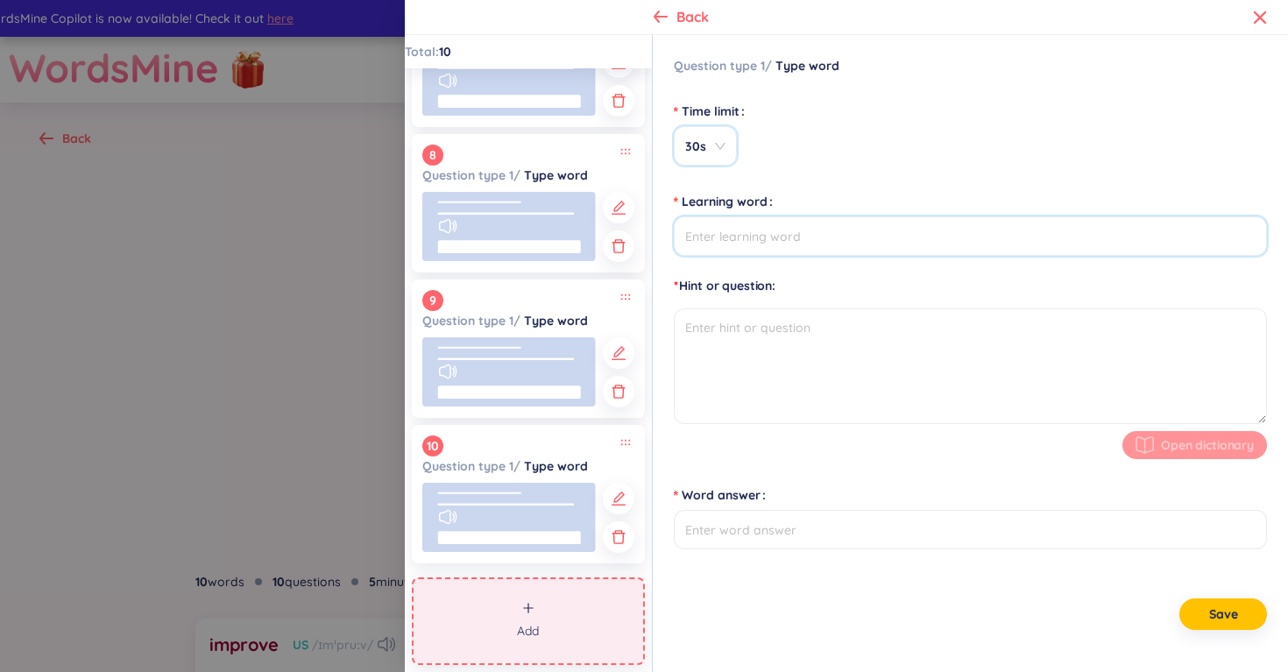
click at [760, 231] on input "Learning word" at bounding box center [970, 235] width 593 height 39
type input "photographer"
click at [754, 326] on textarea at bounding box center [970, 366] width 593 height 116
type textarea "nhiếp ảnh gia"
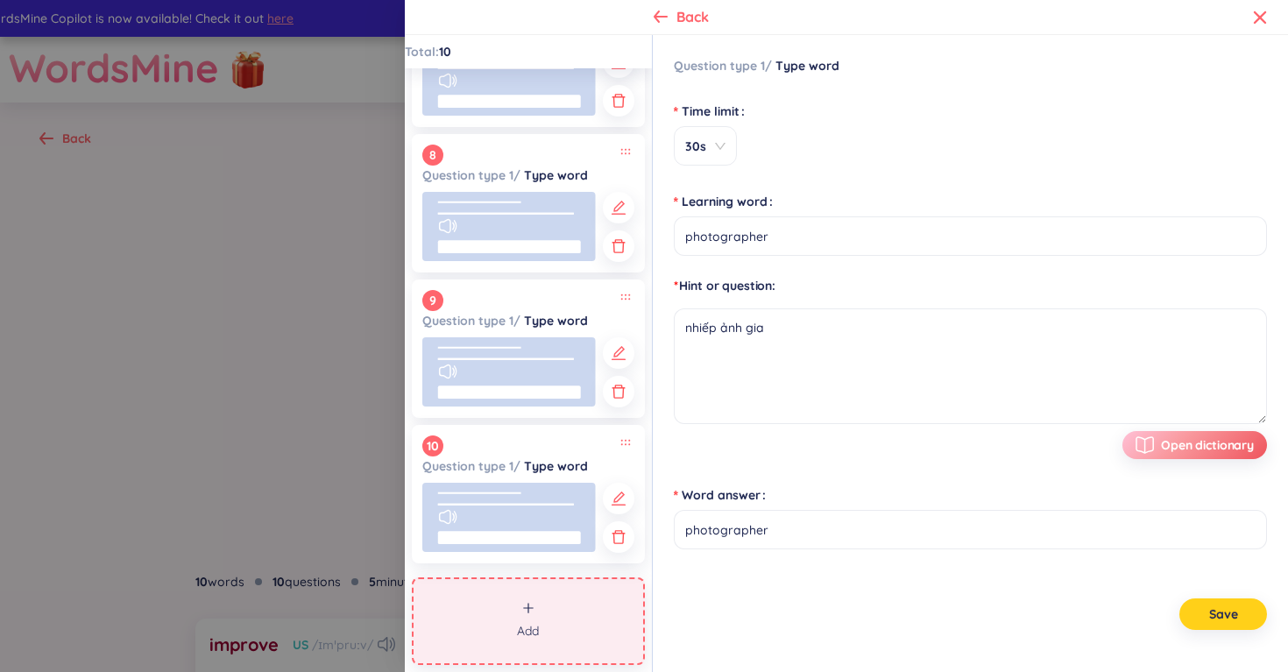
click at [1234, 622] on span "Save" at bounding box center [1223, 614] width 29 height 18
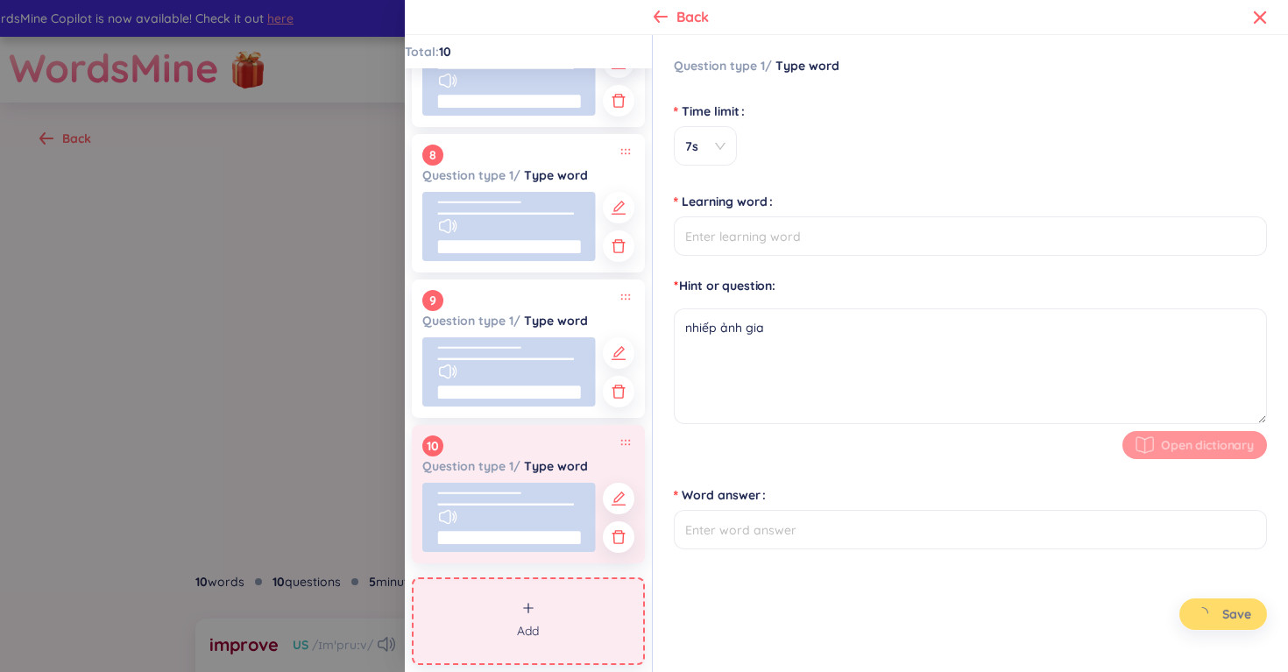
type input "photographer"
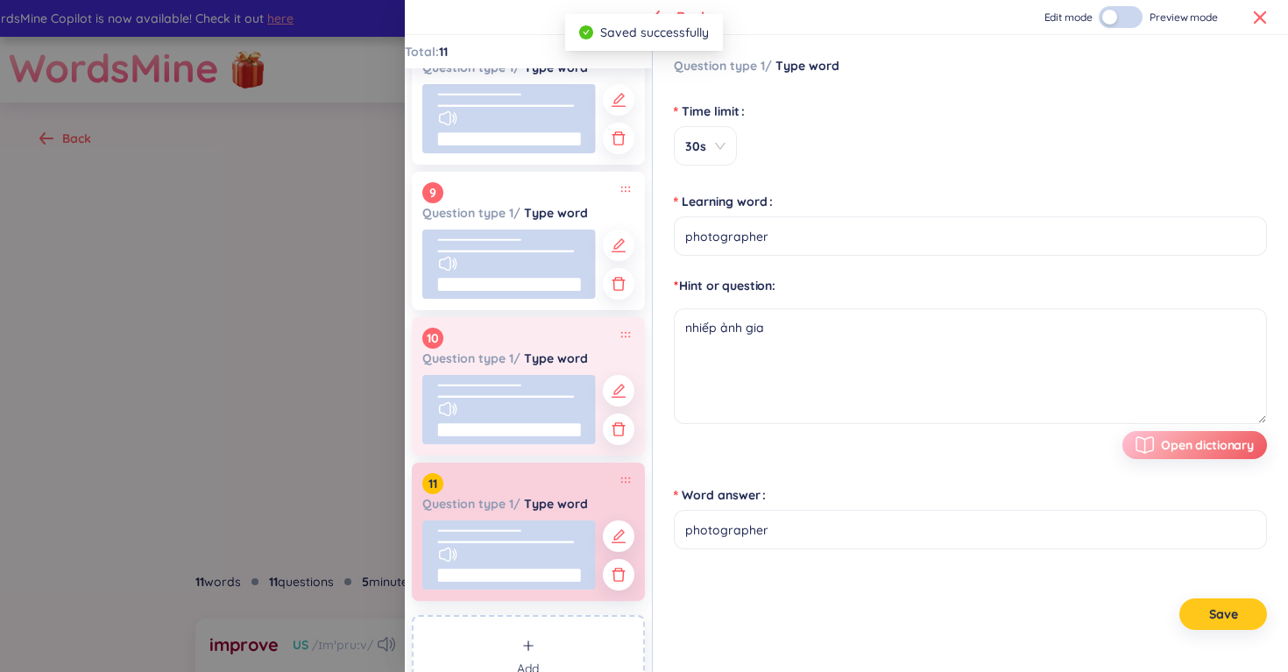
scroll to position [1105, 0]
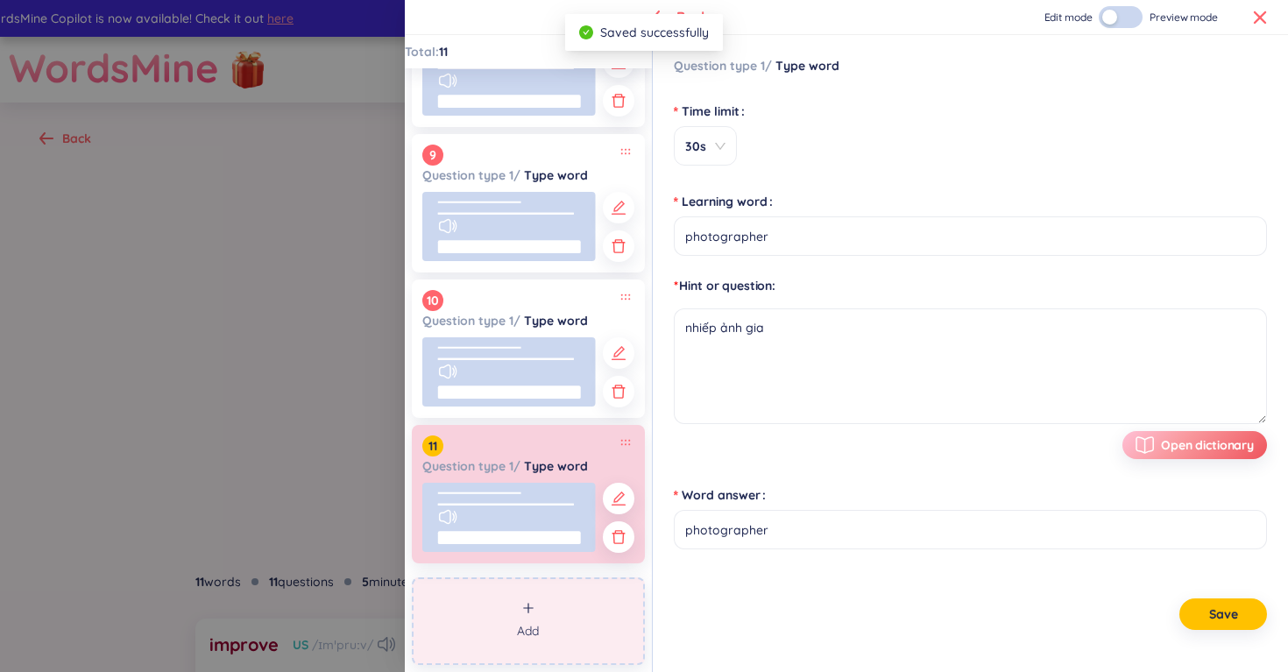
click at [527, 631] on span "Add" at bounding box center [528, 630] width 22 height 19
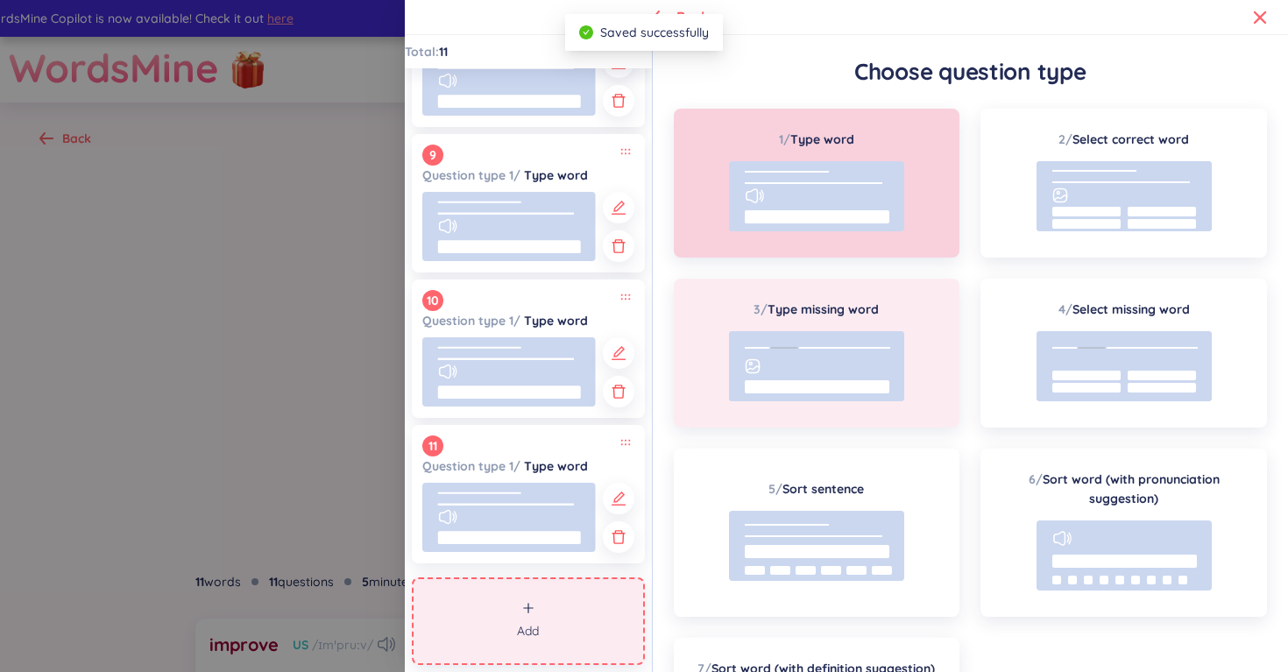
scroll to position [167, 0]
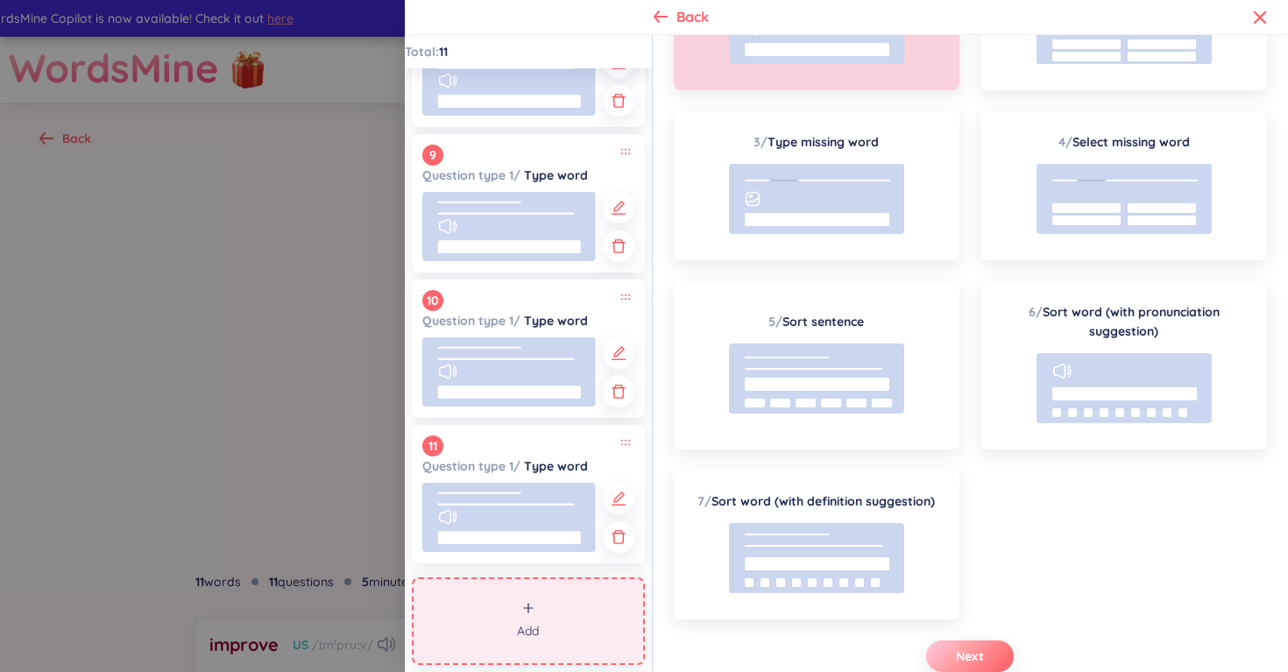
click at [971, 647] on span "Next" at bounding box center [970, 656] width 28 height 18
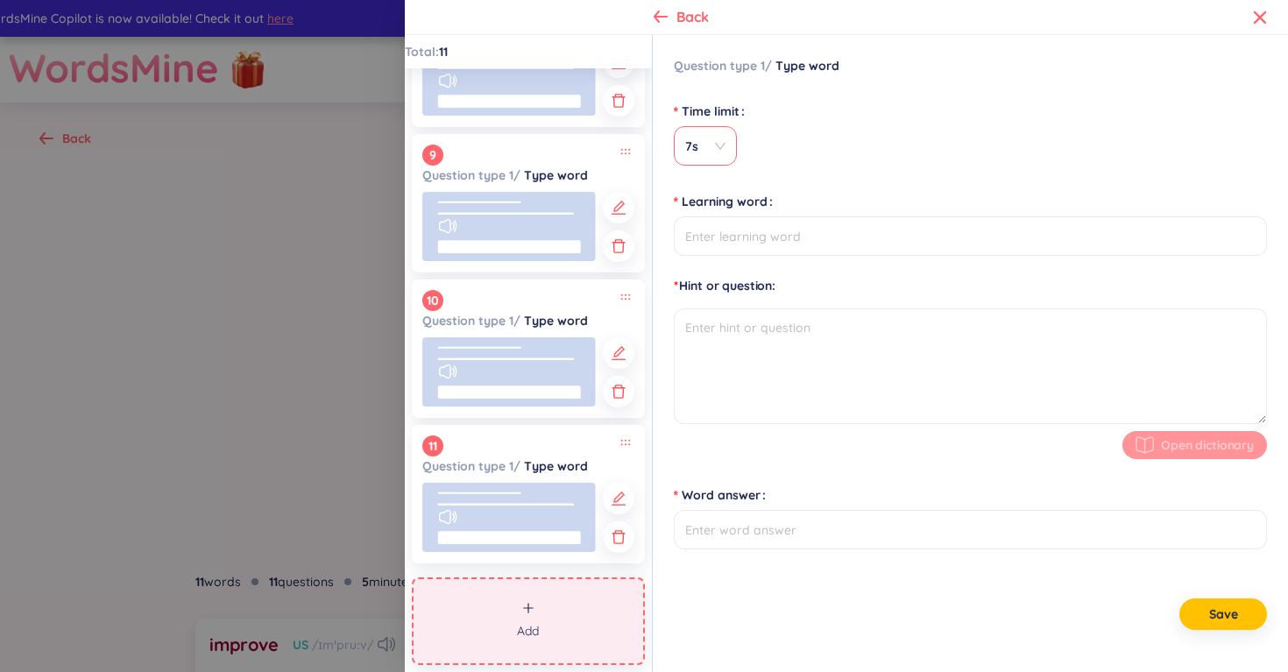
click at [704, 152] on span "7s" at bounding box center [705, 147] width 40 height 18
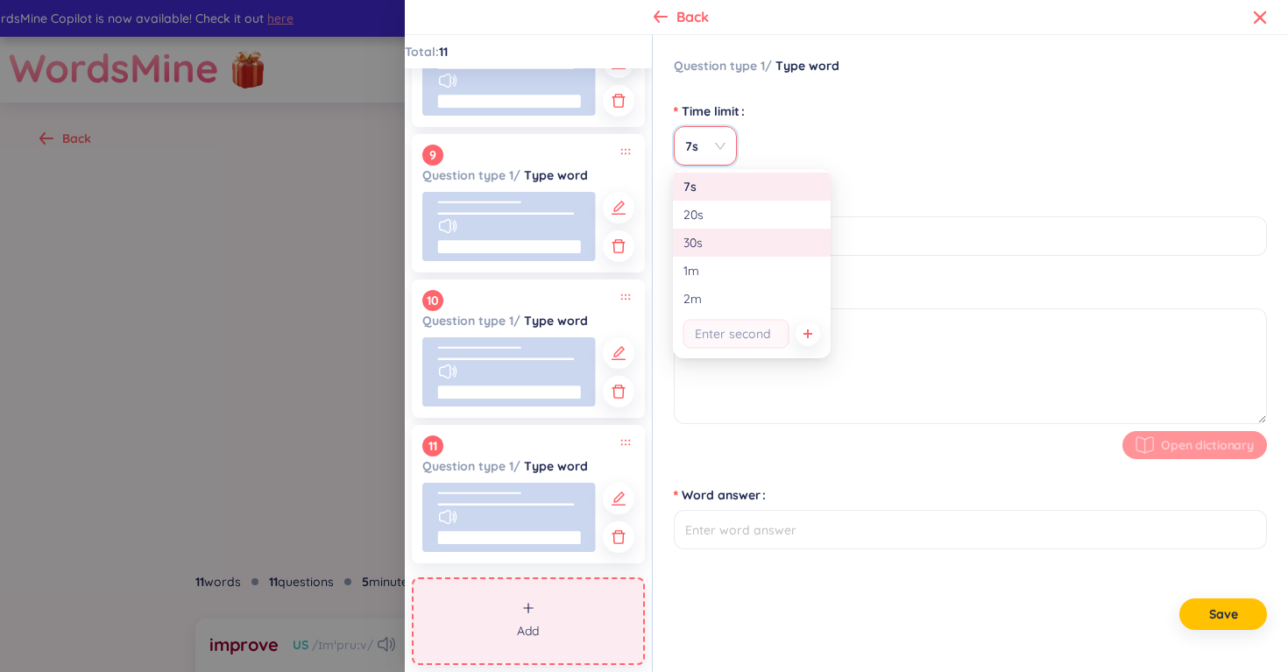
click at [719, 247] on div "30s" at bounding box center [751, 242] width 137 height 19
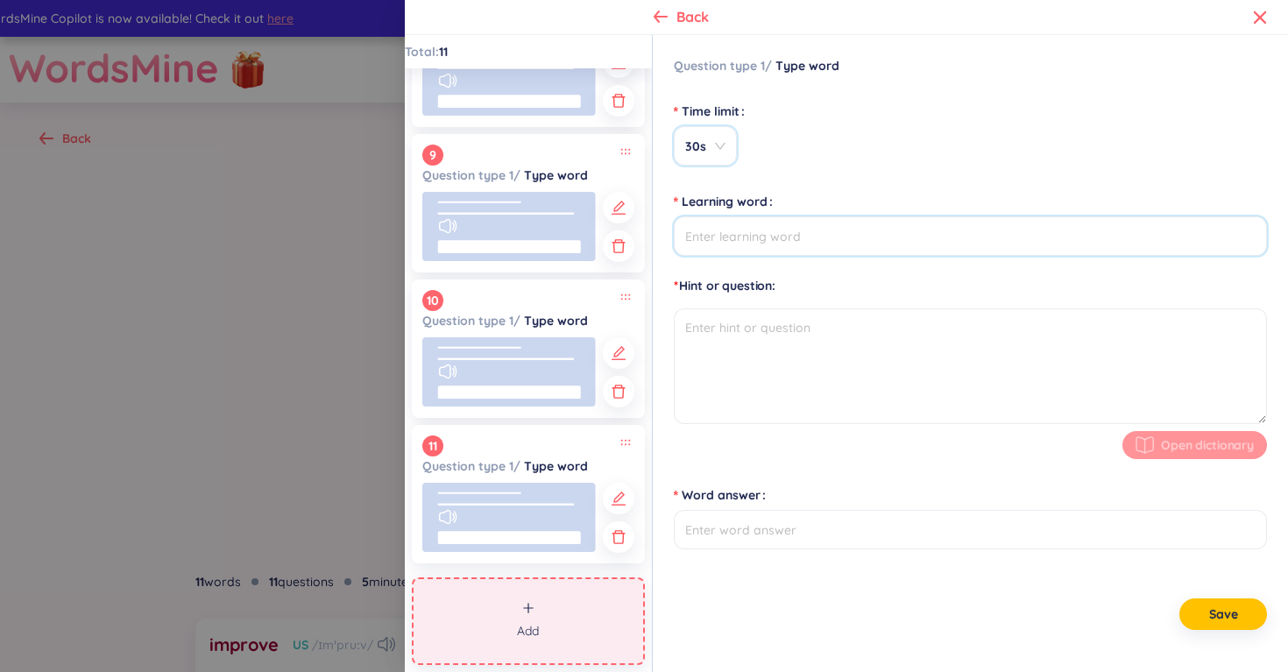
click at [756, 248] on input "Learning word" at bounding box center [970, 235] width 593 height 39
type input "pharmacist"
click at [775, 329] on textarea at bounding box center [970, 366] width 593 height 116
type input "pharmacist"
type textarea "dược sĩ"
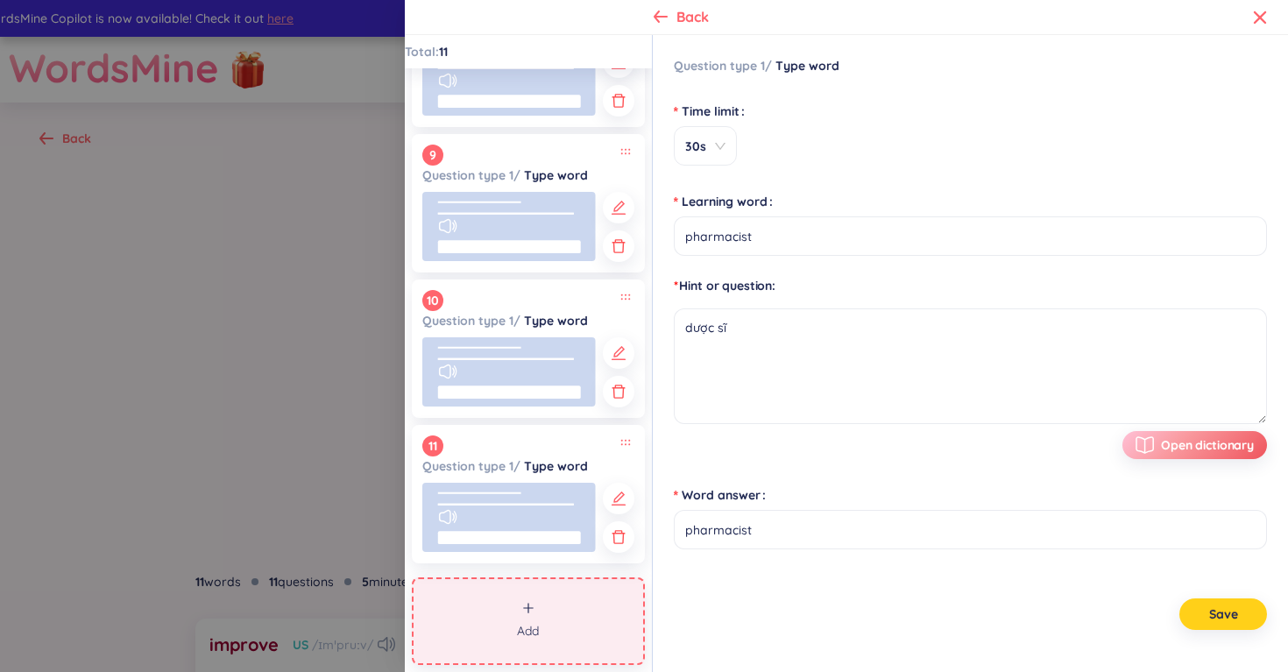
click at [1197, 604] on button "Save" at bounding box center [1223, 614] width 88 height 32
type input "pharmacist"
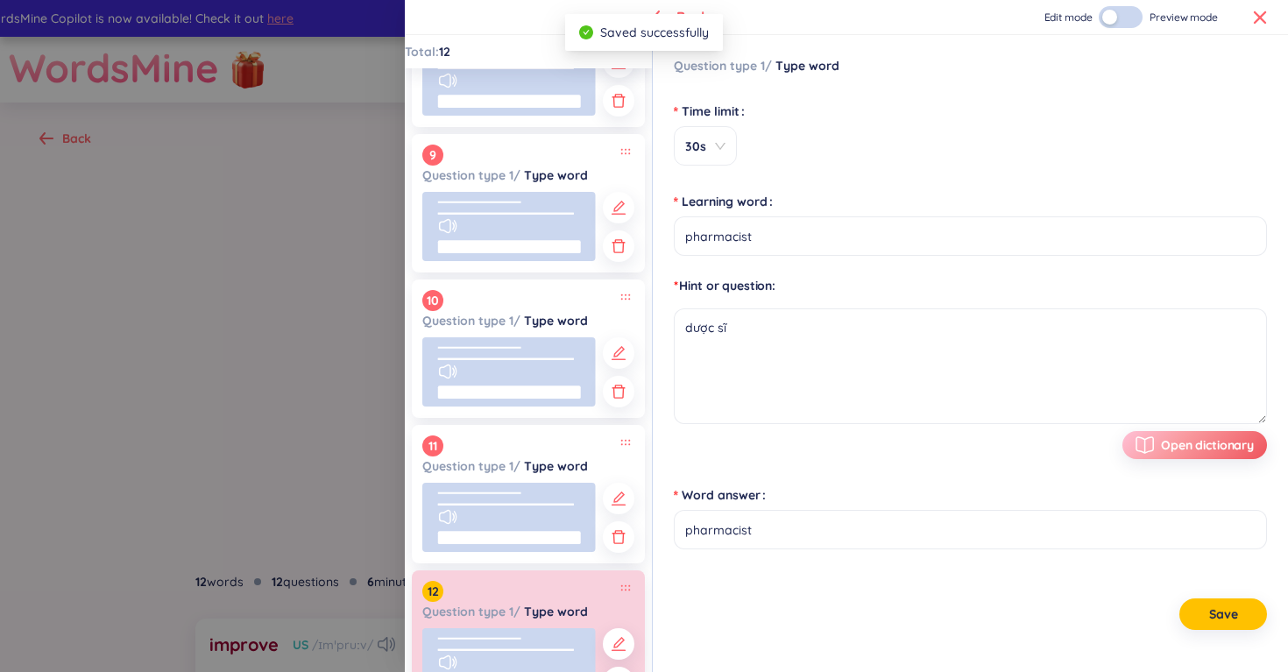
click at [1255, 24] on icon at bounding box center [1260, 18] width 14 height 14
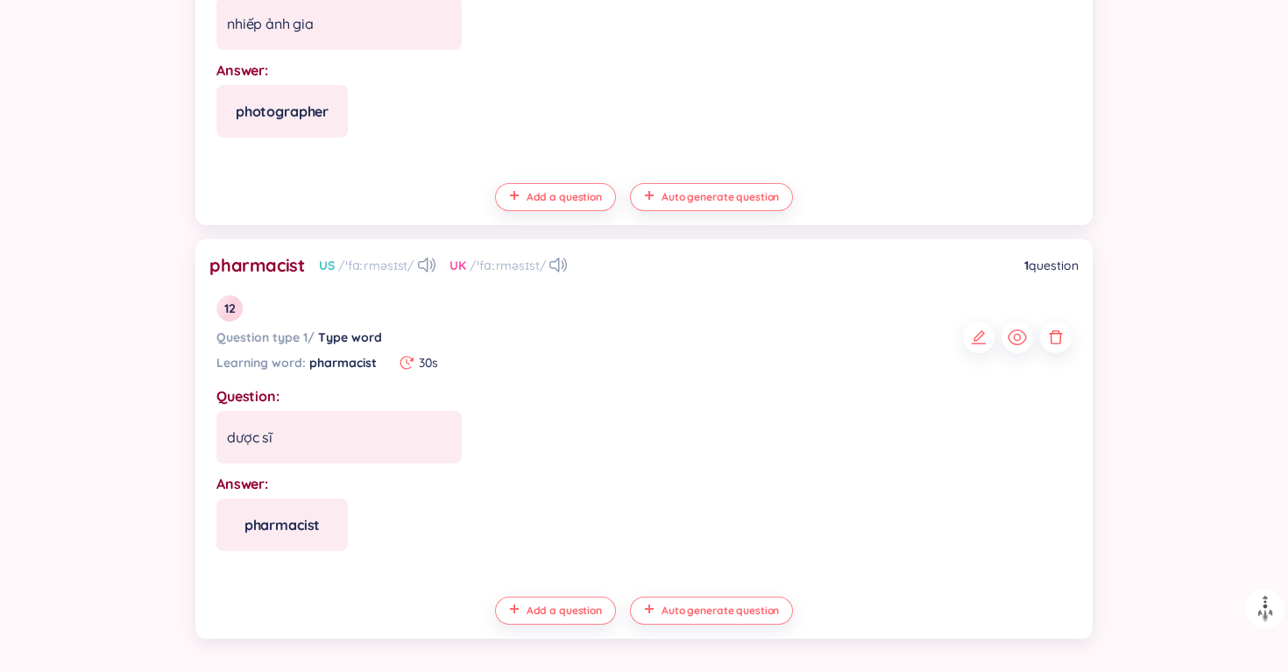
click at [776, 503] on div "Answer: pharmacist" at bounding box center [643, 512] width 855 height 77
